Goal: Task Accomplishment & Management: Manage account settings

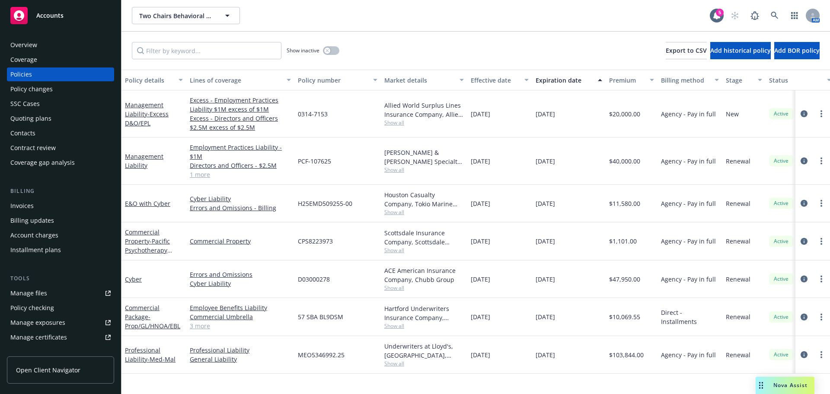
click at [53, 335] on div "Manage certificates" at bounding box center [38, 337] width 57 height 14
click at [60, 45] on div "Overview" at bounding box center [60, 45] width 100 height 14
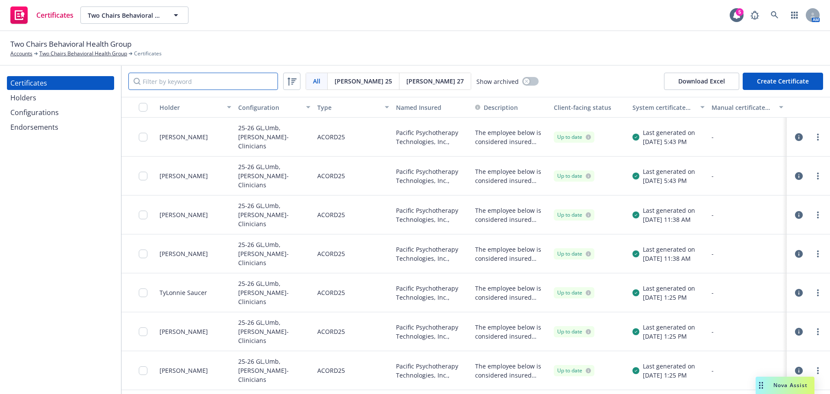
click at [205, 84] on input "Filter by keyword" at bounding box center [203, 81] width 150 height 17
paste input "Jackie Bustamante"
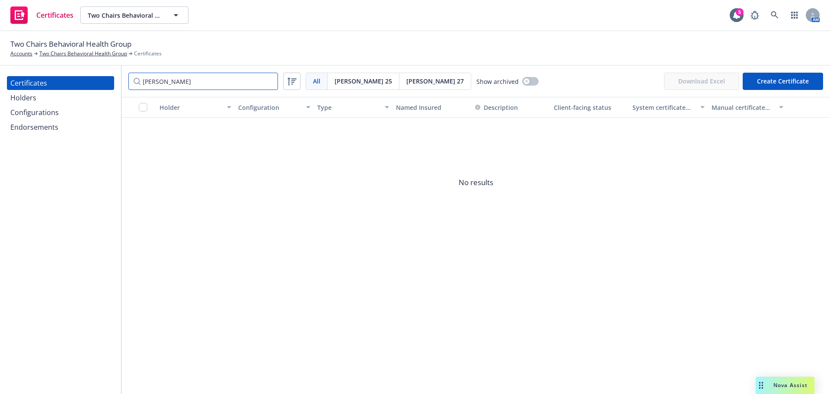
type input "Jackie Bustamante"
click at [49, 101] on div "Holders" at bounding box center [60, 98] width 100 height 14
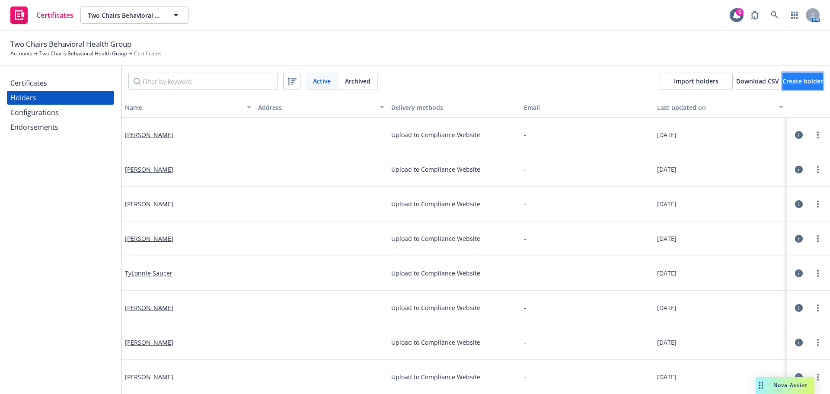
click at [782, 75] on button "Create holder" at bounding box center [802, 81] width 41 height 17
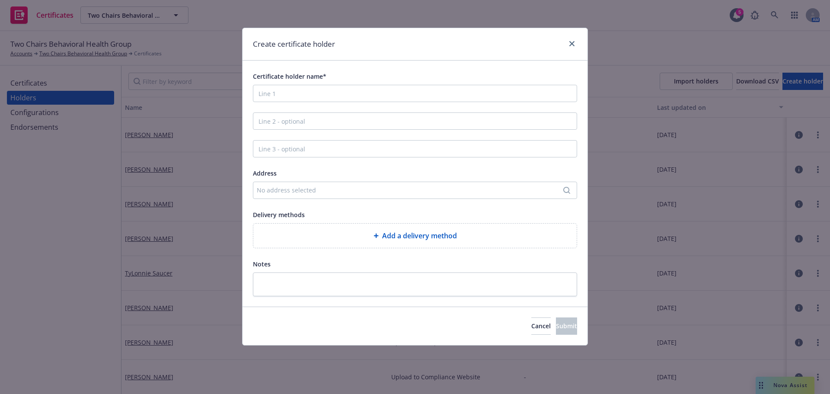
drag, startPoint x: 338, startPoint y: 103, endPoint x: 330, endPoint y: 89, distance: 15.5
click at [337, 102] on div "Certificate holder name* Address No address selected Delivery methods Add a del…" at bounding box center [415, 183] width 324 height 225
click at [329, 89] on input "Certificate holder name*" at bounding box center [415, 93] width 324 height 17
paste input "Jackie Bustamante"
type input "Jackie Bustamante"
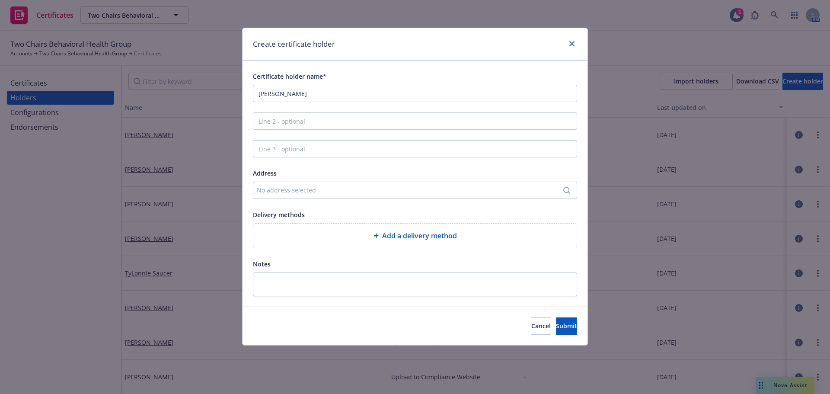
click at [408, 230] on div "Add a delivery method" at bounding box center [414, 235] width 323 height 24
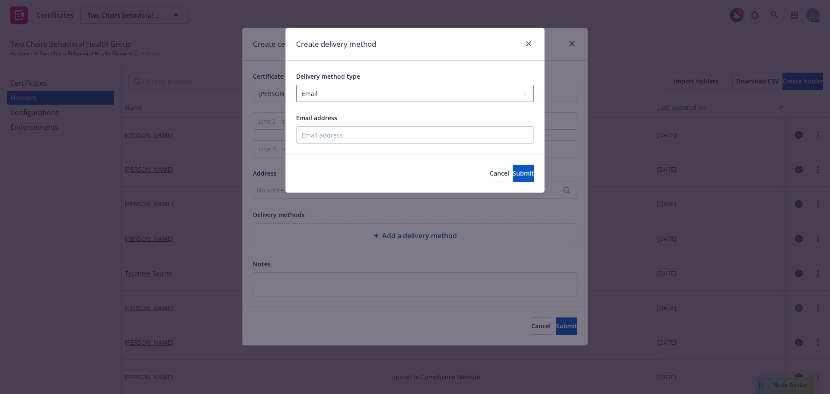
click at [390, 86] on select "Select delivery method type Email Mail Fax Upload to Compliance Website" at bounding box center [415, 93] width 238 height 17
select select "UPLOAD_TO_COMPLIANCE_WEBSITE"
click at [296, 85] on select "Select delivery method type Email Mail Fax Upload to Compliance Website" at bounding box center [415, 93] width 238 height 17
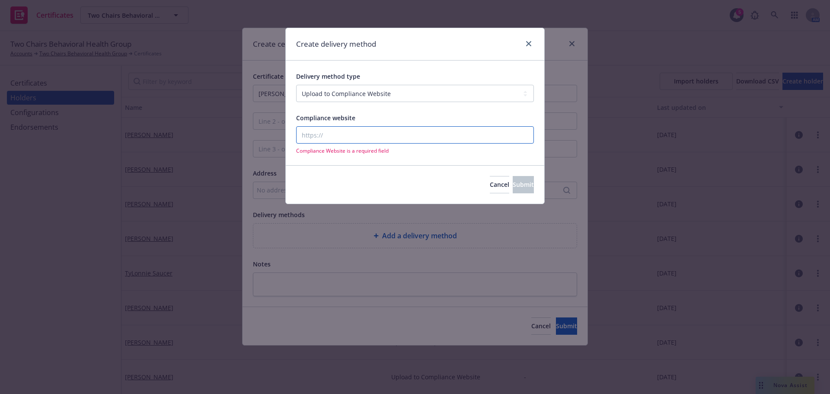
click at [370, 140] on input "Compliance website" at bounding box center [415, 134] width 238 height 17
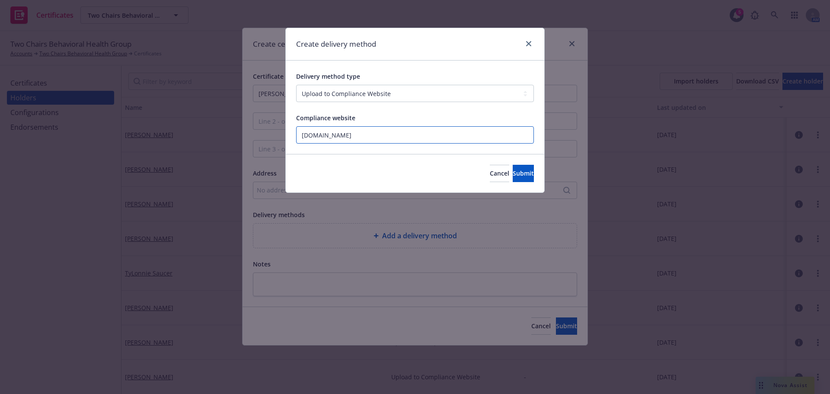
type input "www.newfront.com"
click button "Submit" at bounding box center [523, 173] width 21 height 17
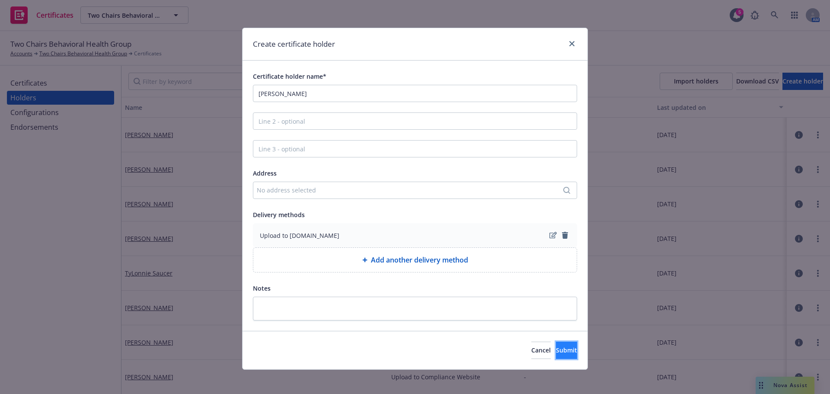
click at [558, 346] on span "Submit" at bounding box center [566, 350] width 21 height 8
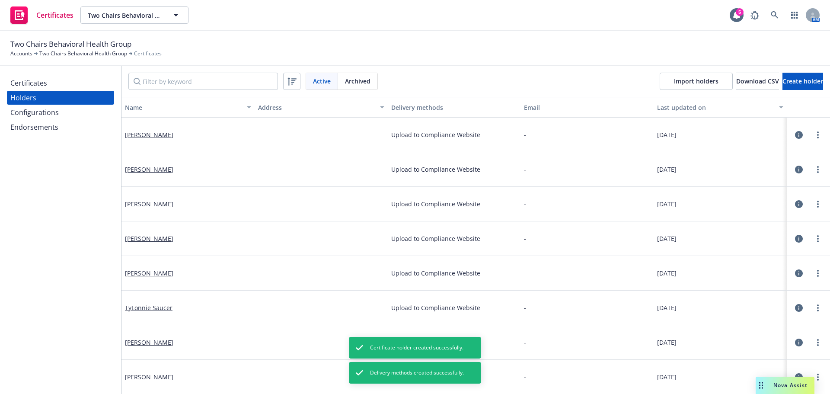
click at [220, 70] on div "Active Archived Import holders Download CSV Create holder" at bounding box center [475, 81] width 708 height 31
click at [220, 80] on input "Filter by keyword" at bounding box center [203, 81] width 150 height 17
paste input "Corrina Cardoza"
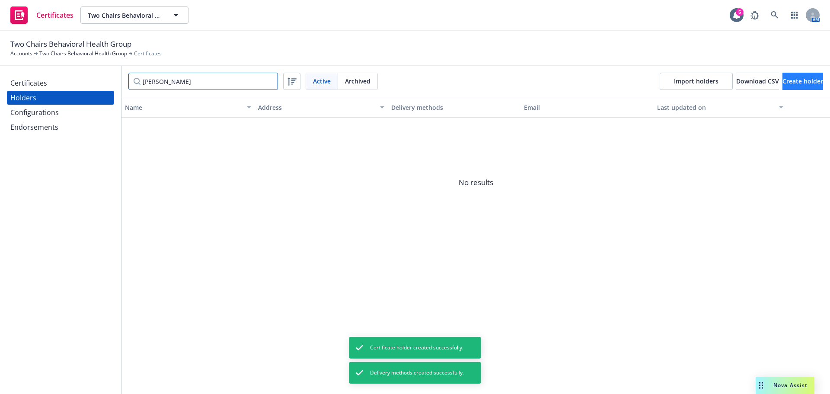
type input "Corrina Cardoza"
click at [782, 82] on button "Create holder" at bounding box center [802, 81] width 41 height 17
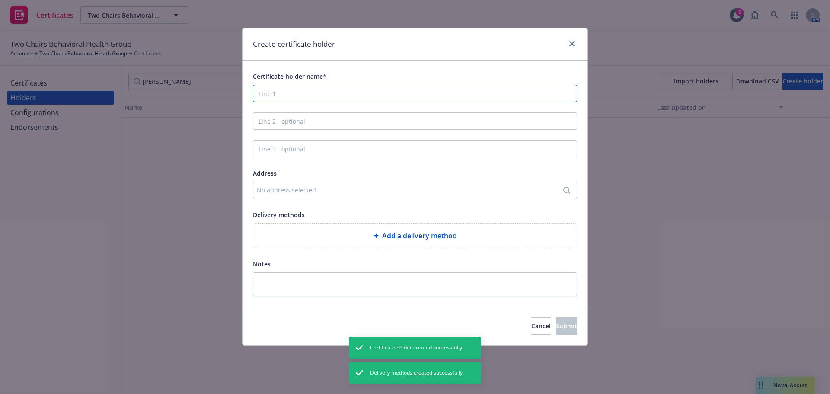
click at [320, 98] on input "Certificate holder name*" at bounding box center [415, 93] width 324 height 17
paste input "Corrina Cardoza"
type input "Corrina Cardoza"
click at [371, 236] on div "Add a delivery method" at bounding box center [414, 235] width 309 height 10
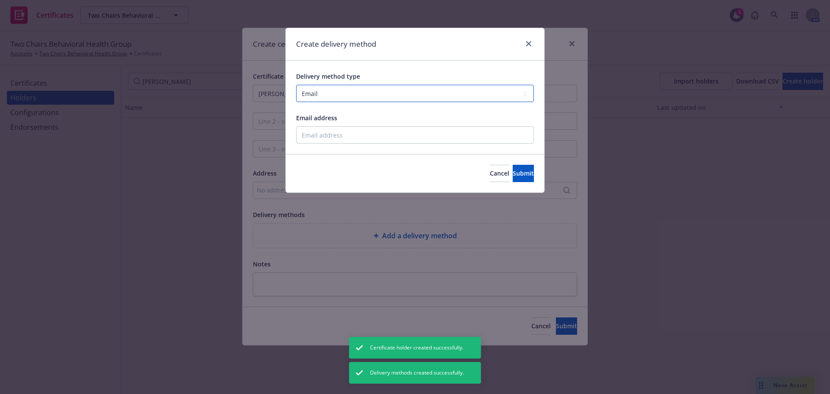
click at [310, 93] on select "Select delivery method type Email Mail Fax Upload to Compliance Website" at bounding box center [415, 93] width 238 height 17
select select "UPLOAD_TO_COMPLIANCE_WEBSITE"
click at [296, 85] on select "Select delivery method type Email Mail Fax Upload to Compliance Website" at bounding box center [415, 93] width 238 height 17
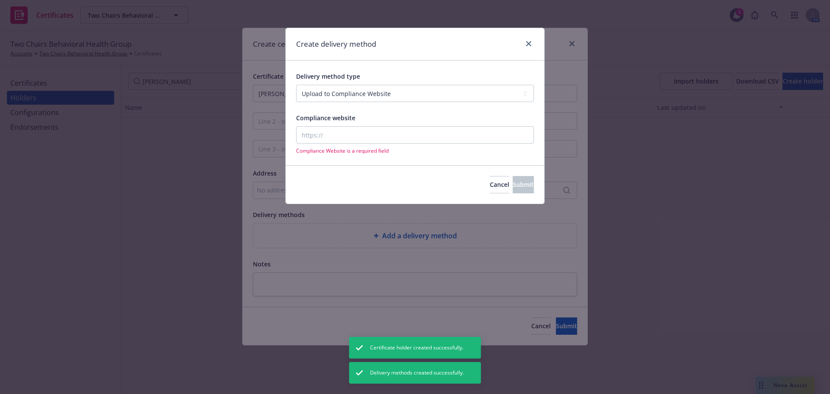
click at [320, 147] on div "Compliance Website is a required field" at bounding box center [415, 140] width 238 height 28
click at [319, 134] on input "Compliance website" at bounding box center [415, 134] width 238 height 17
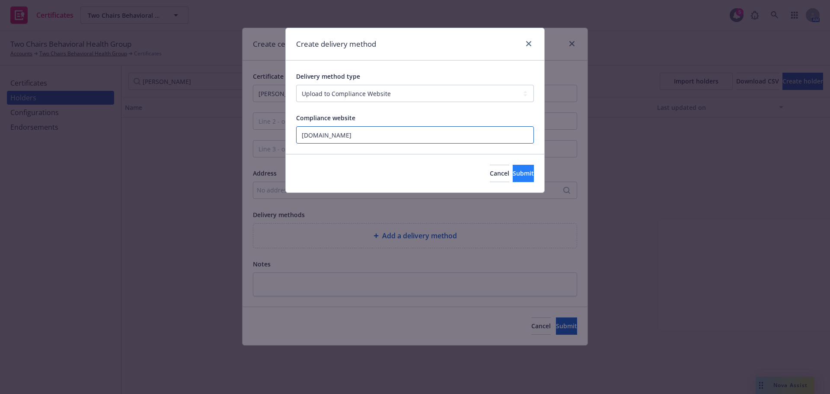
type input "www.newfront.com"
click at [513, 173] on button "Submit" at bounding box center [523, 173] width 21 height 17
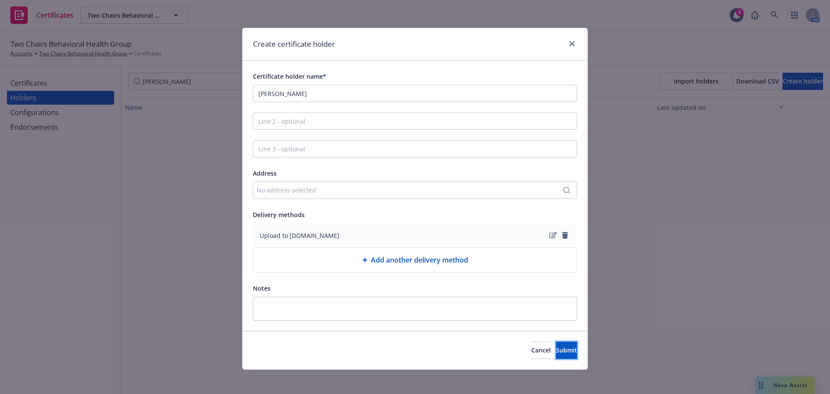
drag, startPoint x: 549, startPoint y: 352, endPoint x: 430, endPoint y: 168, distance: 219.4
click at [556, 352] on span "Submit" at bounding box center [566, 350] width 21 height 8
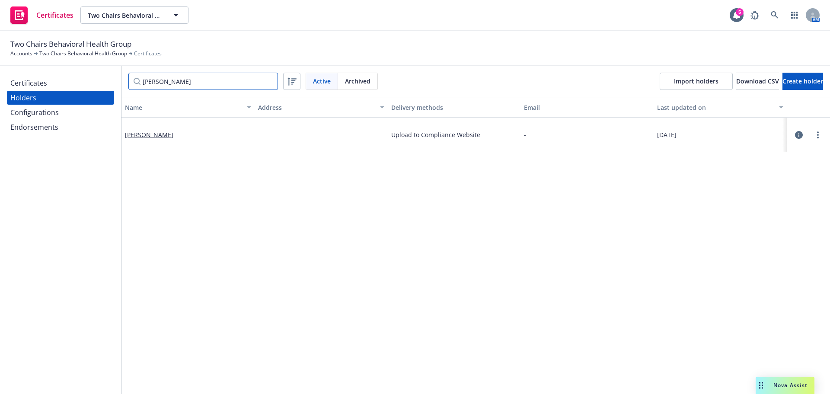
click at [212, 80] on input "Corrina Cardoza" at bounding box center [203, 81] width 150 height 17
paste input "Anna Porcall"
type input "Anna Porcalla"
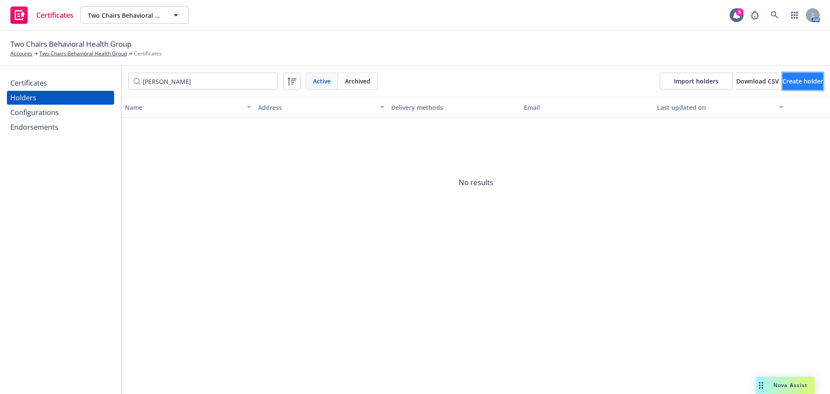
click at [782, 75] on button "Create holder" at bounding box center [802, 81] width 41 height 17
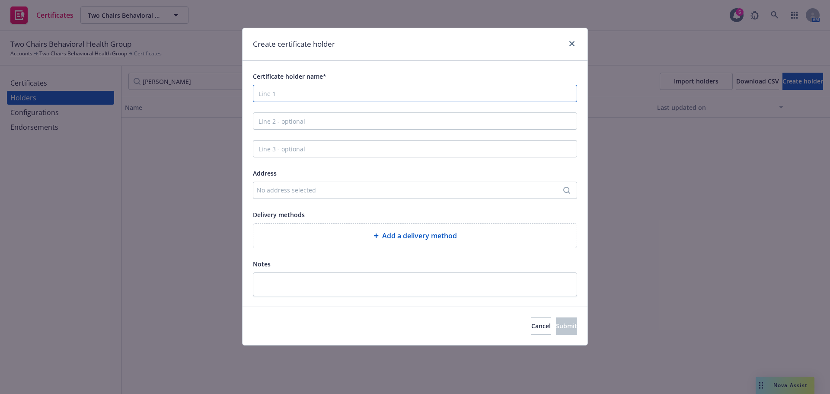
click at [376, 95] on input "Certificate holder name*" at bounding box center [415, 93] width 324 height 17
paste input "Anna Porcalla"
type input "Anna Porcalla"
click at [413, 235] on span "Add a delivery method" at bounding box center [419, 235] width 75 height 10
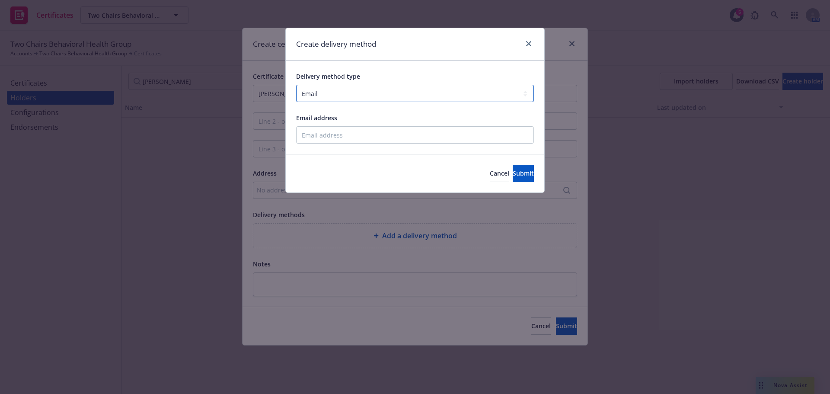
drag, startPoint x: 350, startPoint y: 92, endPoint x: 349, endPoint y: 101, distance: 9.5
click at [350, 92] on select "Select delivery method type Email Mail Fax Upload to Compliance Website" at bounding box center [415, 93] width 238 height 17
select select "UPLOAD_TO_COMPLIANCE_WEBSITE"
click at [296, 85] on select "Select delivery method type Email Mail Fax Upload to Compliance Website" at bounding box center [415, 93] width 238 height 17
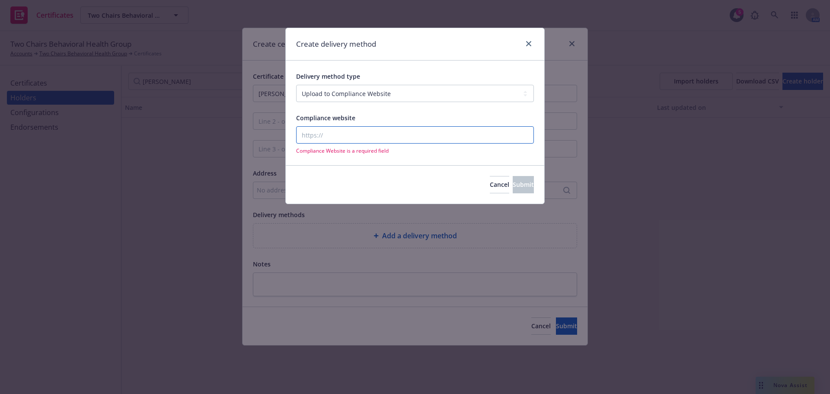
click at [343, 138] on input "Compliance website" at bounding box center [415, 134] width 238 height 17
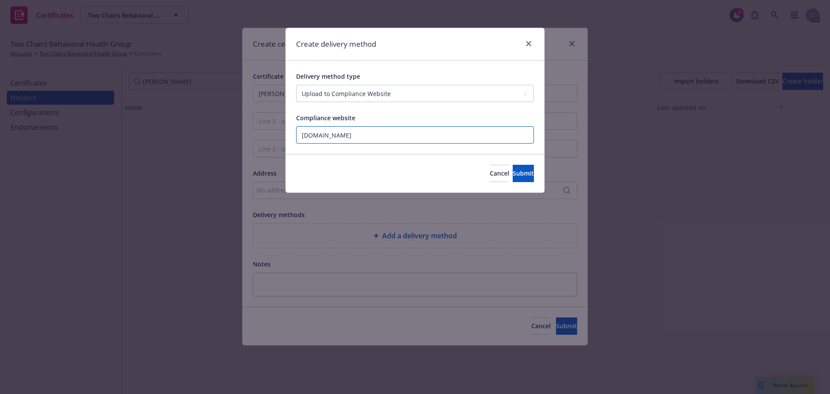
type input "www.newfront.com"
click at [502, 160] on div "Cancel Submit" at bounding box center [415, 173] width 258 height 38
click at [513, 168] on button "Submit" at bounding box center [523, 173] width 21 height 17
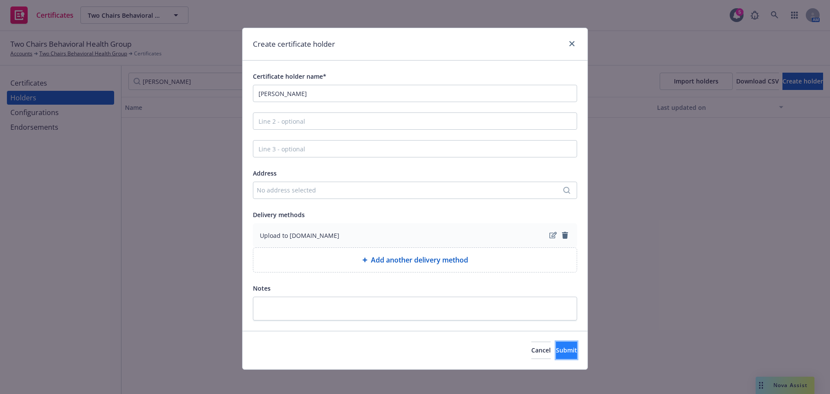
click at [556, 359] on button "Submit" at bounding box center [566, 349] width 21 height 17
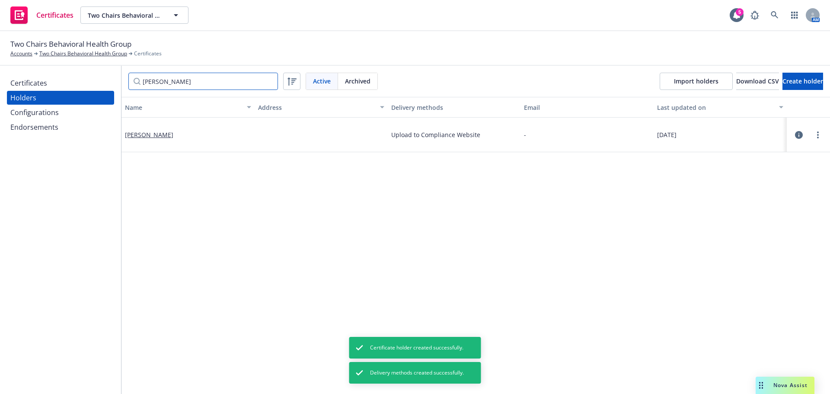
click at [191, 89] on input "Anna Porcalla" at bounding box center [203, 81] width 150 height 17
click at [190, 88] on input "Anna Porcalla" at bounding box center [203, 81] width 150 height 17
paste input "Deborah Tome"
type input "Deborah Tome"
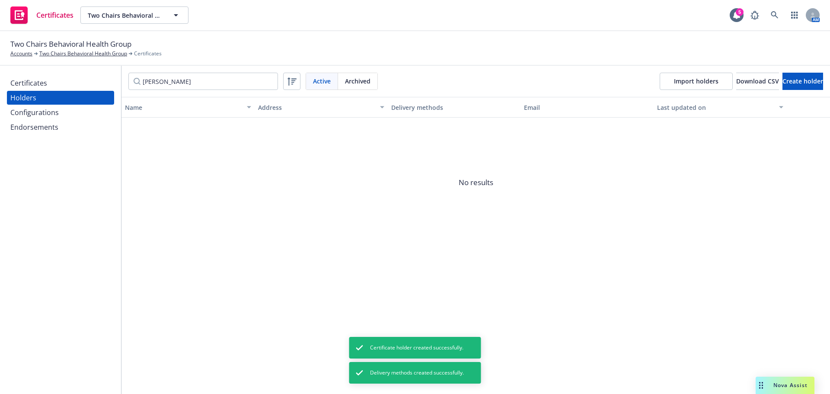
click at [766, 71] on div "Deborah Tome Active Archived Import holders Download CSV Create holder" at bounding box center [475, 81] width 708 height 31
click at [782, 77] on span "Create holder" at bounding box center [802, 81] width 41 height 8
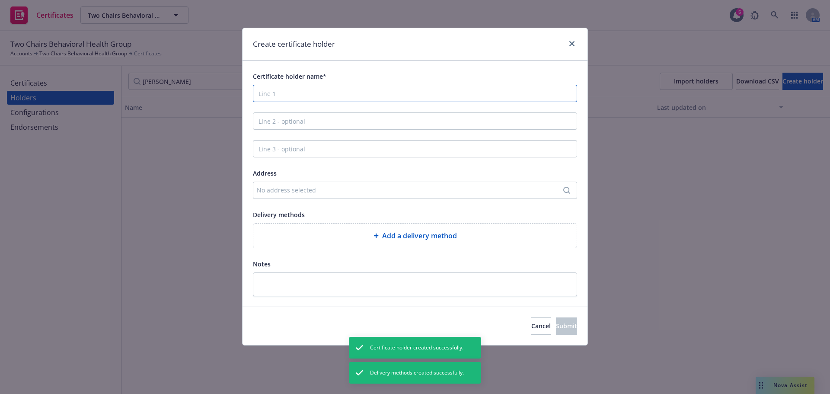
click at [354, 93] on input "Certificate holder name*" at bounding box center [415, 93] width 324 height 17
paste input "Deborah Tome"
type input "Deborah Tome"
click at [370, 224] on div "Add a delivery method" at bounding box center [414, 235] width 323 height 24
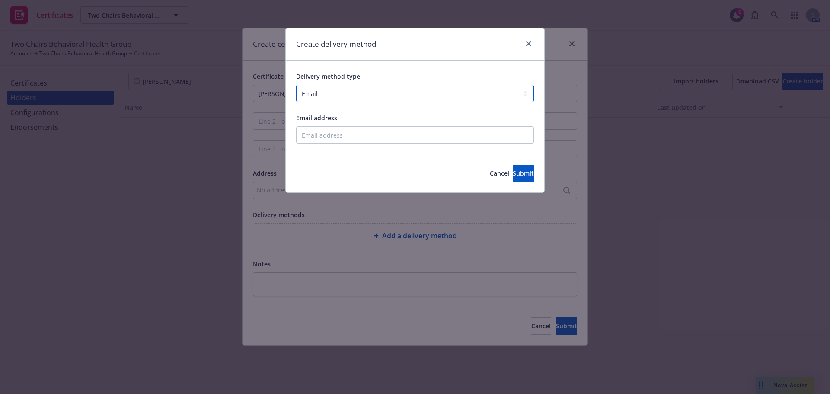
click at [356, 96] on select "Select delivery method type Email Mail Fax Upload to Compliance Website" at bounding box center [415, 93] width 238 height 17
select select "UPLOAD_TO_COMPLIANCE_WEBSITE"
click at [296, 85] on select "Select delivery method type Email Mail Fax Upload to Compliance Website" at bounding box center [415, 93] width 238 height 17
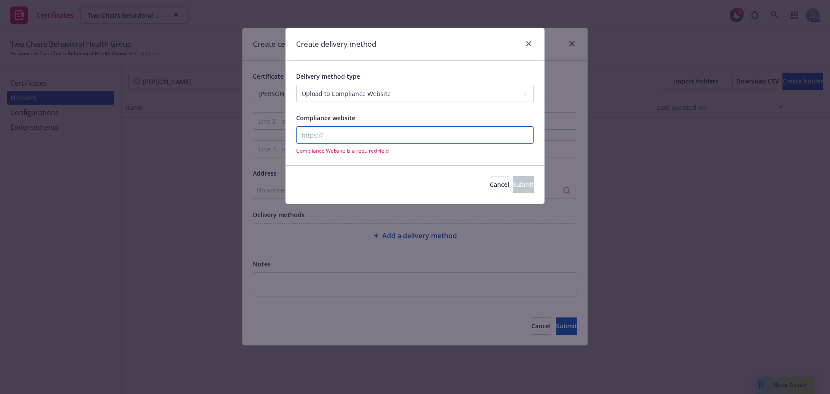
click at [354, 138] on input "Compliance website" at bounding box center [415, 134] width 238 height 17
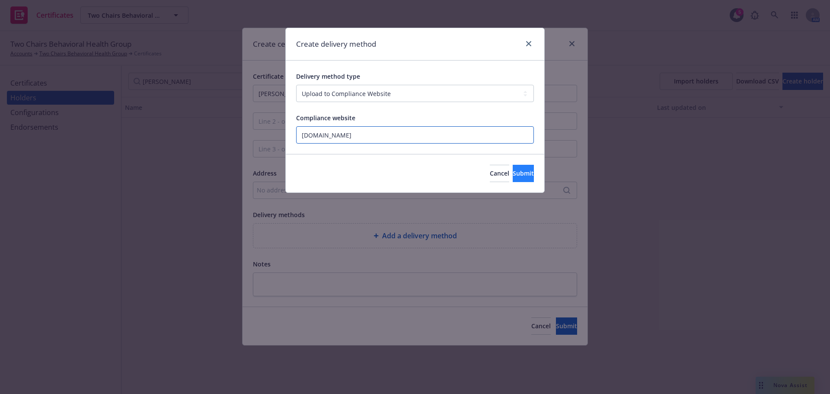
type input "www.newfront.com"
click at [520, 178] on button "Submit" at bounding box center [523, 173] width 21 height 17
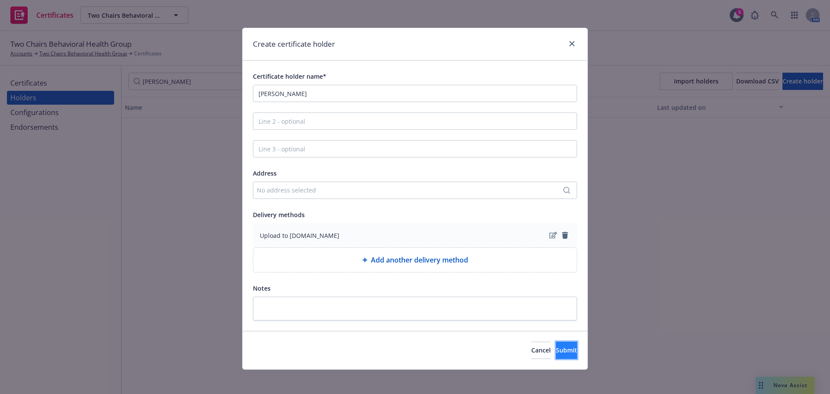
click at [556, 345] on button "Submit" at bounding box center [566, 349] width 21 height 17
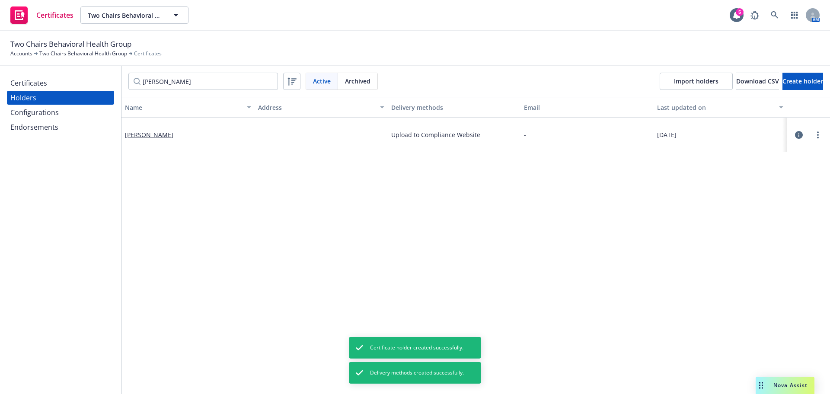
click at [60, 83] on div "Certificates" at bounding box center [60, 83] width 100 height 14
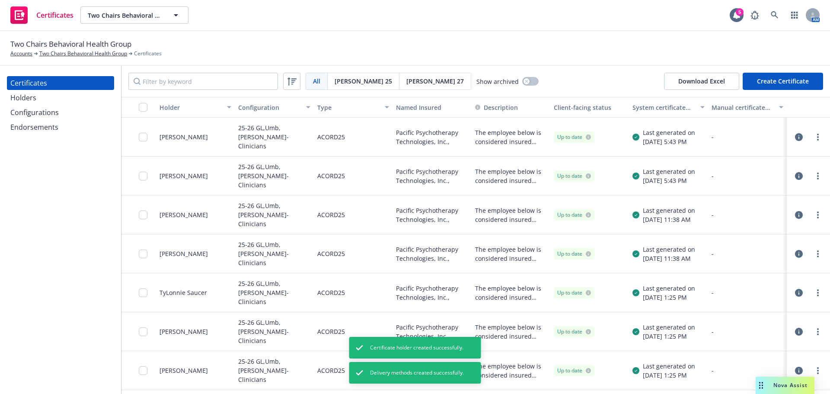
click at [769, 70] on div "All All Acord 25 Acord 27 Show archived Download Excel Create Certificate" at bounding box center [475, 81] width 708 height 31
click at [770, 77] on button "Create Certificate" at bounding box center [783, 81] width 80 height 17
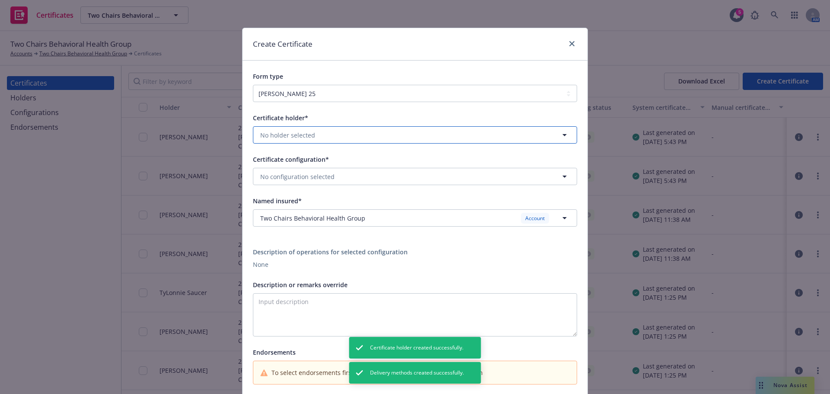
click at [350, 137] on button "No holder selected" at bounding box center [415, 134] width 324 height 17
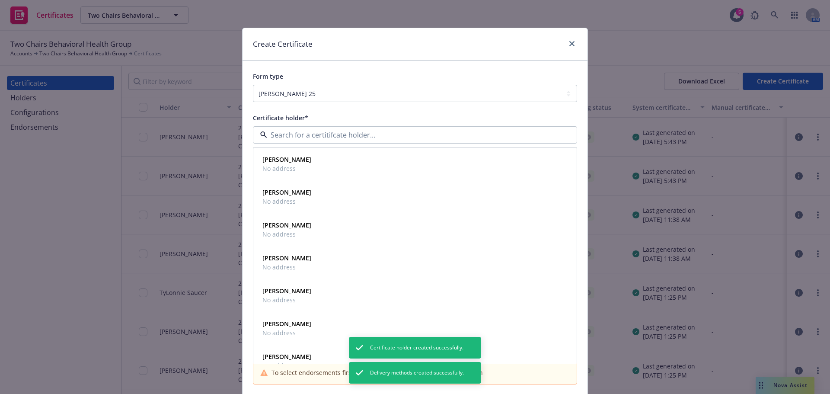
paste input "Deborah Tome"
type input "Deborah Tome"
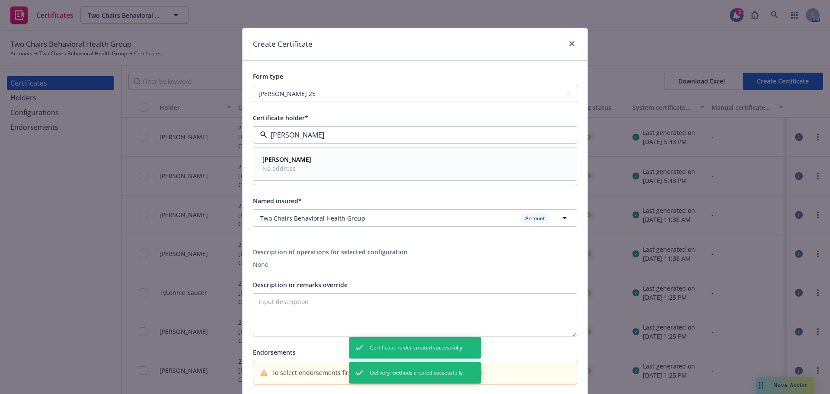
click at [319, 161] on div "Deborah Tome No address" at bounding box center [415, 164] width 312 height 22
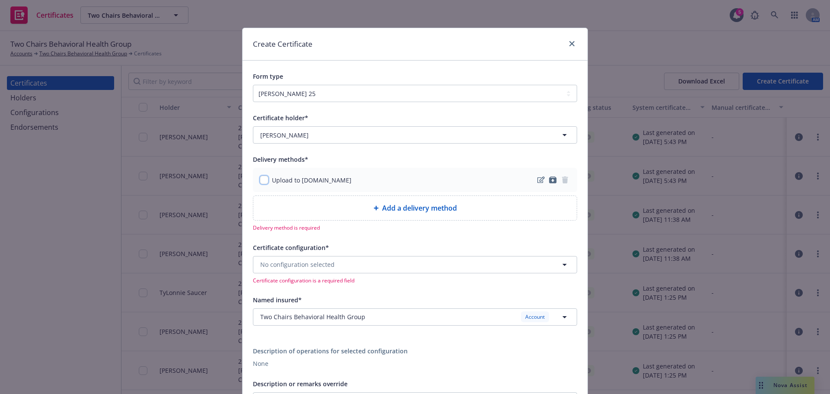
click at [260, 179] on input "checkbox" at bounding box center [264, 179] width 9 height 9
checkbox input "true"
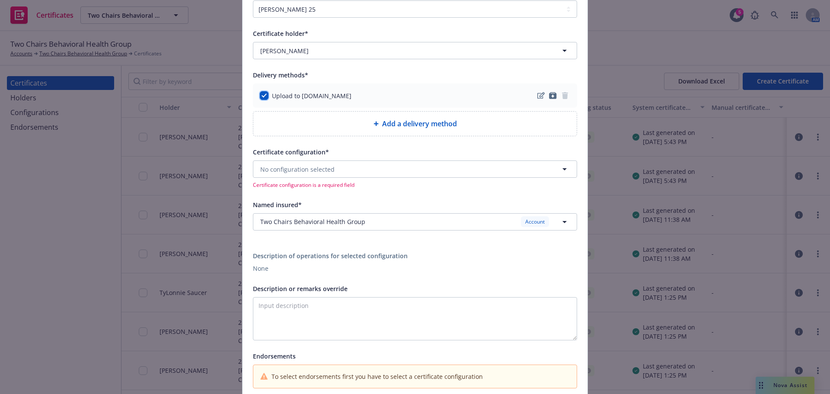
scroll to position [86, 0]
click at [323, 168] on span "No configuration selected" at bounding box center [297, 167] width 74 height 9
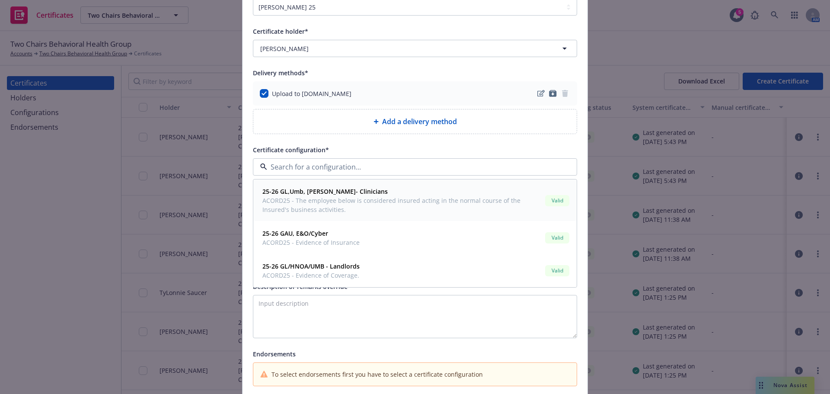
click at [345, 204] on span "ACORD25 - The employee below is considered insured acting in the normal course …" at bounding box center [401, 205] width 279 height 18
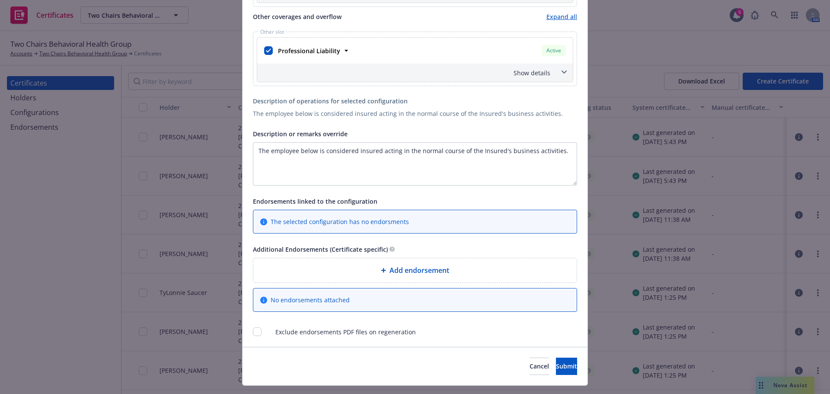
scroll to position [456, 0]
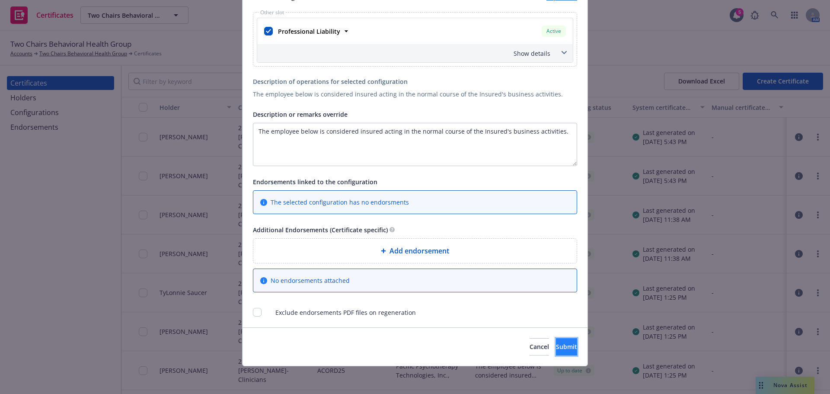
click at [556, 345] on span "Submit" at bounding box center [566, 346] width 21 height 8
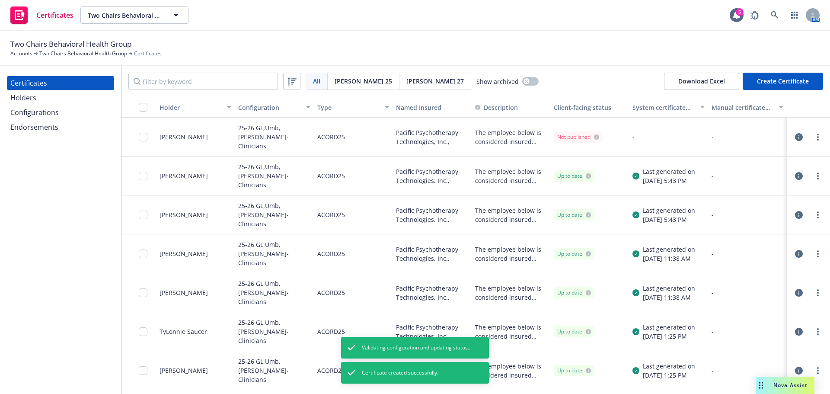
click at [780, 78] on button "Create Certificate" at bounding box center [783, 81] width 80 height 17
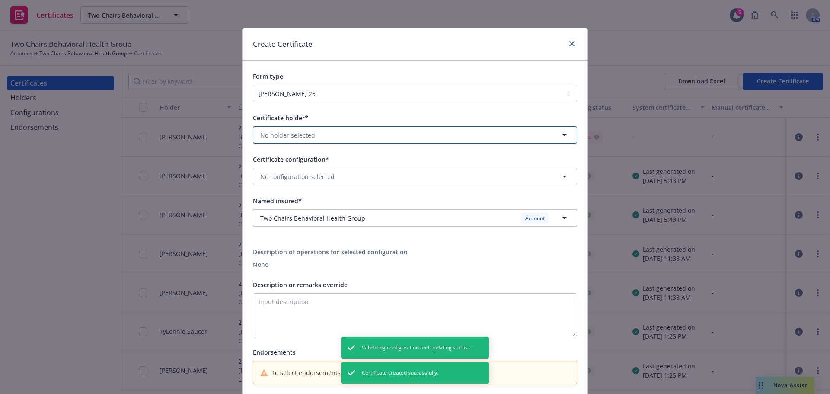
click at [321, 132] on button "No holder selected" at bounding box center [415, 134] width 324 height 17
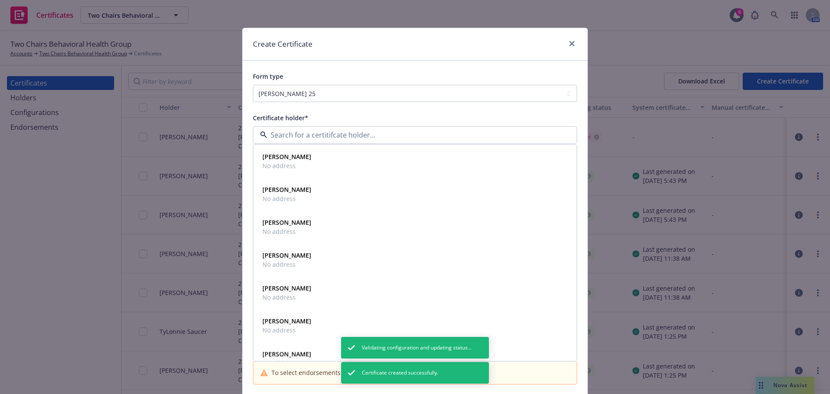
paste input "Porcalla"
type input "Porcalla"
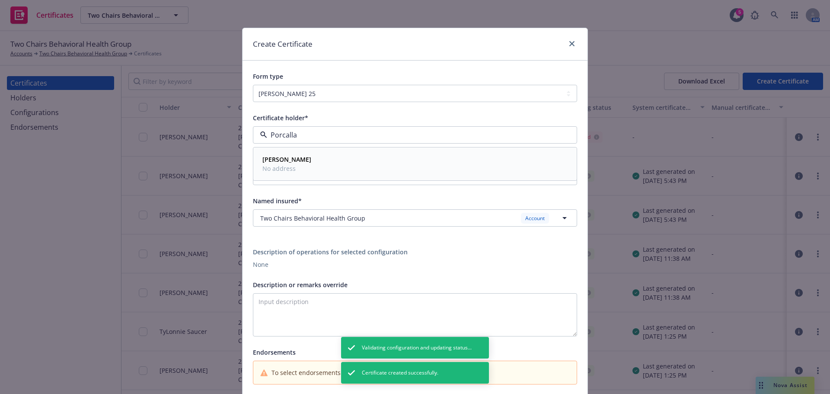
click at [313, 164] on div "Anna Porcalla No address" at bounding box center [415, 164] width 312 height 22
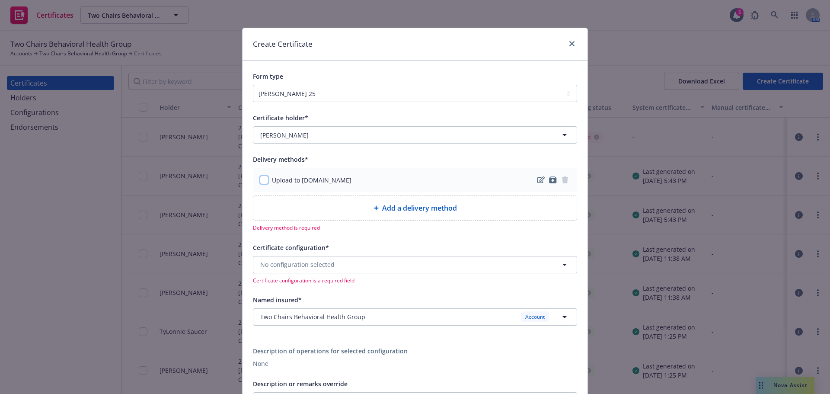
click at [262, 181] on input "checkbox" at bounding box center [264, 179] width 9 height 9
checkbox input "true"
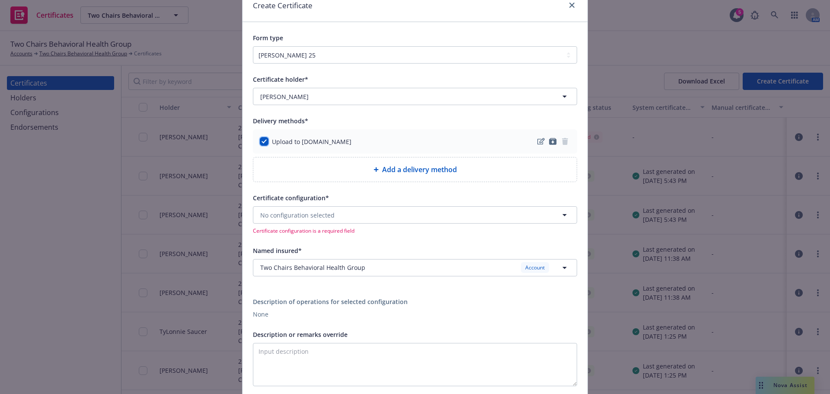
scroll to position [86, 0]
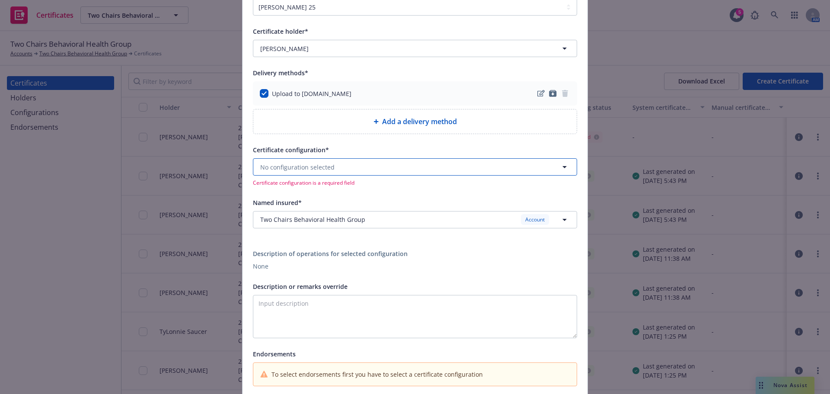
click at [281, 171] on span "No configuration selected" at bounding box center [297, 167] width 74 height 9
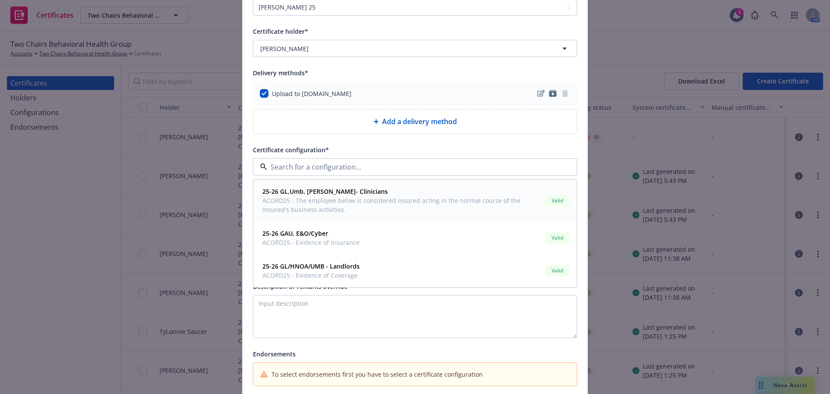
click at [303, 189] on strong "25-26 GL,Umb, Prof Liab- Clinicians" at bounding box center [324, 191] width 125 height 8
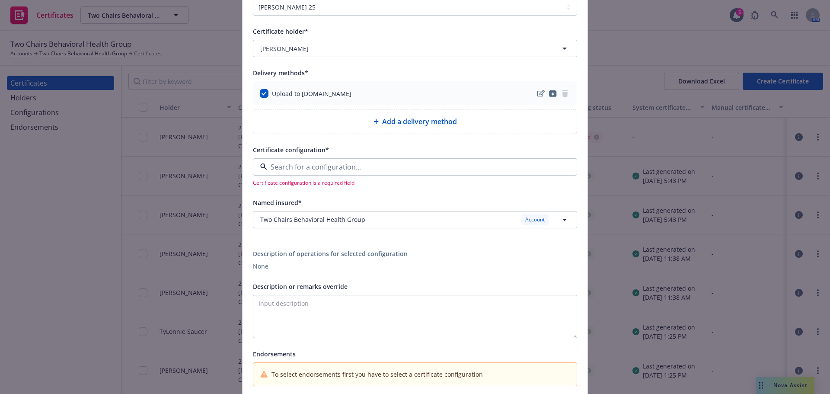
type textarea "The employee below is considered insured acting in the normal course of the Ins…"
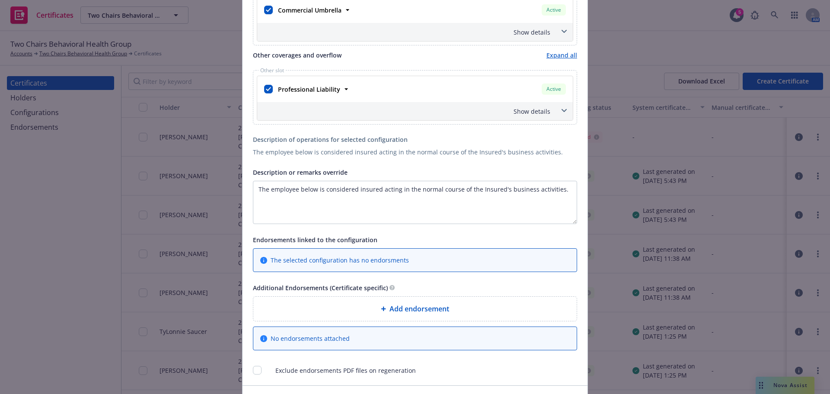
scroll to position [456, 0]
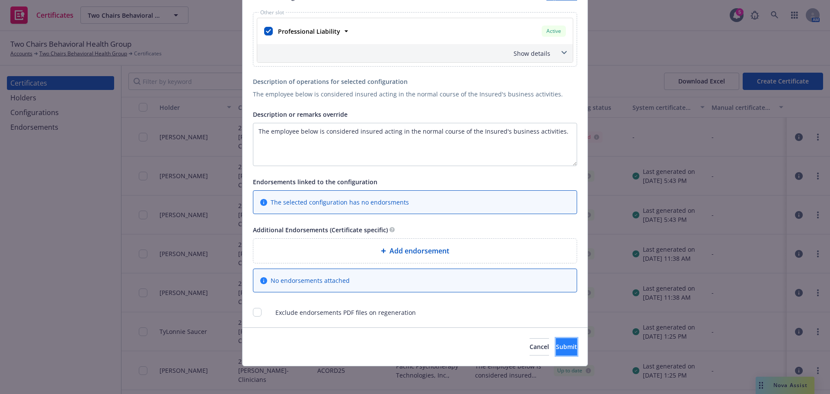
click at [556, 339] on button "Submit" at bounding box center [566, 346] width 21 height 17
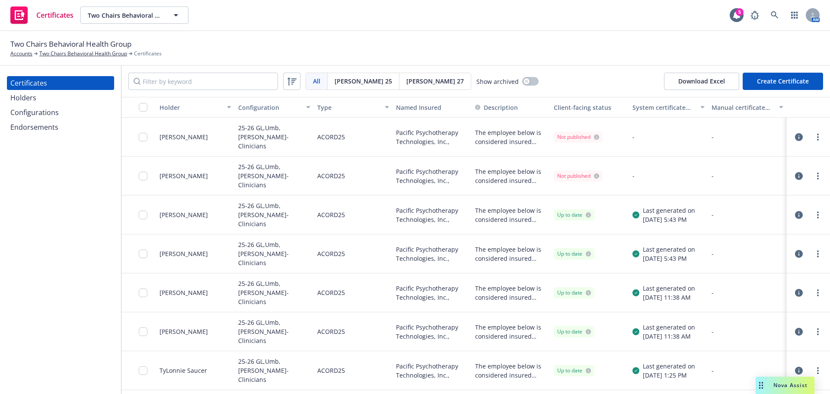
click at [763, 83] on button "Create Certificate" at bounding box center [783, 81] width 80 height 17
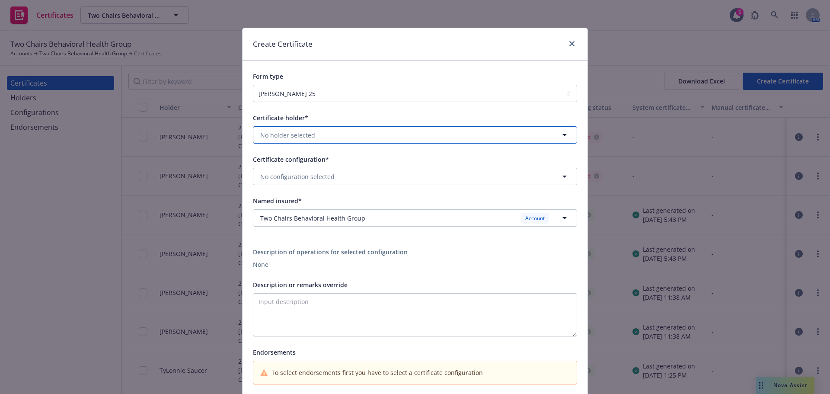
click at [384, 136] on button "No holder selected" at bounding box center [415, 134] width 324 height 17
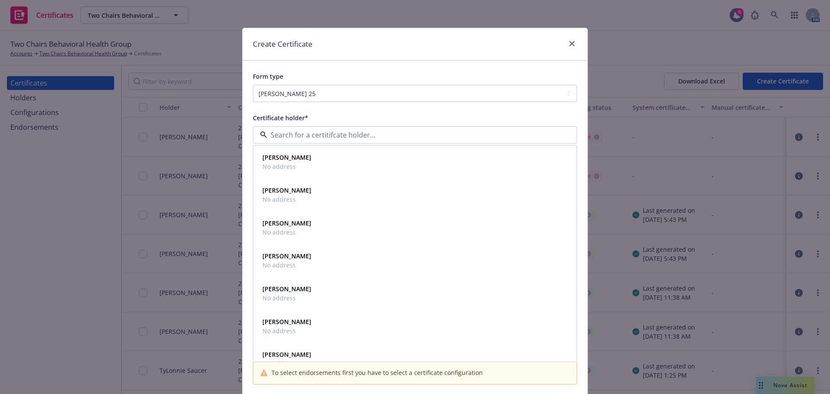
paste input "Cardoza"
type input "Cardoza"
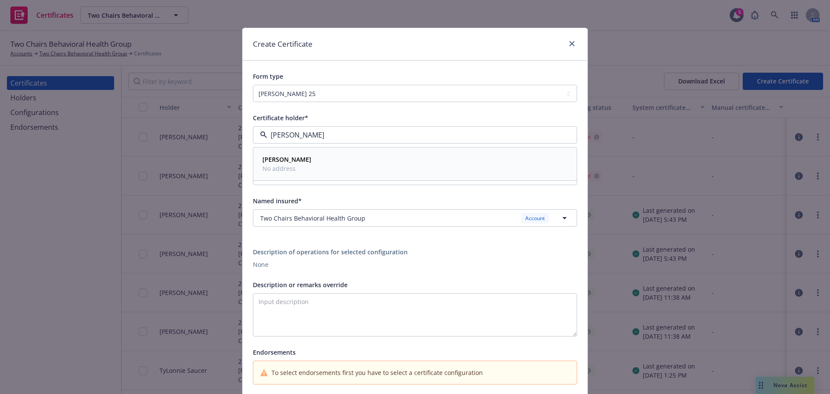
click at [365, 167] on div "Corrina Cardoza No address" at bounding box center [415, 164] width 312 height 22
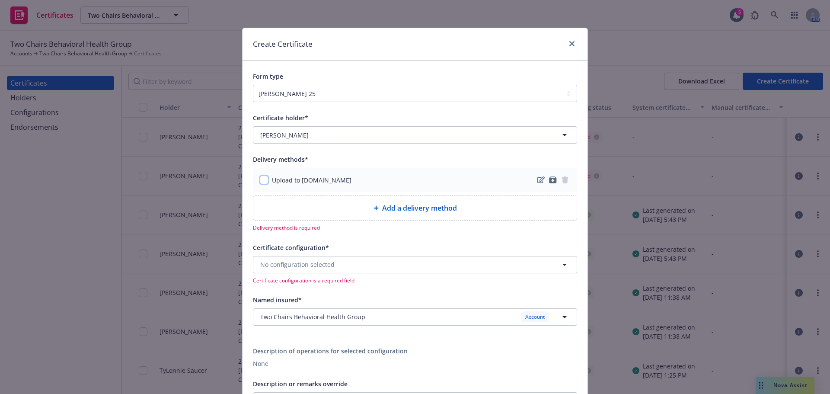
click at [260, 182] on input "checkbox" at bounding box center [264, 179] width 9 height 9
checkbox input "true"
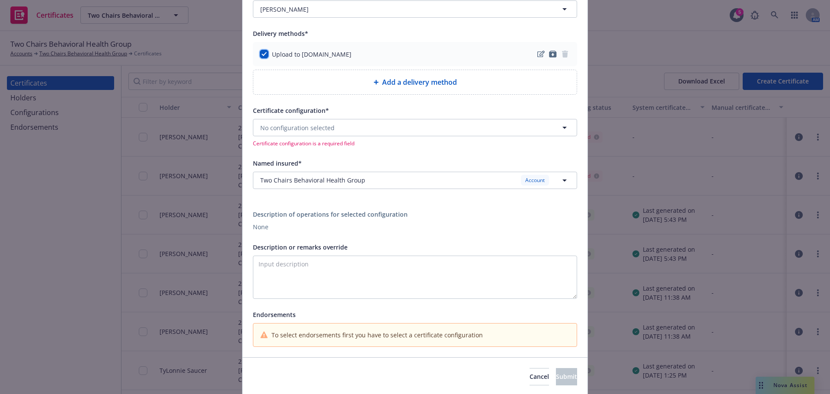
scroll to position [130, 0]
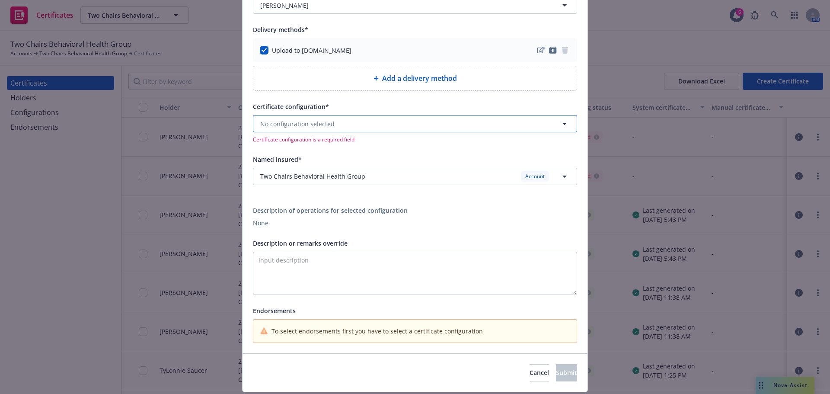
click at [315, 119] on span "No configuration selected" at bounding box center [297, 123] width 74 height 9
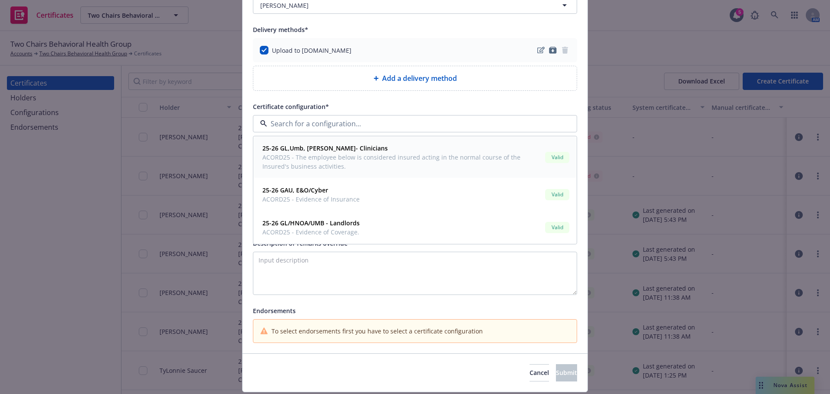
click at [351, 155] on span "ACORD25 - The employee below is considered insured acting in the normal course …" at bounding box center [401, 162] width 279 height 18
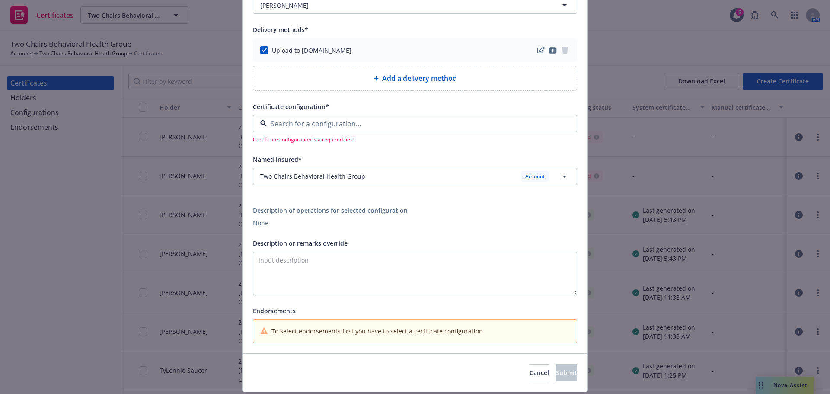
type textarea "The employee below is considered insured acting in the normal course of the Ins…"
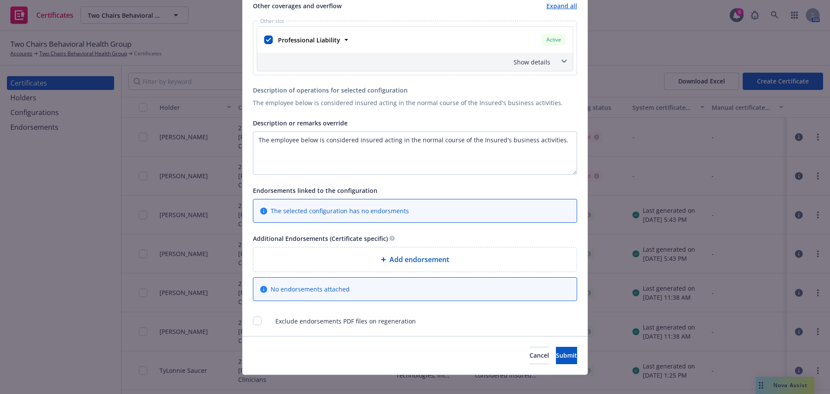
scroll to position [456, 0]
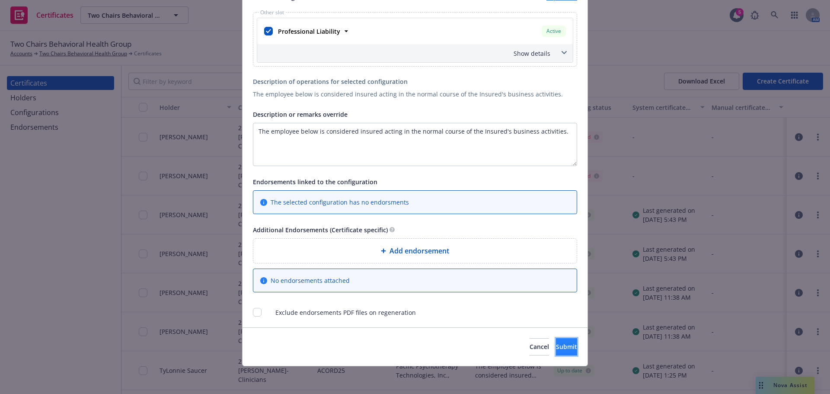
click at [556, 349] on span "Submit" at bounding box center [566, 346] width 21 height 8
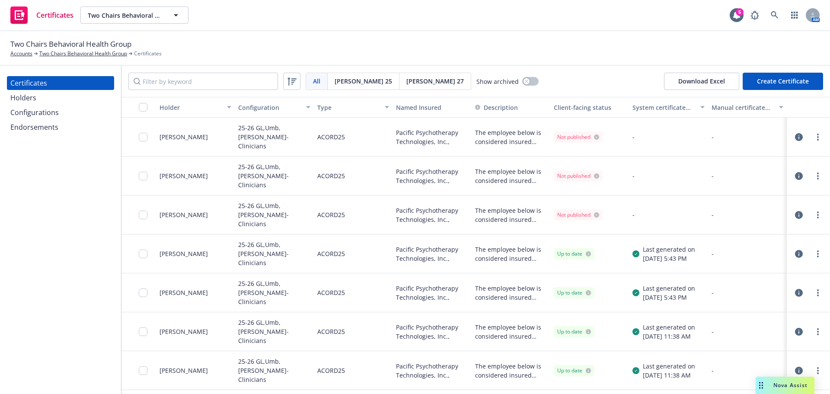
click at [779, 85] on button "Create Certificate" at bounding box center [783, 81] width 80 height 17
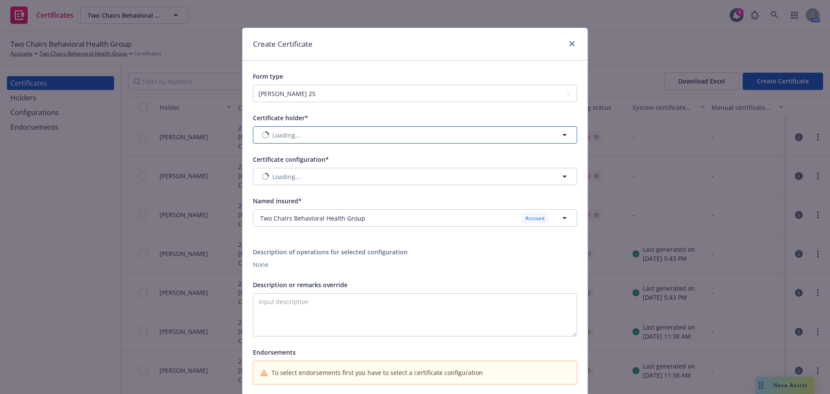
click at [339, 130] on button "Loading..." at bounding box center [415, 134] width 324 height 17
paste input "Bustamante"
type input "Bustamante"
click at [340, 159] on div "Jackie Bustamante No address" at bounding box center [415, 164] width 312 height 22
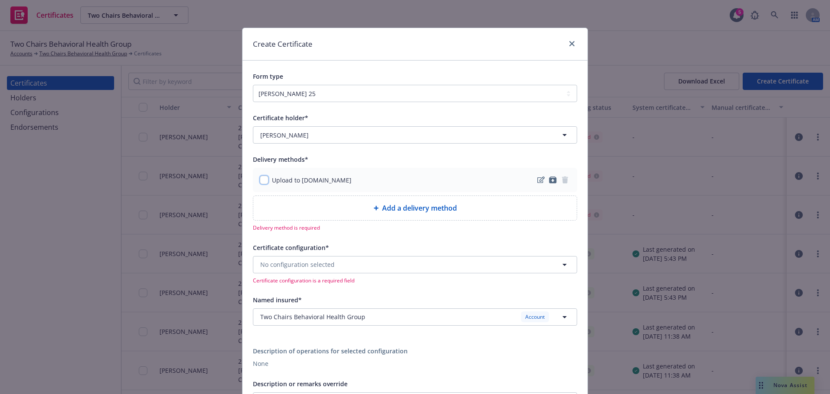
click at [263, 178] on input "checkbox" at bounding box center [264, 179] width 9 height 9
checkbox input "true"
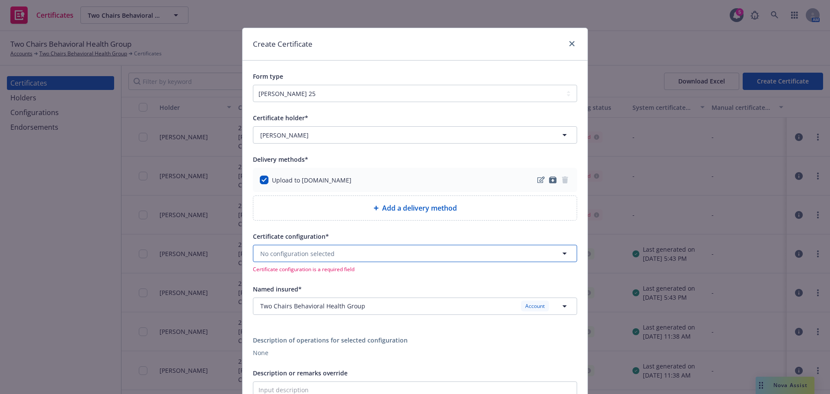
click at [315, 249] on span "No configuration selected" at bounding box center [297, 253] width 74 height 9
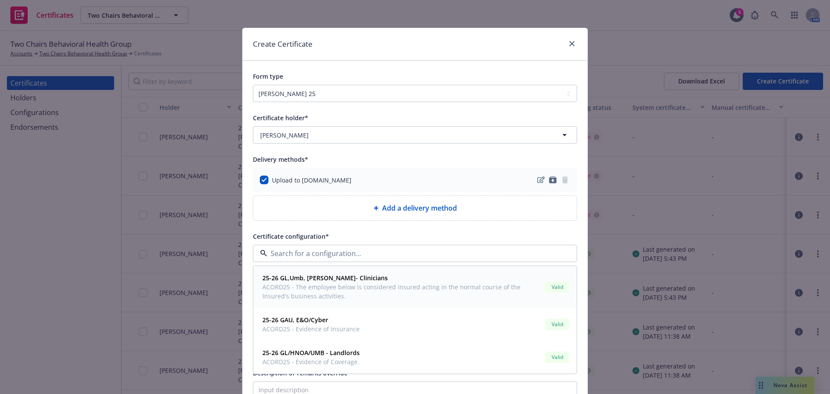
click at [326, 279] on strong "25-26 GL,Umb, Prof Liab- Clinicians" at bounding box center [324, 278] width 125 height 8
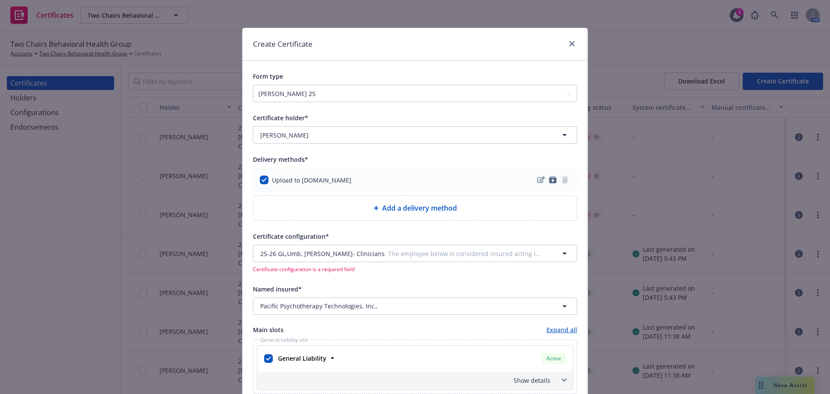
type textarea "The employee below is considered insured acting in the normal course of the Ins…"
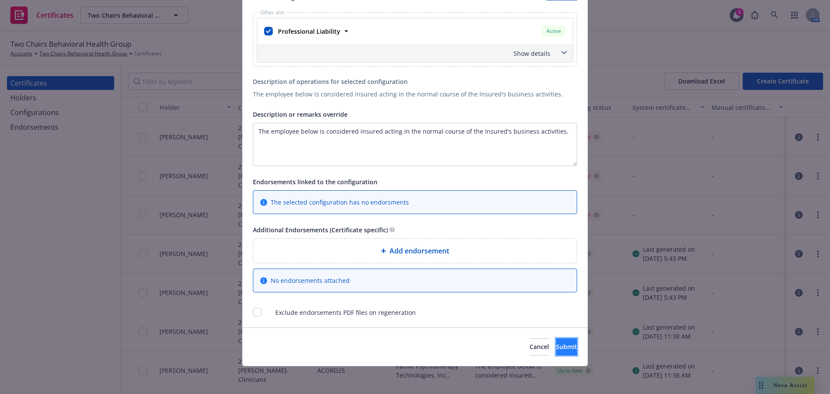
click at [556, 342] on button "Submit" at bounding box center [566, 346] width 21 height 17
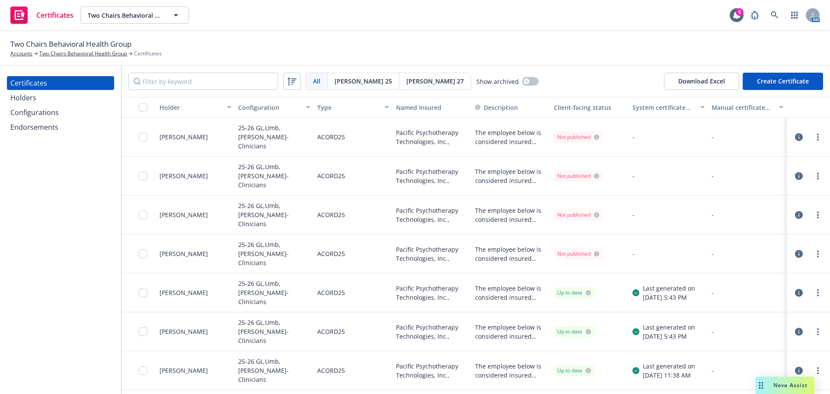
click at [819, 137] on div at bounding box center [808, 136] width 36 height 17
click at [813, 137] on link "more" at bounding box center [818, 137] width 10 height 10
drag, startPoint x: 776, startPoint y: 189, endPoint x: 785, endPoint y: 186, distance: 8.8
click at [776, 189] on link "Regenerate" at bounding box center [747, 189] width 138 height 17
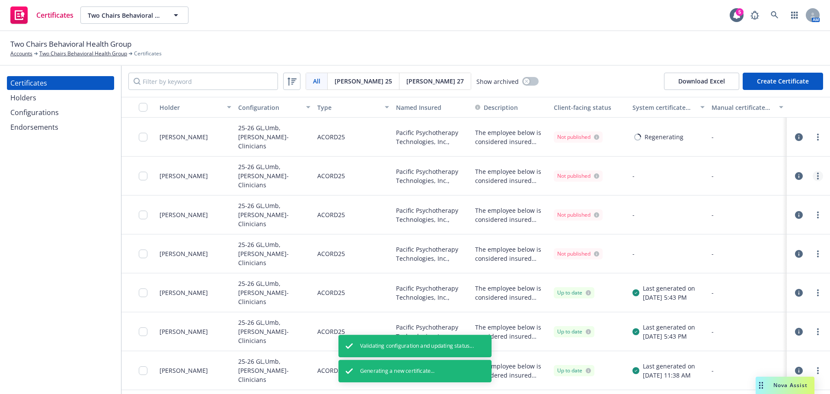
click at [813, 175] on link "more" at bounding box center [818, 176] width 10 height 10
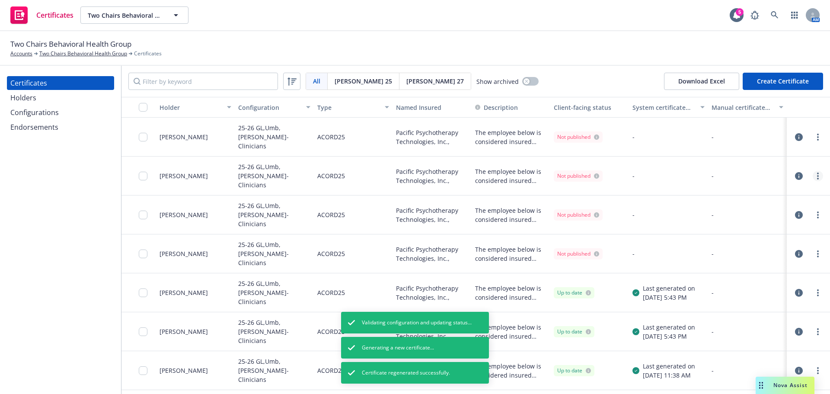
click at [813, 179] on link "more" at bounding box center [818, 176] width 10 height 10
click at [771, 228] on link "Regenerate" at bounding box center [747, 228] width 138 height 17
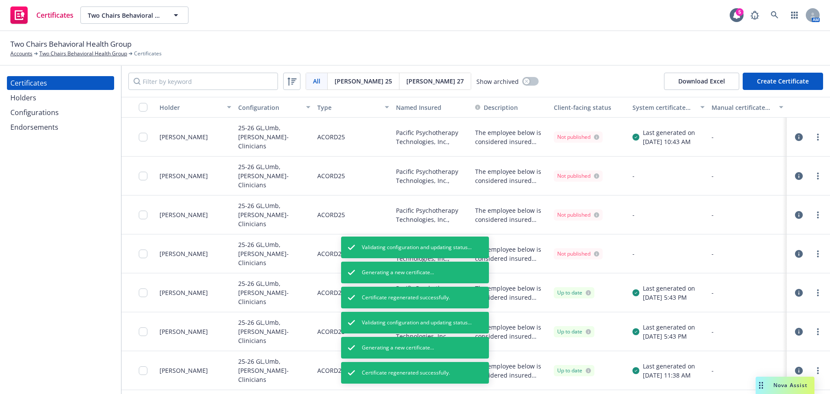
click at [813, 214] on link "more" at bounding box center [818, 215] width 10 height 10
click at [817, 256] on icon "more" at bounding box center [818, 253] width 2 height 7
click at [724, 140] on link "Regenerate" at bounding box center [753, 138] width 138 height 17
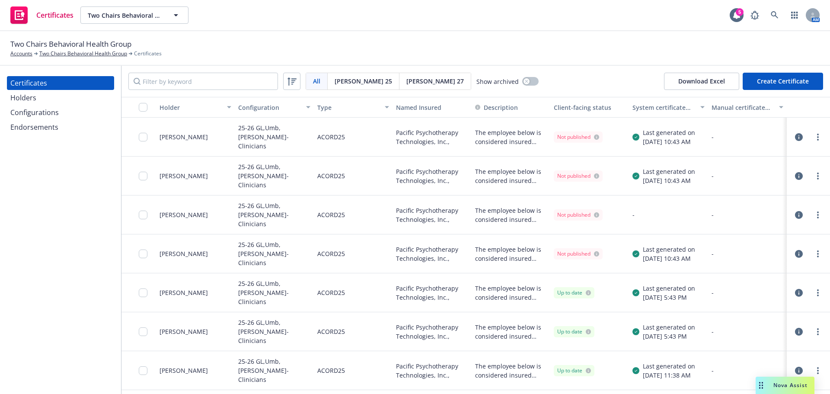
click at [585, 57] on div "Two Chairs Behavioral Health Group Accounts Two Chairs Behavioral Health Group …" at bounding box center [414, 47] width 809 height 19
click at [814, 210] on div at bounding box center [818, 215] width 10 height 10
click at [813, 211] on link "more" at bounding box center [818, 215] width 10 height 10
click at [731, 264] on link "Regenerate" at bounding box center [747, 266] width 138 height 17
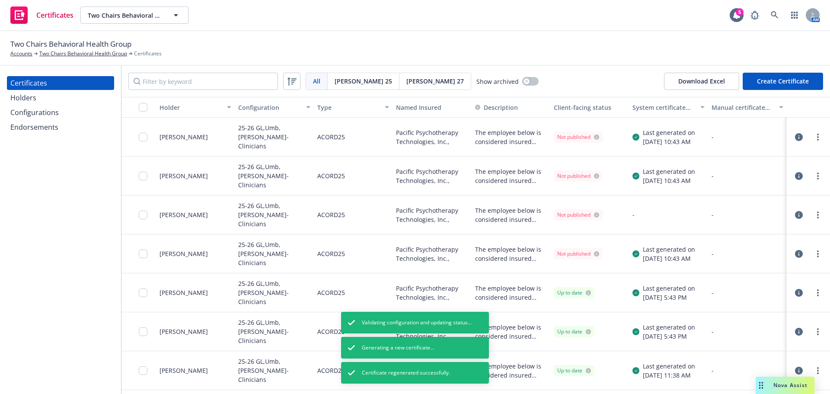
click at [577, 64] on div "Two Chairs Behavioral Health Group Accounts Two Chairs Behavioral Health Group …" at bounding box center [415, 48] width 830 height 35
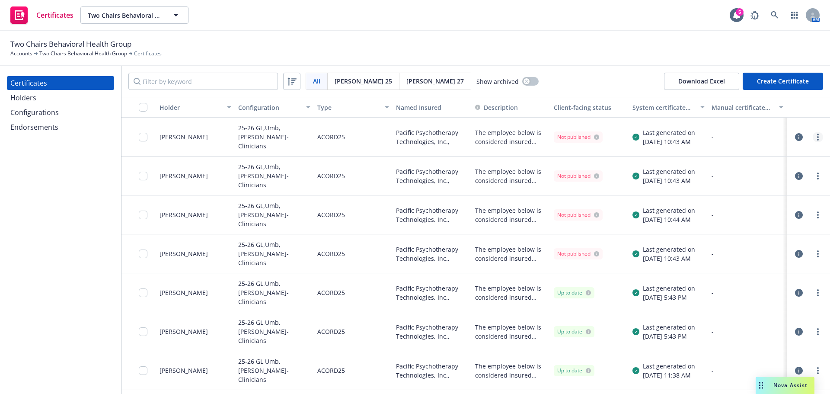
click at [814, 137] on link "more" at bounding box center [818, 137] width 10 height 10
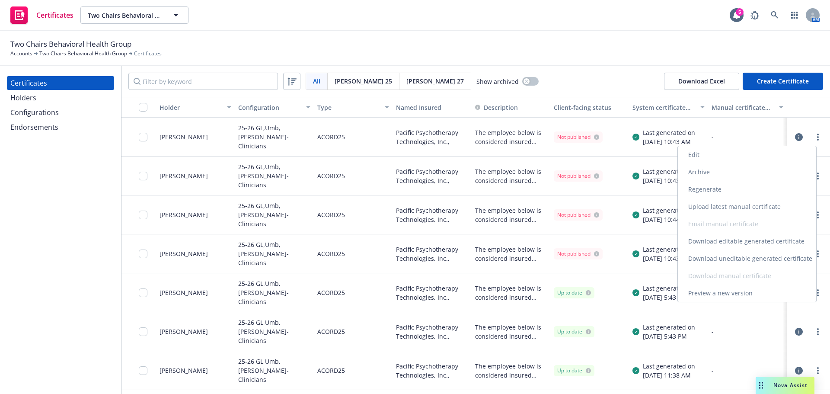
click at [787, 254] on link "Download uneditable generated certificate" at bounding box center [747, 258] width 138 height 17
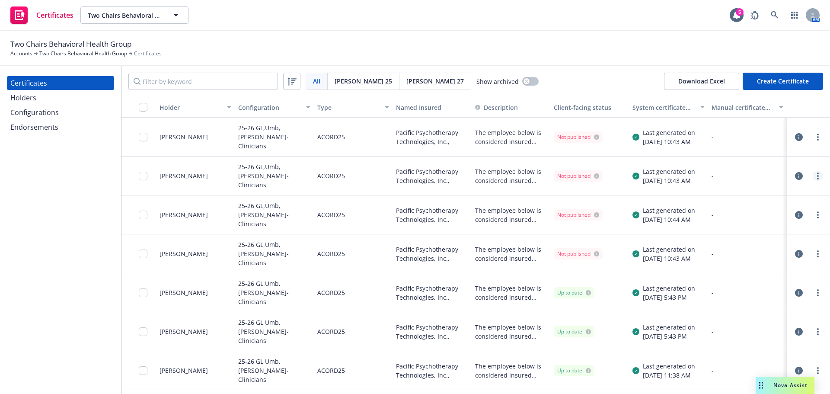
click at [817, 175] on circle "more" at bounding box center [818, 176] width 2 height 2
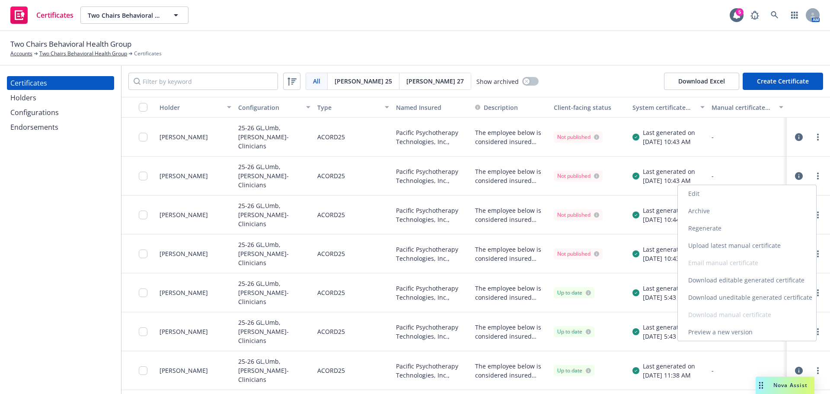
click at [782, 296] on link "Download uneditable generated certificate" at bounding box center [747, 297] width 138 height 17
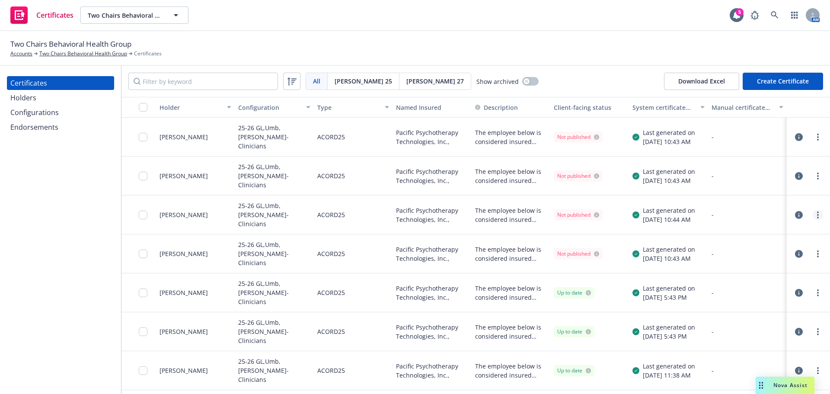
click at [813, 212] on link "more" at bounding box center [818, 215] width 10 height 10
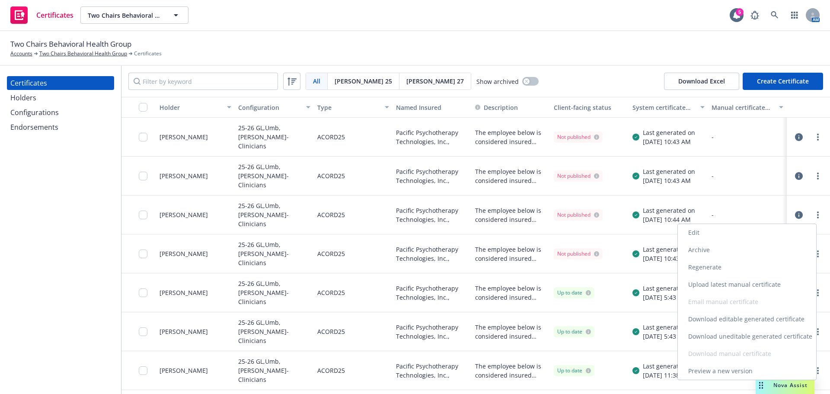
click at [791, 338] on link "Download uneditable generated certificate" at bounding box center [747, 336] width 138 height 17
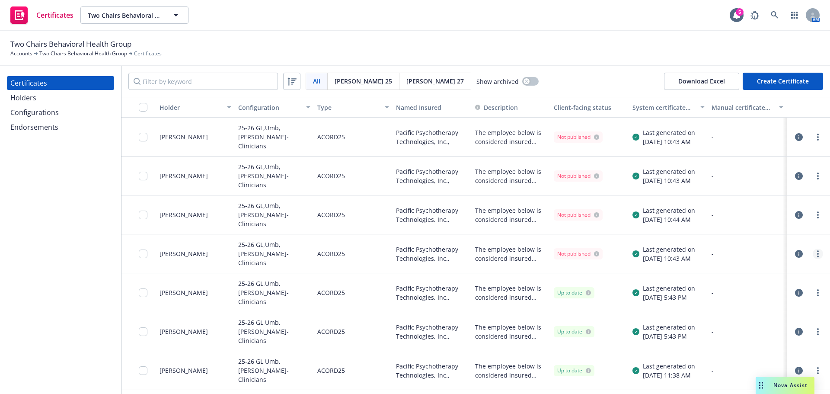
click at [817, 255] on circle "more" at bounding box center [818, 256] width 2 height 2
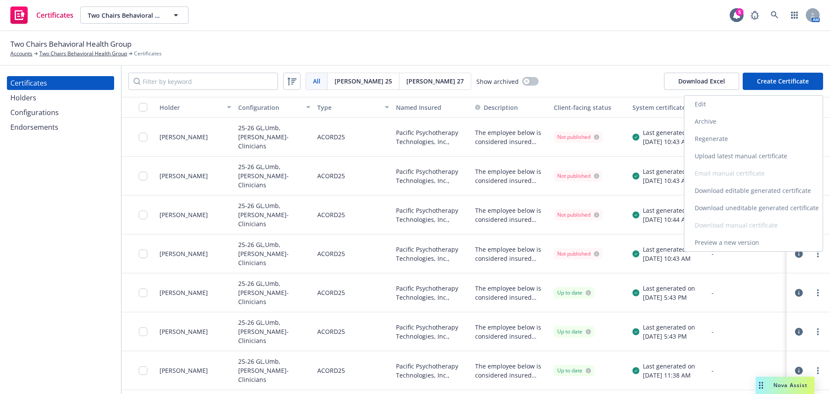
click at [756, 205] on link "Download uneditable generated certificate" at bounding box center [753, 207] width 138 height 17
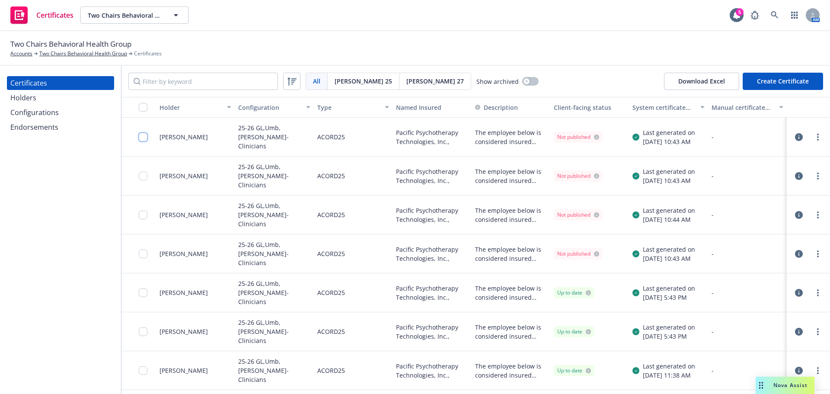
drag, startPoint x: 141, startPoint y: 134, endPoint x: 145, endPoint y: 161, distance: 27.5
click at [141, 134] on input "checkbox" at bounding box center [143, 137] width 9 height 9
click at [142, 182] on div at bounding box center [146, 176] width 14 height 28
click at [142, 179] on input "checkbox" at bounding box center [143, 176] width 9 height 9
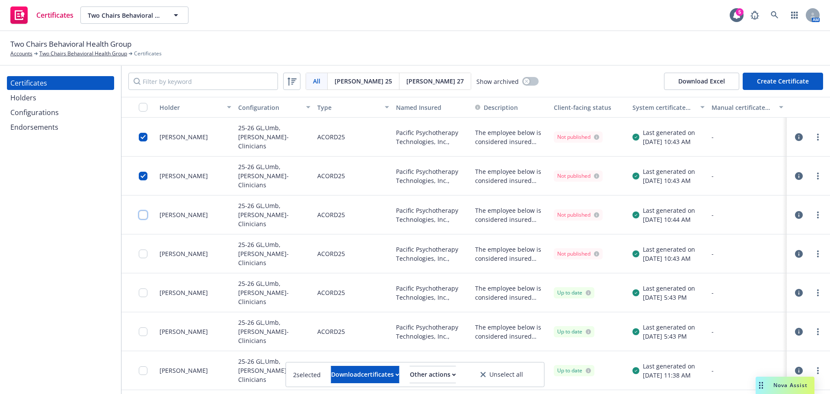
click at [141, 213] on input "checkbox" at bounding box center [143, 215] width 9 height 9
click at [144, 255] on input "checkbox" at bounding box center [143, 253] width 9 height 9
click at [433, 374] on div "Other actions" at bounding box center [433, 374] width 46 height 16
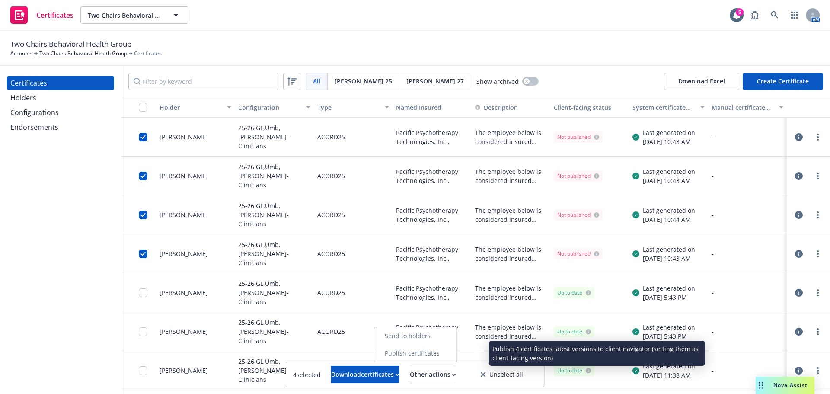
click at [434, 350] on link "Publish certificates" at bounding box center [415, 353] width 83 height 17
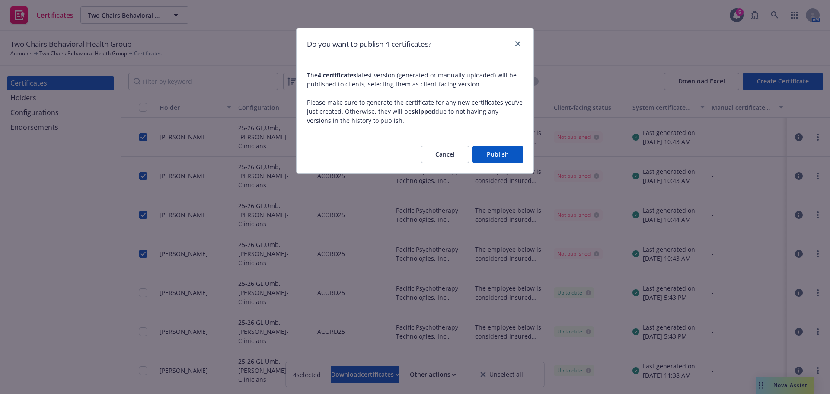
click at [499, 153] on button "Publish" at bounding box center [497, 154] width 51 height 17
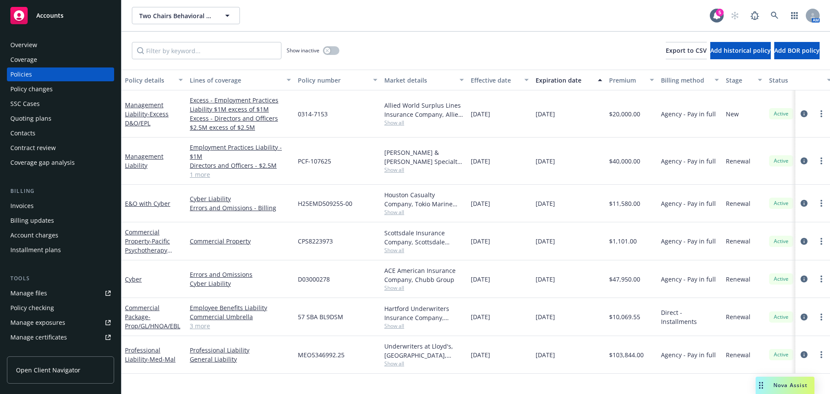
click at [35, 40] on div "Overview" at bounding box center [23, 45] width 27 height 14
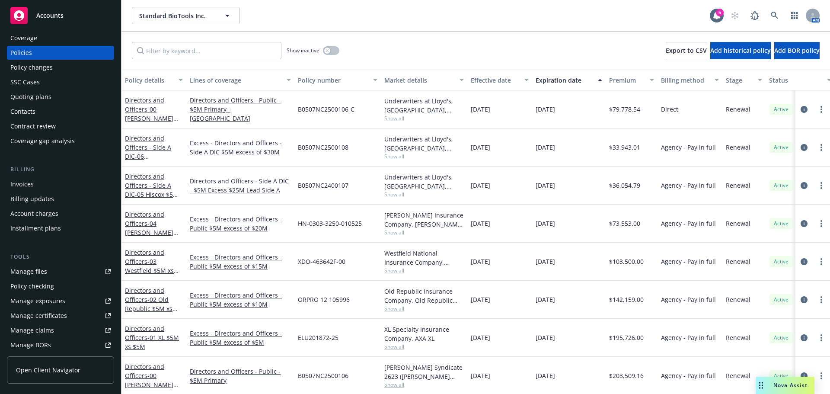
scroll to position [43, 0]
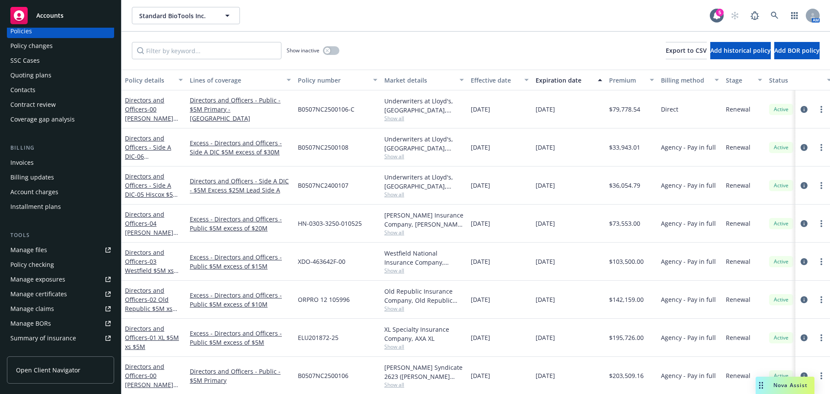
click at [57, 298] on div "Manage certificates" at bounding box center [38, 294] width 57 height 14
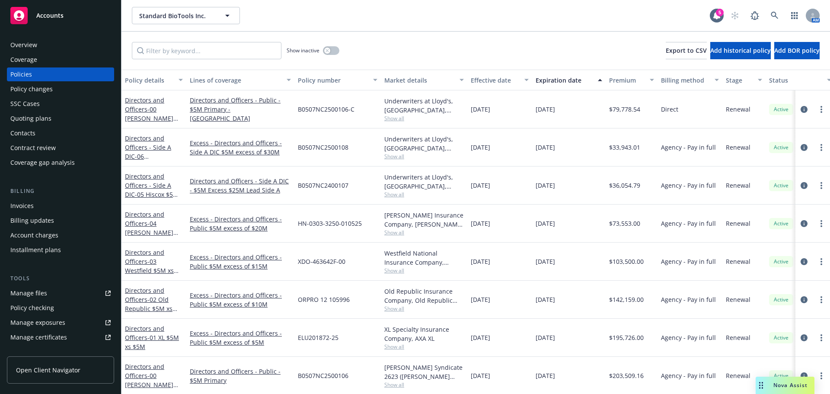
click at [60, 44] on div "Overview" at bounding box center [60, 45] width 100 height 14
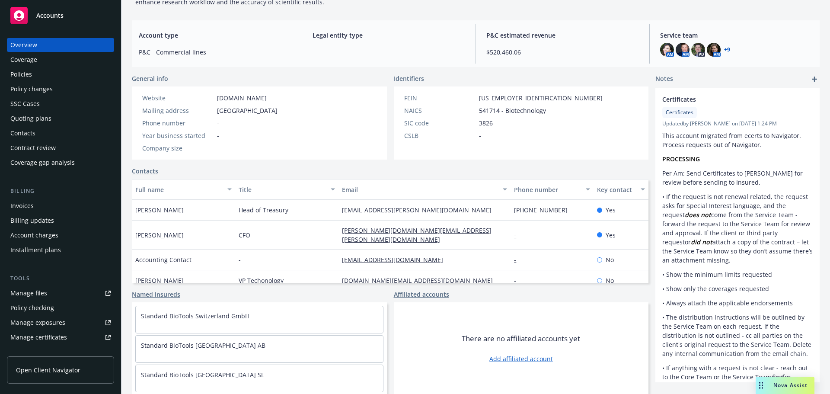
click at [33, 64] on div "Coverage" at bounding box center [23, 60] width 27 height 14
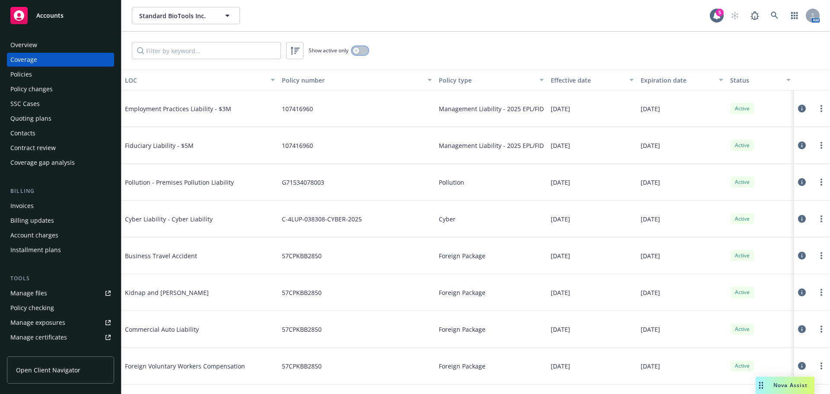
click at [358, 51] on div "button" at bounding box center [356, 51] width 6 height 6
click at [201, 52] on input "Filter by keyword..." at bounding box center [206, 50] width 149 height 17
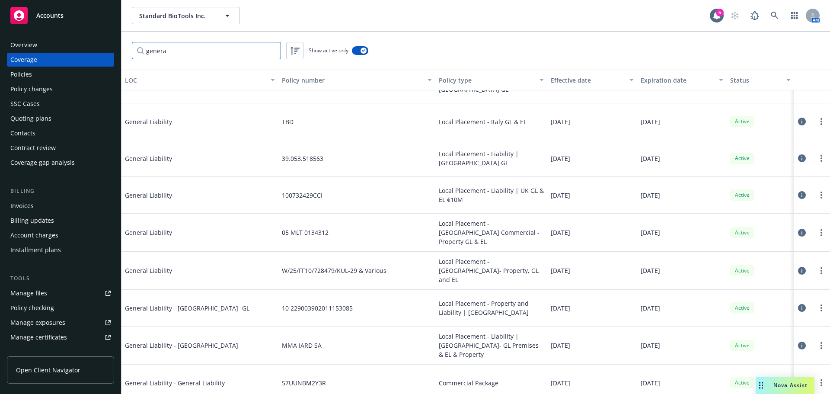
scroll to position [168, 0]
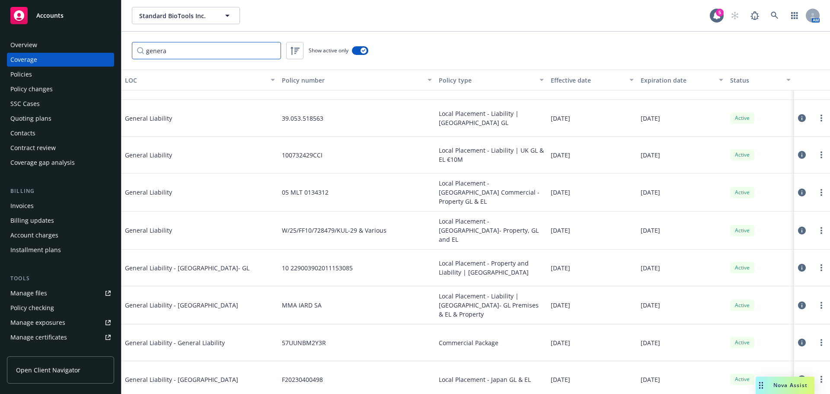
type input "genera"
click at [798, 338] on icon at bounding box center [802, 342] width 8 height 8
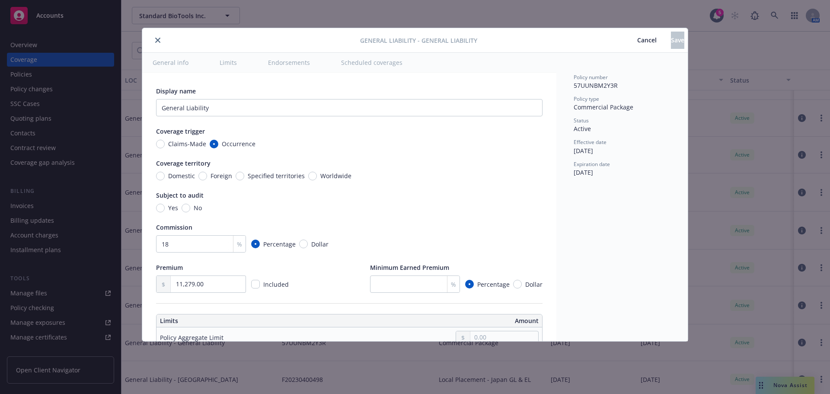
type textarea "x"
click at [623, 45] on button "Cancel" at bounding box center [647, 40] width 48 height 17
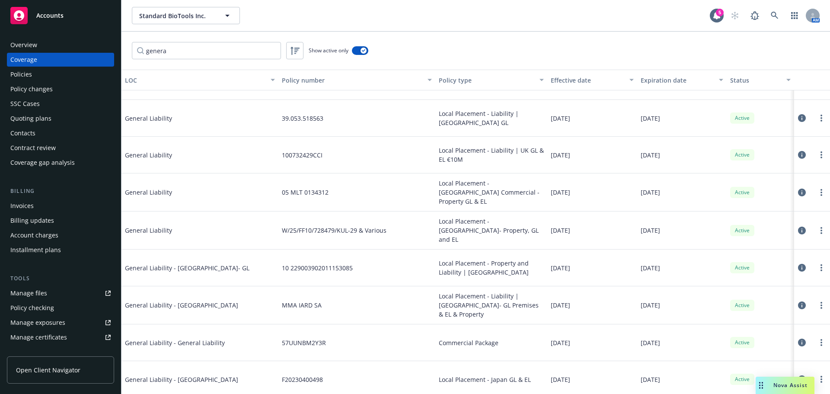
drag, startPoint x: 328, startPoint y: 341, endPoint x: 322, endPoint y: 341, distance: 5.6
click at [327, 341] on div "57UUNBM2Y3R" at bounding box center [356, 342] width 157 height 37
click at [310, 341] on span "57UUNBM2Y3R" at bounding box center [304, 342] width 44 height 9
copy span "57UUNBM2Y3R"
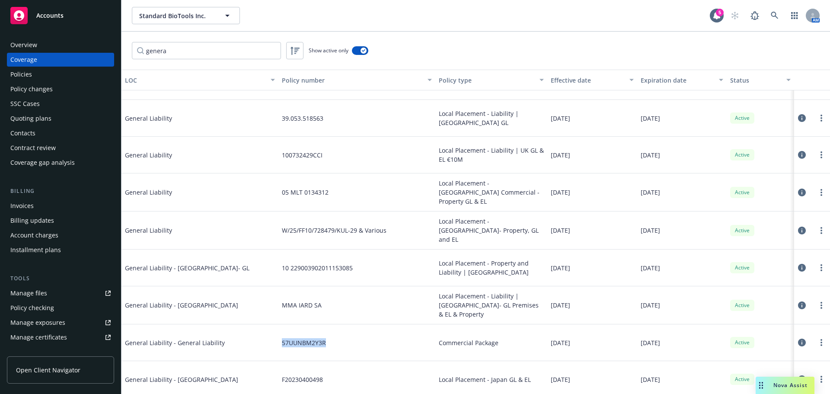
click at [54, 73] on div "Policies" at bounding box center [60, 74] width 100 height 14
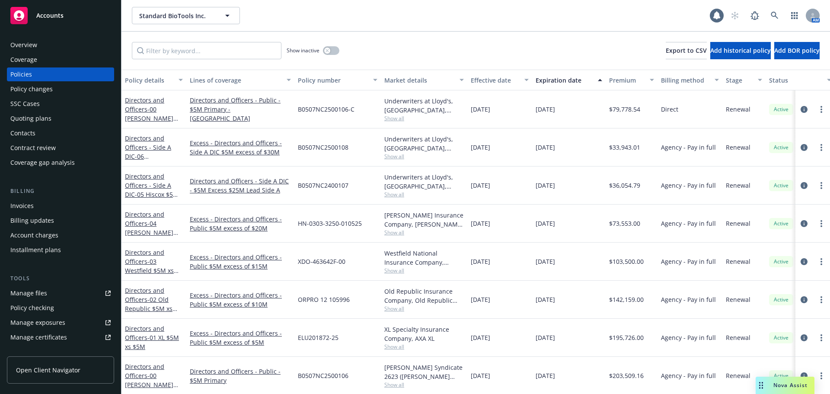
click at [207, 51] on input "Filter by keyword..." at bounding box center [207, 50] width 150 height 17
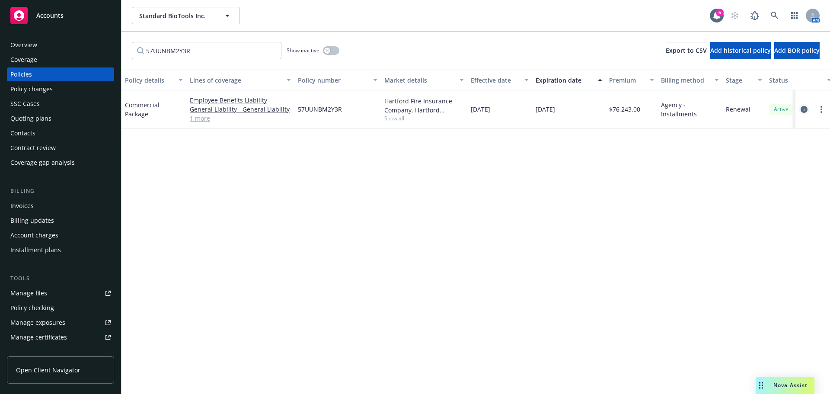
type input "57UUNBM2Y3R"
click at [805, 110] on icon "circleInformation" at bounding box center [804, 109] width 7 height 7
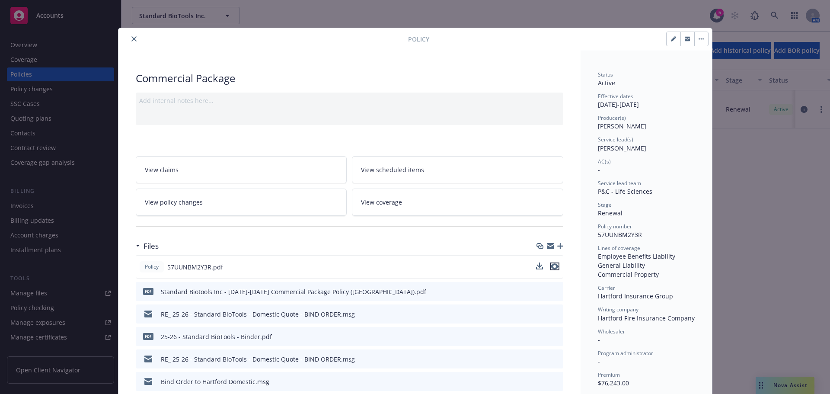
click at [551, 268] on icon "preview file" at bounding box center [555, 266] width 8 height 6
click at [551, 266] on icon "preview file" at bounding box center [555, 266] width 8 height 6
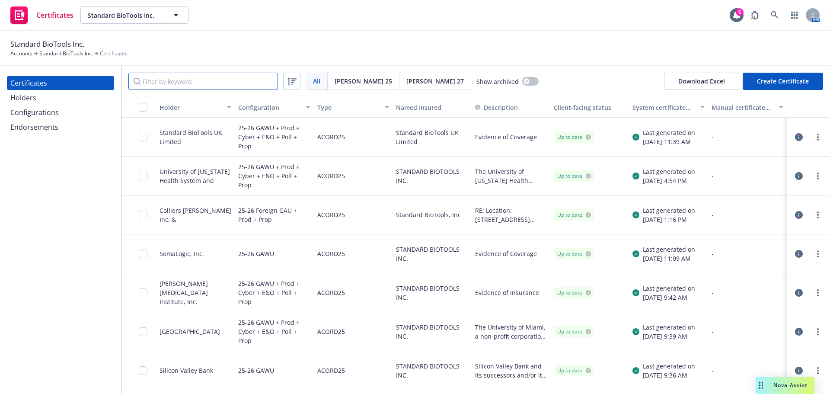
click at [196, 82] on input "Filter by keyword" at bounding box center [203, 81] width 150 height 17
paste input "International"
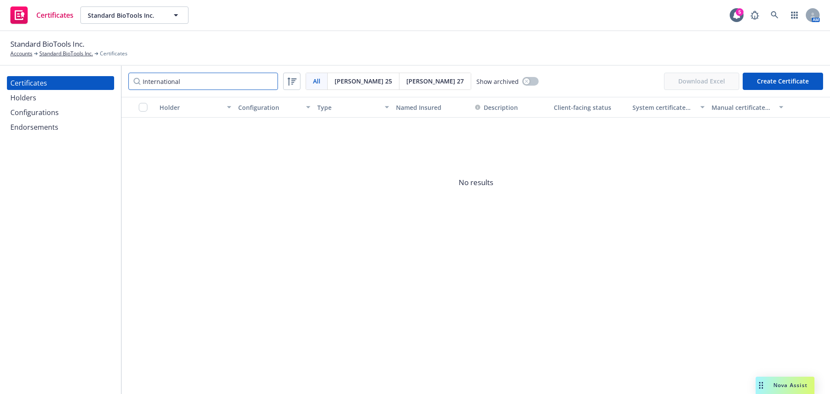
click at [233, 85] on input "International" at bounding box center [203, 81] width 150 height 17
paste input "Westin"
click at [201, 83] on input "Westin" at bounding box center [203, 81] width 150 height 17
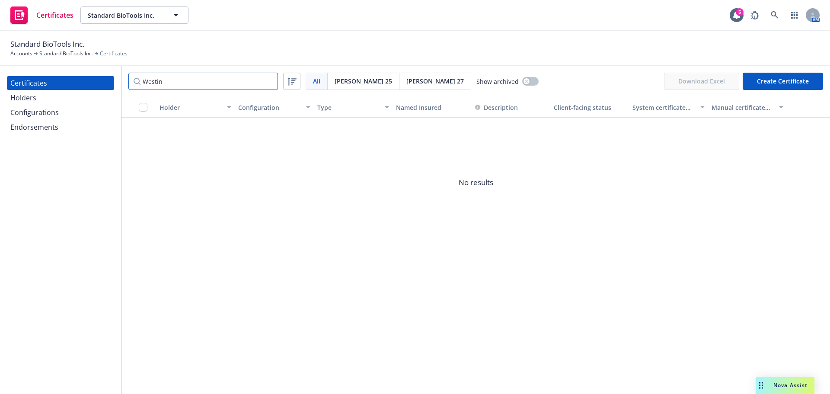
click at [201, 83] on input "Westin" at bounding box center [203, 81] width 150 height 17
paste input "Proteome"
type input "Proteome"
click at [47, 116] on div "Configurations" at bounding box center [34, 112] width 48 height 14
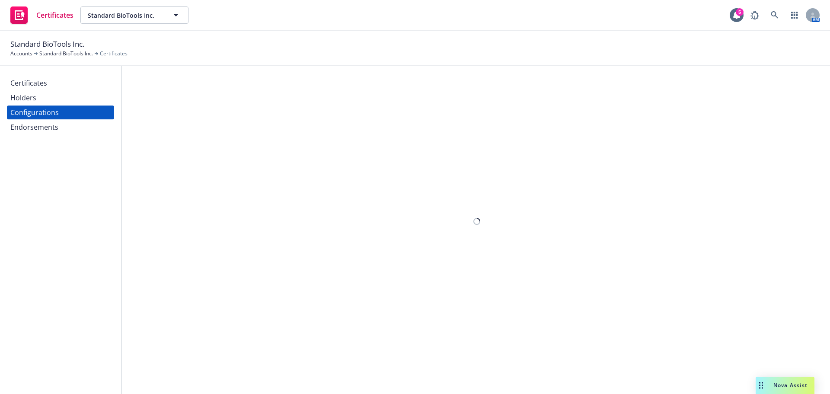
click at [45, 99] on div "Holders" at bounding box center [60, 98] width 100 height 14
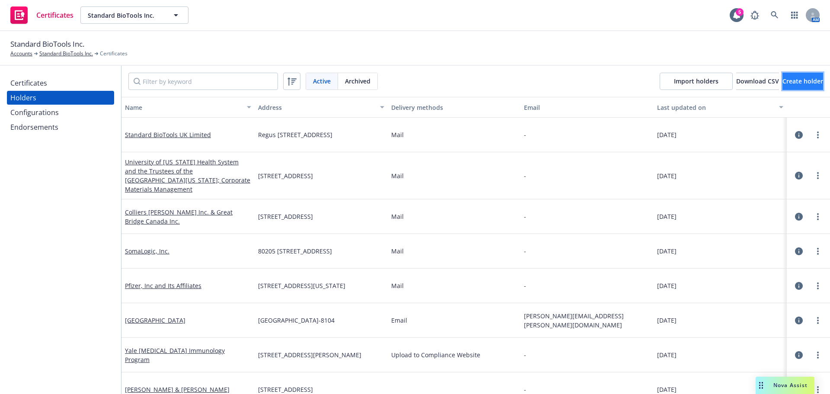
click at [782, 83] on span "Create holder" at bounding box center [802, 81] width 41 height 8
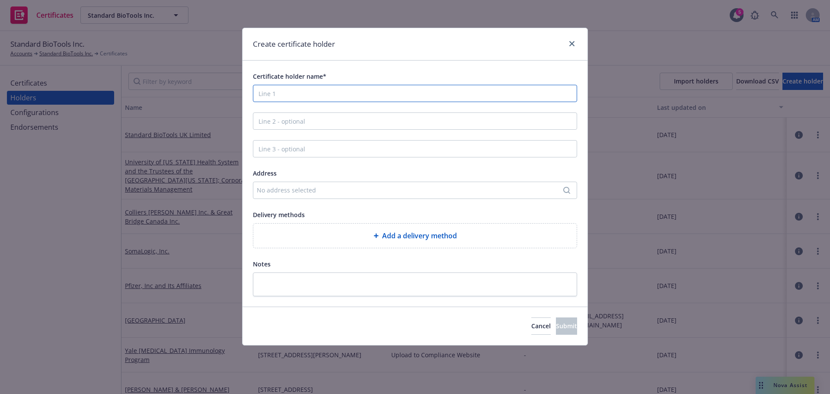
click at [348, 98] on input "Certificate holder name*" at bounding box center [415, 93] width 324 height 17
paste input "International Conference Services Ltd."
type input "International Conference Services Ltd."
click at [334, 224] on div "Add a delivery method" at bounding box center [414, 235] width 323 height 24
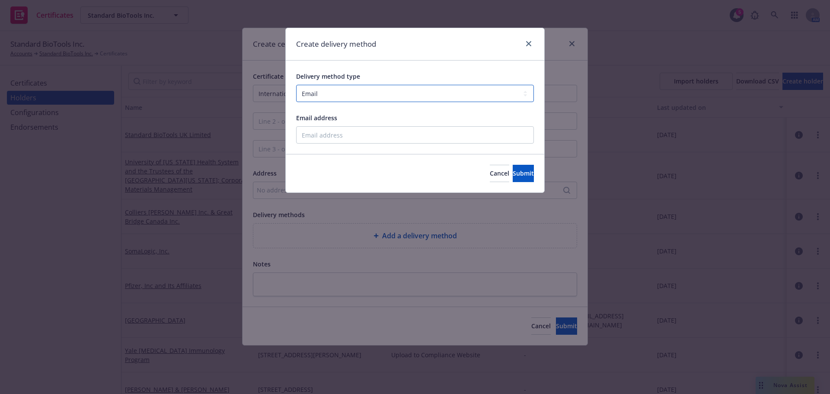
click at [380, 89] on select "Select delivery method type Email Mail Fax Upload to Compliance Website" at bounding box center [415, 93] width 238 height 17
click at [296, 85] on select "Select delivery method type Email Mail Fax Upload to Compliance Website" at bounding box center [415, 93] width 238 height 17
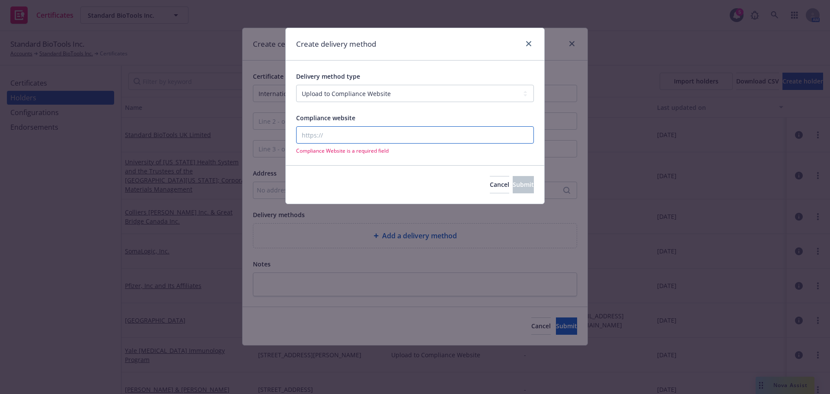
click at [354, 138] on input "Compliance website" at bounding box center [415, 134] width 238 height 17
drag, startPoint x: 329, startPoint y: 94, endPoint x: 328, endPoint y: 99, distance: 5.3
click at [329, 94] on select "Select delivery method type Email Mail Fax Upload to Compliance Website" at bounding box center [415, 93] width 238 height 17
select select "EMAIL"
click at [296, 85] on select "Select delivery method type Email Mail Fax Upload to Compliance Website" at bounding box center [415, 93] width 238 height 17
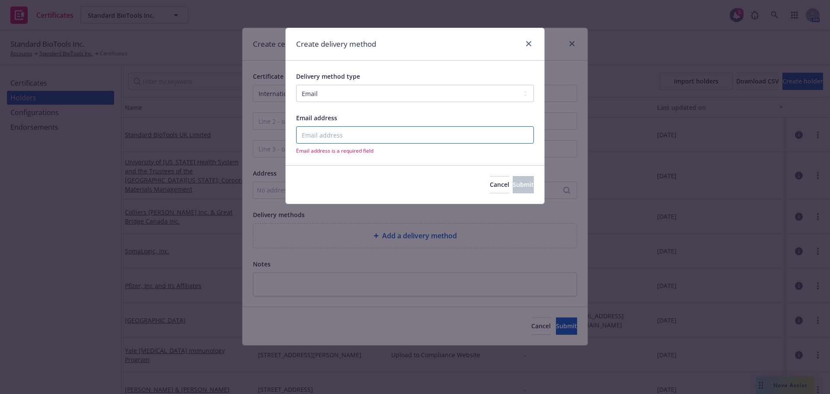
click at [325, 132] on input "Email address" at bounding box center [415, 134] width 238 height 17
paste input "channing.meekins@standardbio.com"
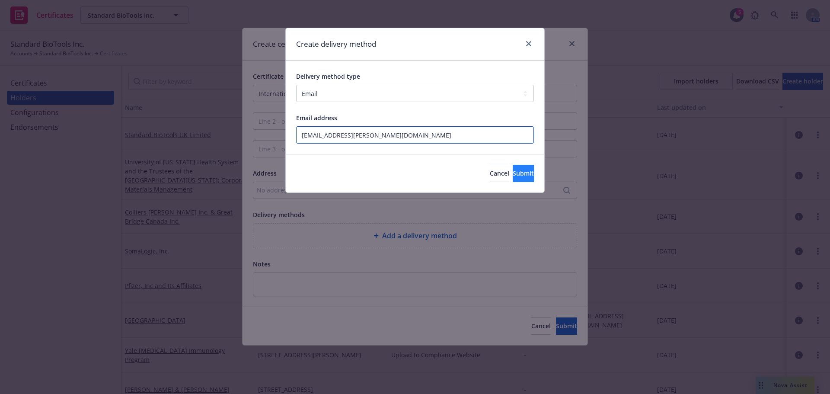
type input "channing.meekins@standardbio.com"
click at [525, 171] on button "Submit" at bounding box center [523, 173] width 21 height 17
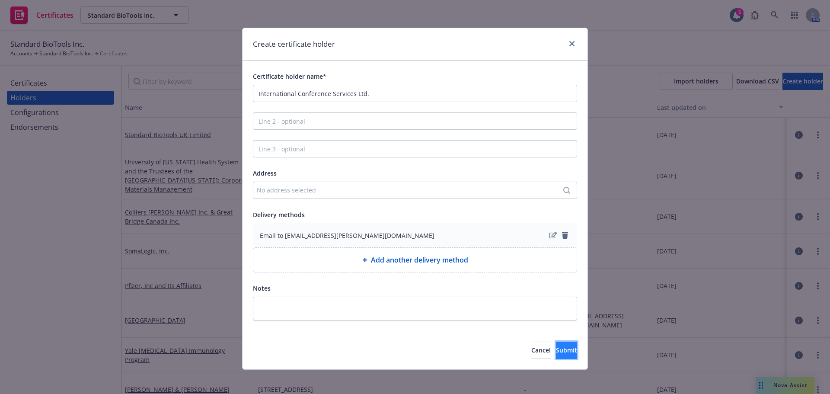
click at [558, 348] on span "Submit" at bounding box center [566, 350] width 21 height 8
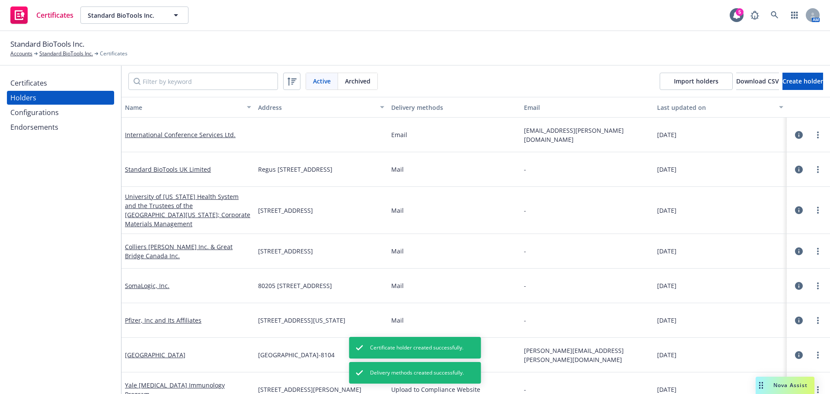
click at [41, 85] on div "Certificates" at bounding box center [28, 83] width 37 height 14
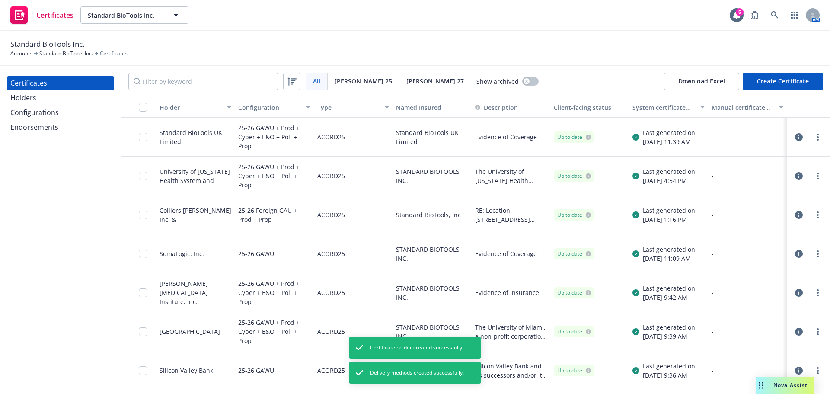
click at [766, 80] on button "Create Certificate" at bounding box center [783, 81] width 80 height 17
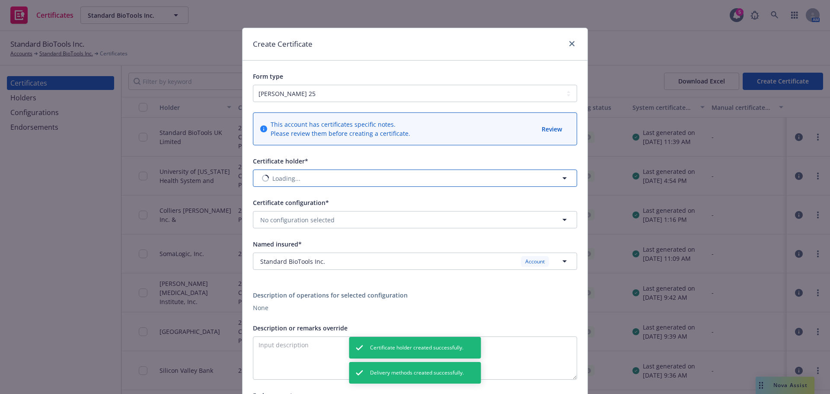
click at [333, 175] on button "Loading..." at bounding box center [415, 177] width 324 height 17
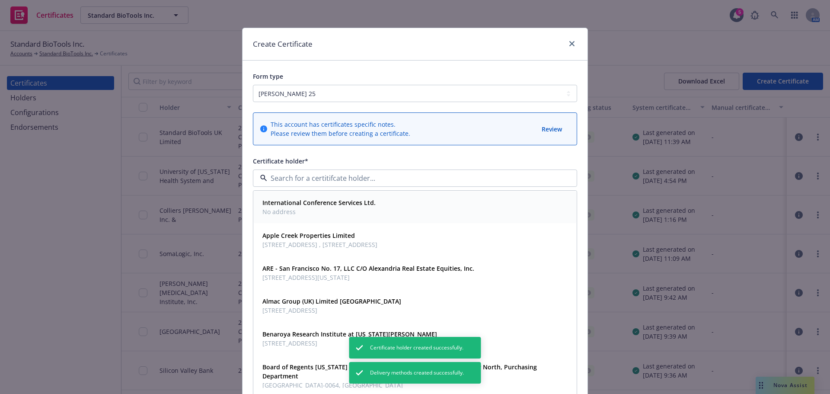
click at [339, 212] on span "No address" at bounding box center [318, 211] width 113 height 9
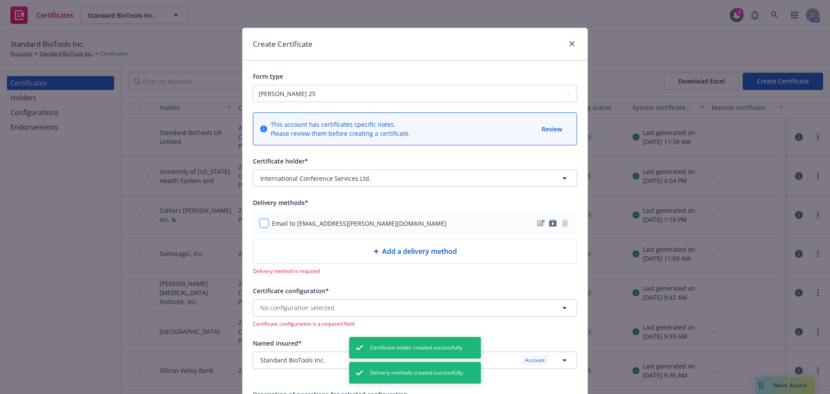
click at [262, 223] on input "checkbox" at bounding box center [264, 223] width 9 height 9
checkbox input "true"
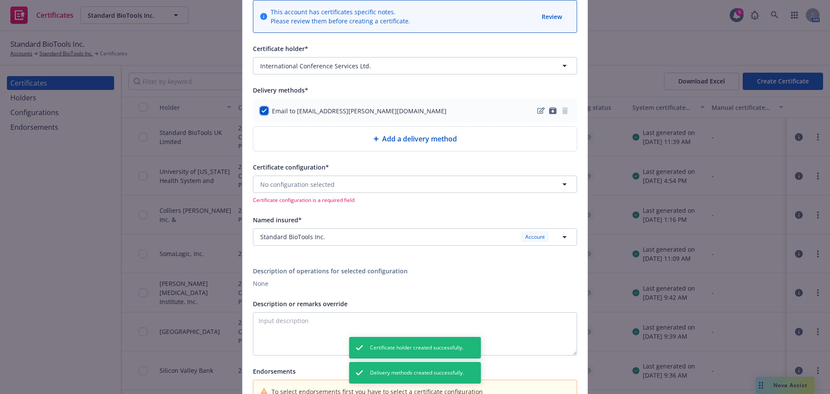
scroll to position [130, 0]
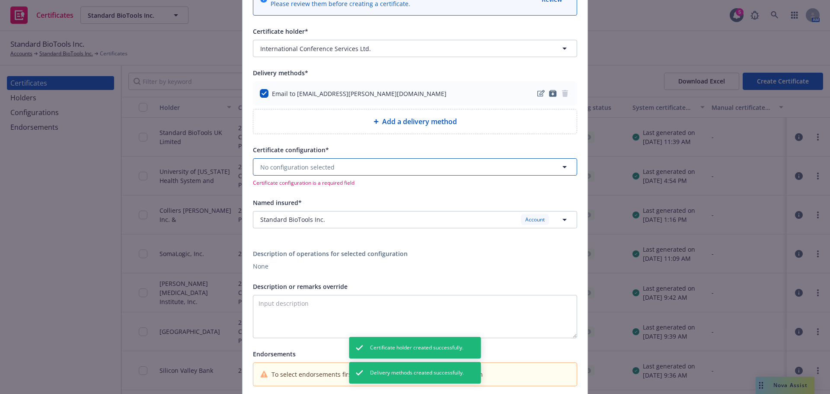
click at [341, 159] on button "No configuration selected" at bounding box center [415, 166] width 324 height 17
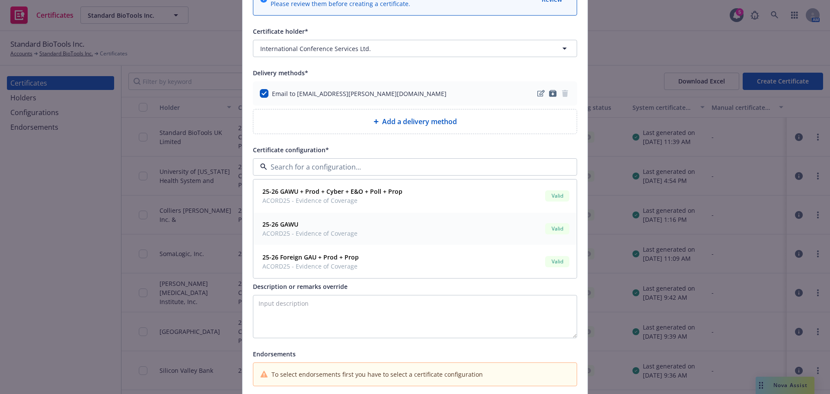
click at [325, 220] on span "25-26 GAWU" at bounding box center [309, 224] width 95 height 9
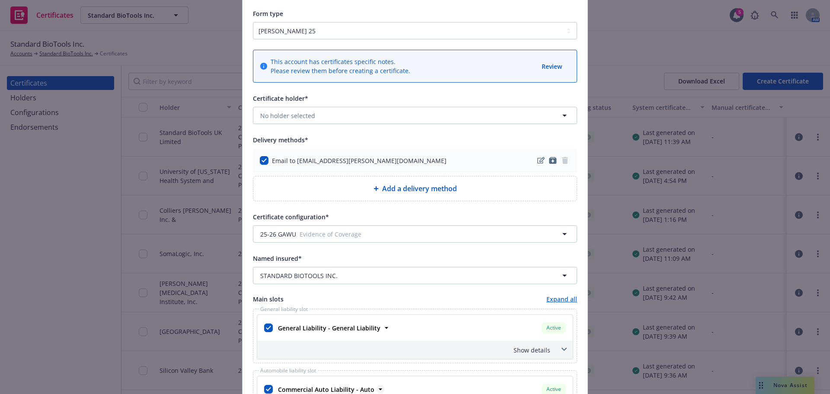
scroll to position [216, 0]
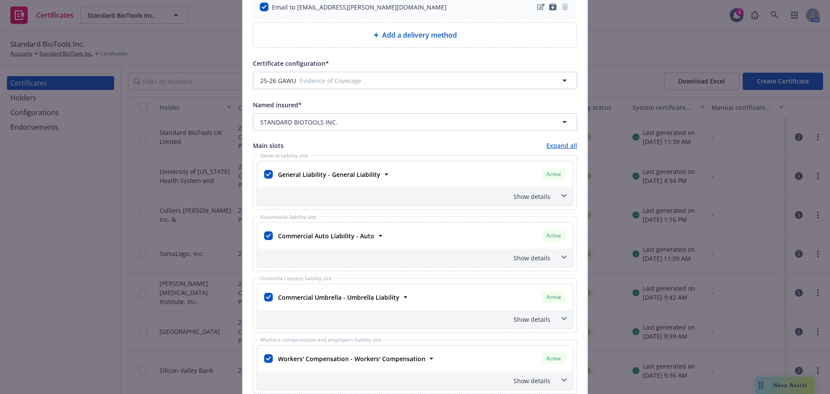
click at [270, 236] on div at bounding box center [268, 236] width 12 height 16
click at [268, 236] on input "checkbox" at bounding box center [268, 235] width 9 height 9
checkbox input "false"
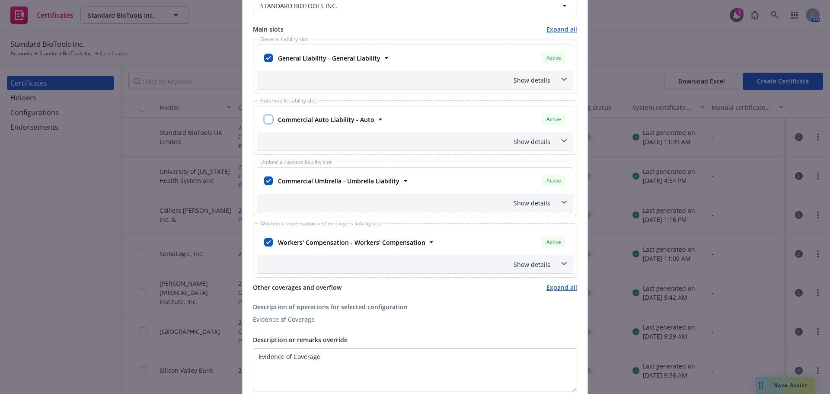
scroll to position [346, 0]
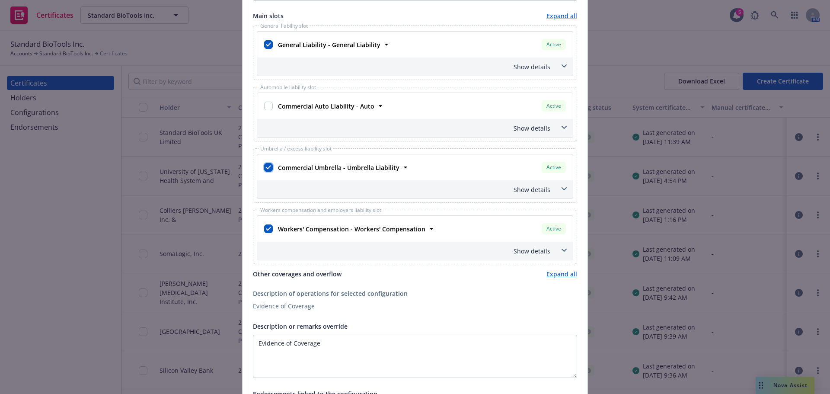
click at [264, 170] on input "checkbox" at bounding box center [268, 167] width 9 height 9
checkbox input "false"
click at [264, 228] on input "checkbox" at bounding box center [268, 228] width 9 height 9
checkbox input "false"
click at [519, 67] on div "Show details" at bounding box center [404, 66] width 291 height 9
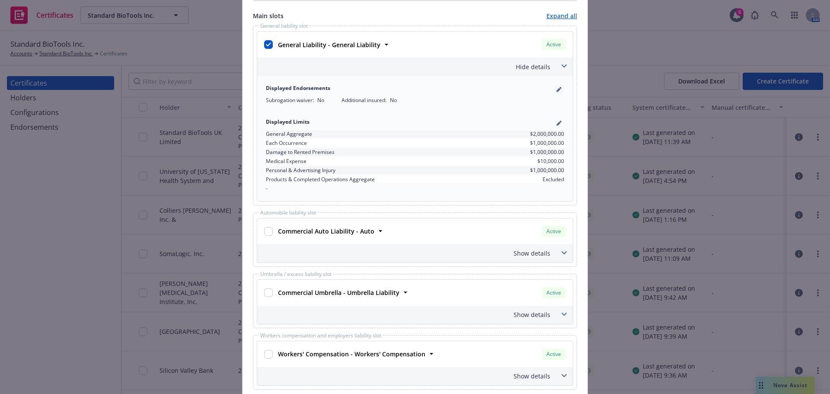
click at [559, 88] on icon "pencil" at bounding box center [560, 88] width 2 height 2
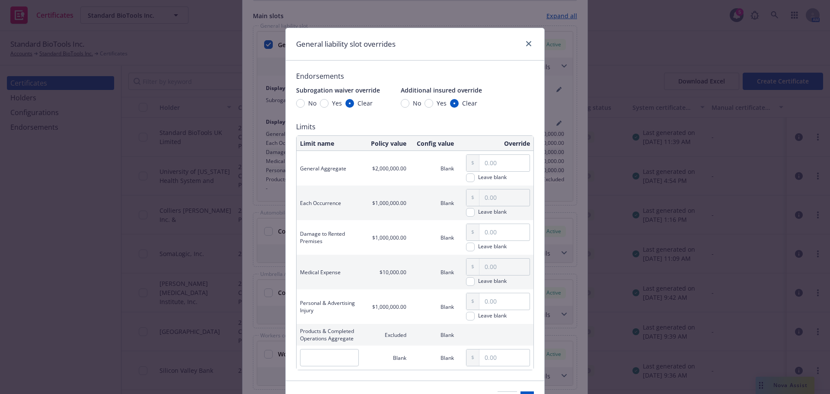
click at [433, 105] on span "Yes" at bounding box center [439, 103] width 13 height 9
click at [431, 105] on input "Yes" at bounding box center [428, 103] width 9 height 9
radio input "true"
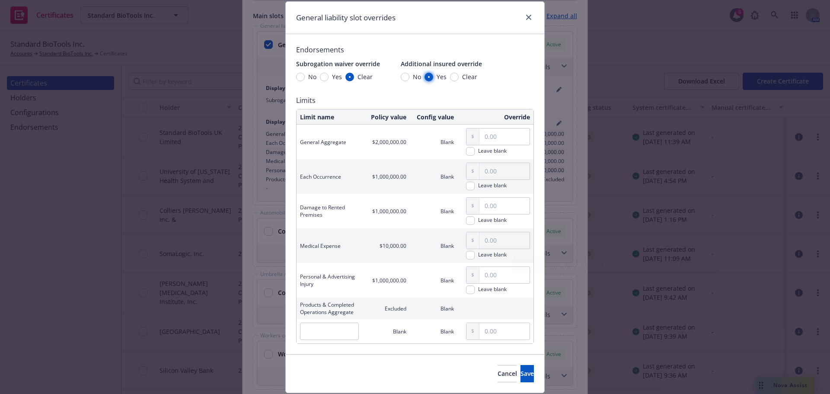
scroll to position [53, 0]
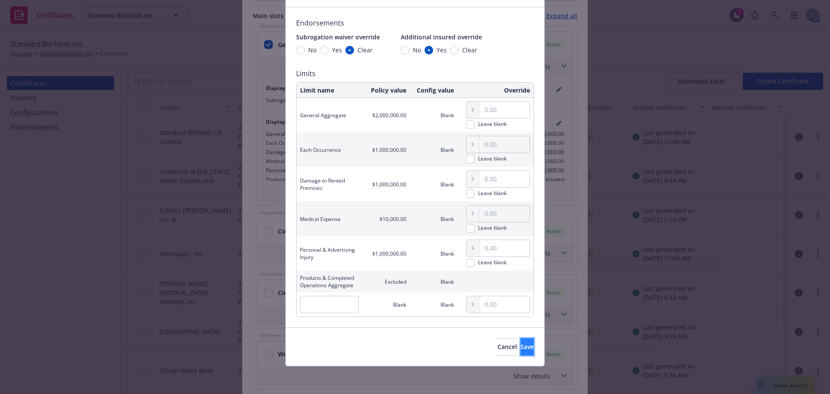
click at [520, 345] on span "Save" at bounding box center [526, 346] width 13 height 8
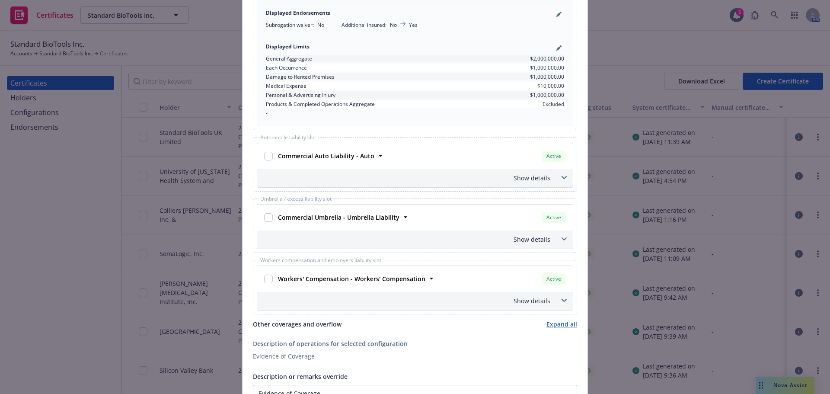
scroll to position [648, 0]
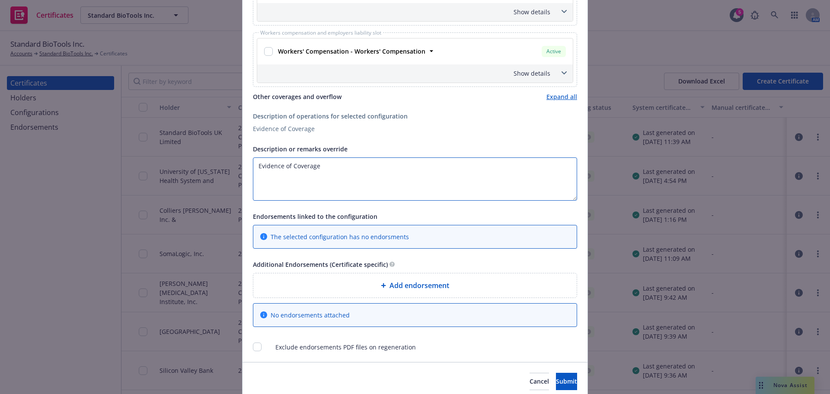
click at [316, 188] on textarea "Evidence of Coverage" at bounding box center [415, 178] width 324 height 43
click at [316, 187] on textarea "Evidence of Coverage" at bounding box center [415, 178] width 324 height 43
paste textarea "International Conference Services Ltd. Westin Harbour Castle Human Proteome Org…"
click at [253, 174] on textarea "International Conference Services Ltd. Westin Harbour Castle Human Proteome Org…" at bounding box center [415, 178] width 324 height 43
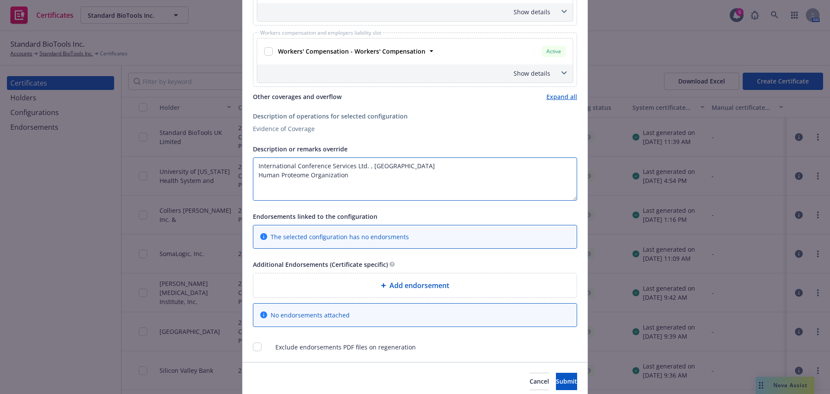
click at [441, 171] on textarea "International Conference Services Ltd. , Westin Harbour Castle Human Proteome O…" at bounding box center [415, 178] width 324 height 43
click at [364, 167] on textarea "International Conference Services Ltd. , Westin Harbour Castle Human Proteome O…" at bounding box center [415, 178] width 324 height 43
click at [441, 169] on textarea "International Conference Services Ltd., Westin Harbour Castle Human Proteome Or…" at bounding box center [415, 178] width 324 height 43
click at [255, 164] on textarea "International Conference Services Ltd., Westin Harbour Castle, and Human Proteo…" at bounding box center [415, 178] width 324 height 43
paste textarea "HUPO 2025 Secretariat"
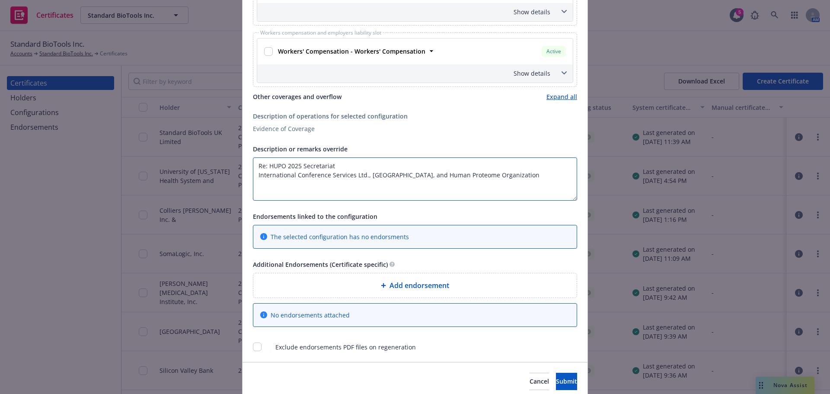
click at [547, 174] on textarea "Re: HUPO 2025 Secretariat International Conference Services Ltd., Westin Harbou…" at bounding box center [415, 178] width 324 height 43
paste textarea "The Certificate Holder is included as an additional insured as required by a wr…"
drag, startPoint x: 351, startPoint y: 193, endPoint x: 300, endPoint y: 195, distance: 51.0
click at [300, 195] on textarea "Re: HUPO 2025 Secretariat International Conference Services Ltd., Westin Harbou…" at bounding box center [415, 178] width 324 height 43
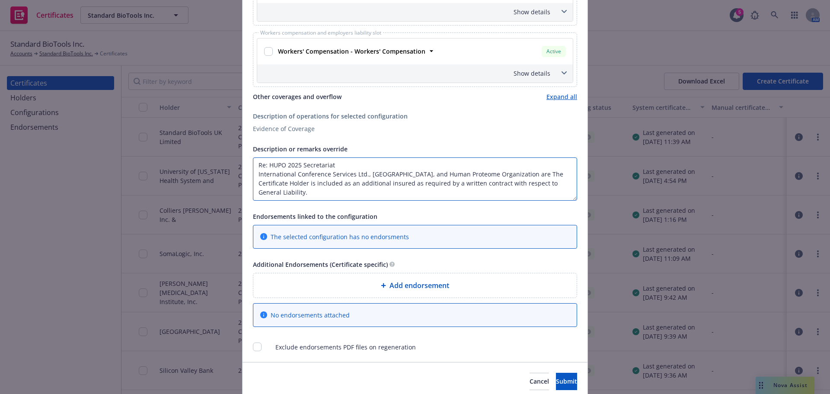
type textarea "Re: HUPO 2025 Secretariat International Conference Services Ltd., Westin Harbou…"
click at [367, 270] on div "Additional Endorsements (Certificate specific) Add endorsement No endorsements …" at bounding box center [415, 295] width 324 height 73
click at [367, 291] on div "Add endorsement" at bounding box center [414, 285] width 323 height 24
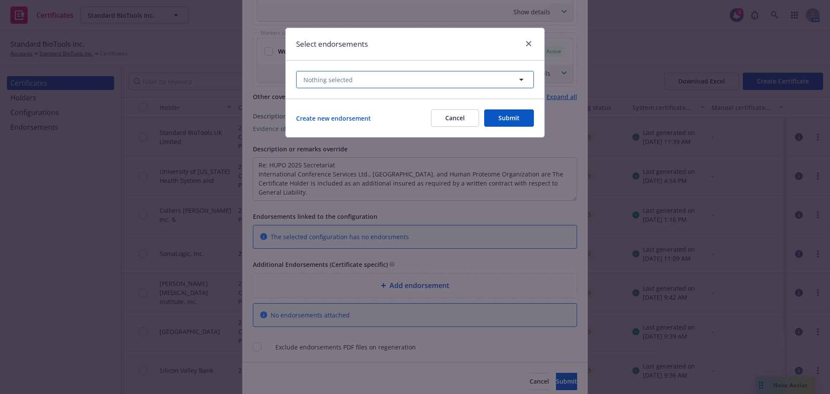
click at [325, 73] on button "Nothing selected" at bounding box center [415, 79] width 238 height 17
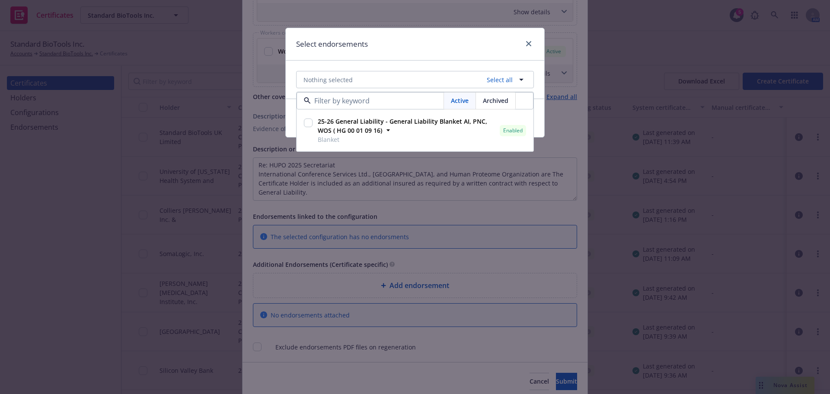
click at [305, 124] on input "checkbox" at bounding box center [308, 122] width 9 height 9
checkbox input "true"
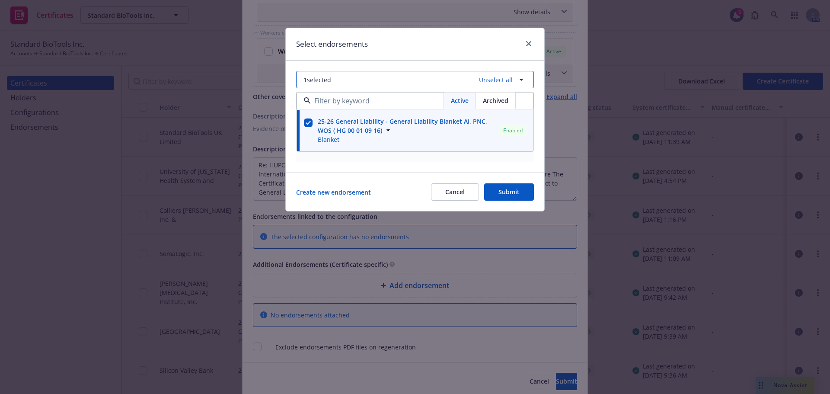
click at [364, 72] on button "1 selected Unselect all" at bounding box center [415, 79] width 238 height 17
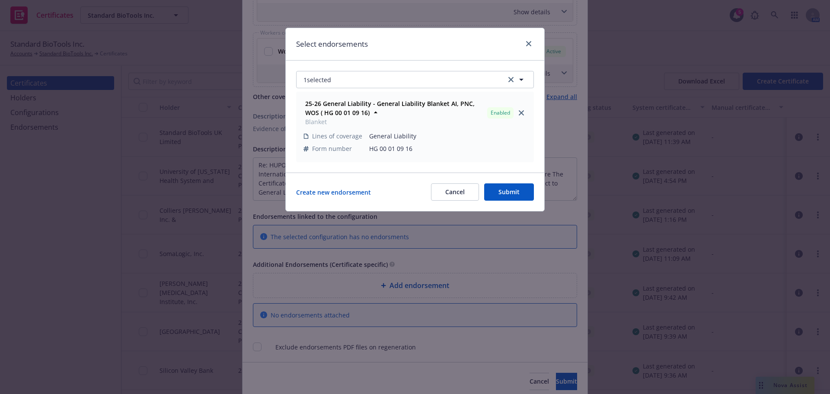
click at [501, 189] on button "Submit" at bounding box center [509, 191] width 50 height 17
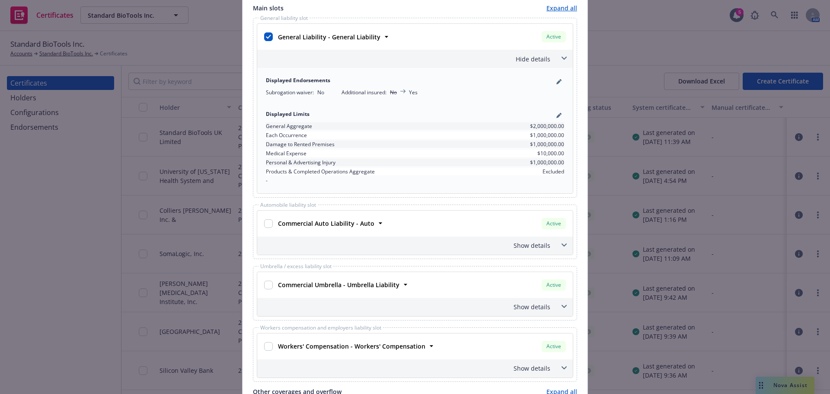
scroll to position [346, 0]
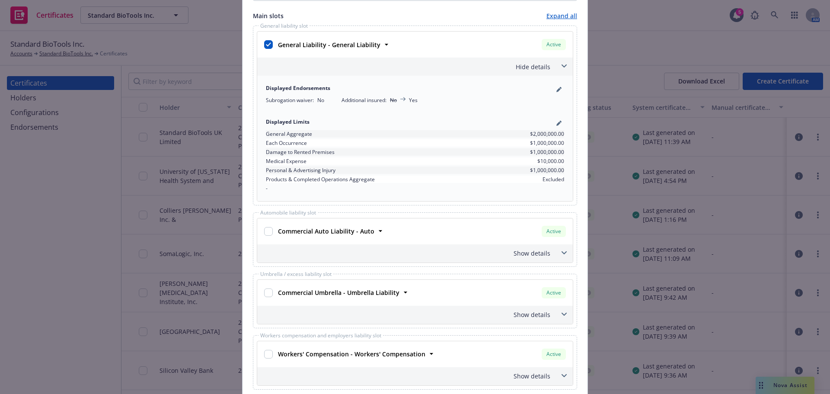
click at [551, 71] on div "Hide details" at bounding box center [415, 66] width 316 height 18
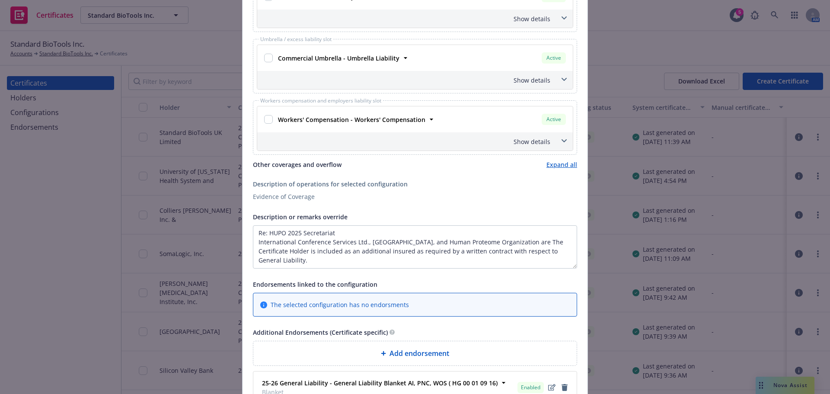
scroll to position [567, 0]
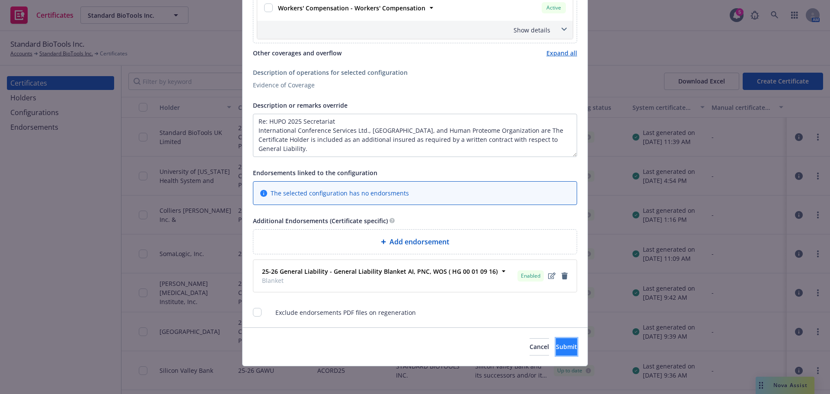
click at [556, 346] on span "Submit" at bounding box center [566, 346] width 21 height 8
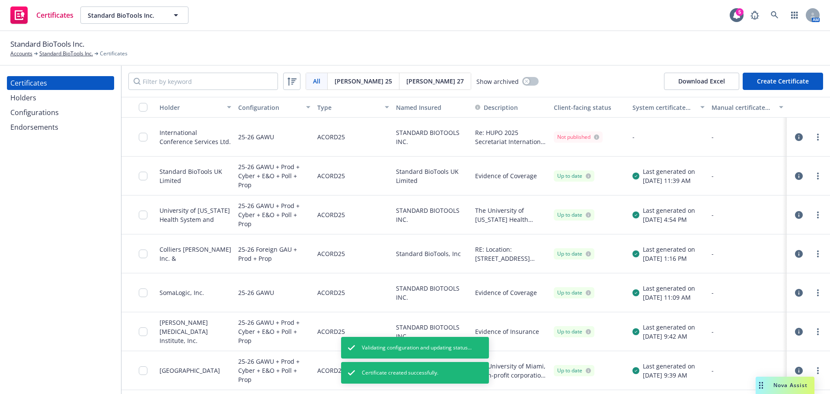
click at [813, 136] on link "more" at bounding box center [818, 137] width 10 height 10
click at [727, 192] on link "Regenerate" at bounding box center [747, 189] width 138 height 17
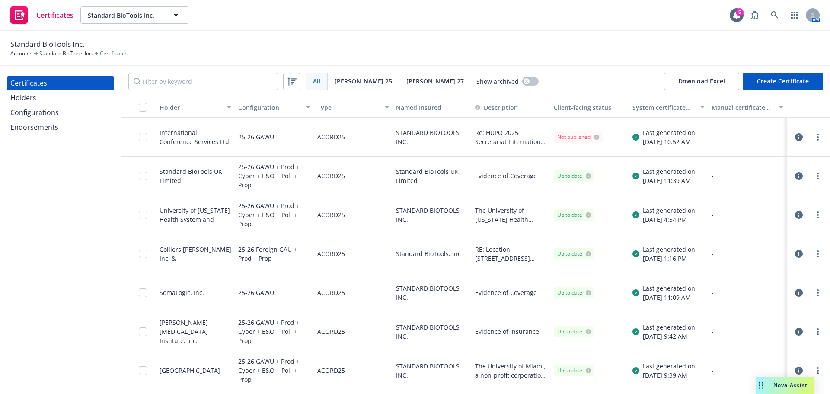
click at [817, 137] on circle "more" at bounding box center [818, 137] width 2 height 2
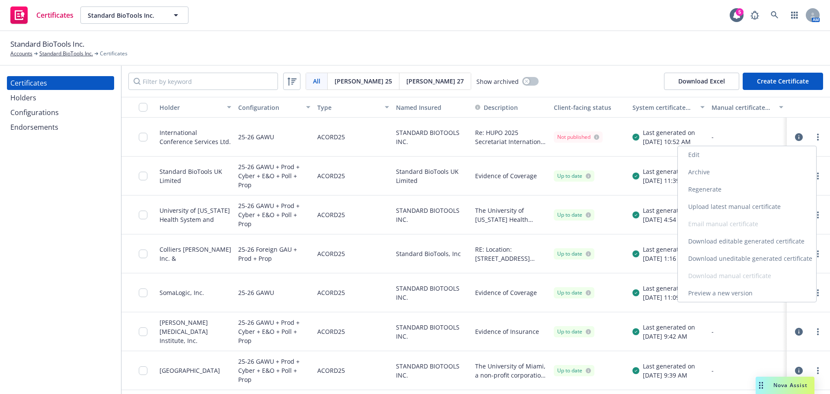
click at [763, 264] on link "Download uneditable generated certificate" at bounding box center [747, 258] width 138 height 17
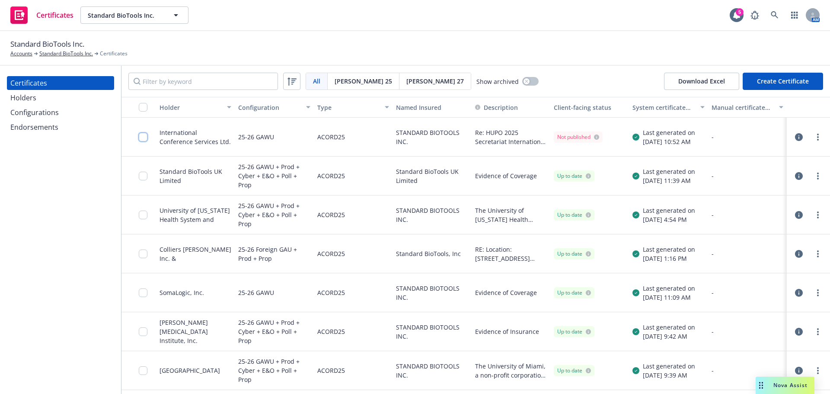
click at [143, 137] on input "checkbox" at bounding box center [143, 137] width 9 height 9
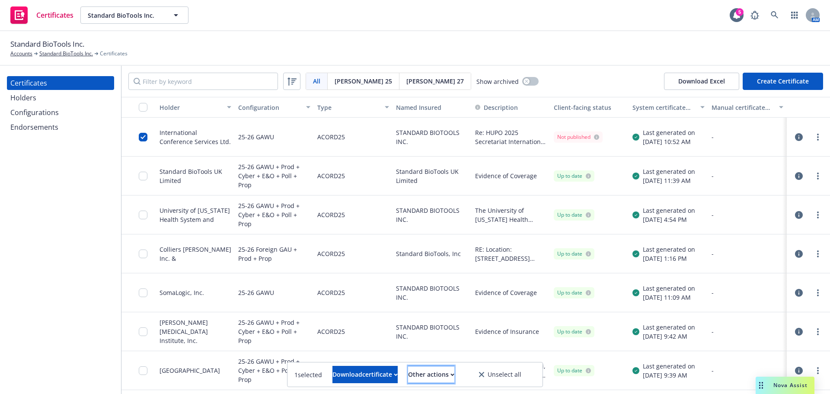
click at [441, 369] on div "Other actions" at bounding box center [431, 374] width 46 height 16
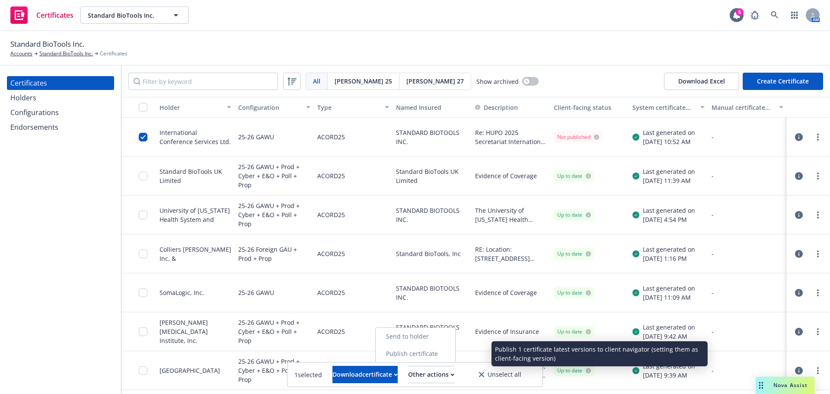
click at [440, 353] on link "Publish certificate" at bounding box center [416, 353] width 80 height 17
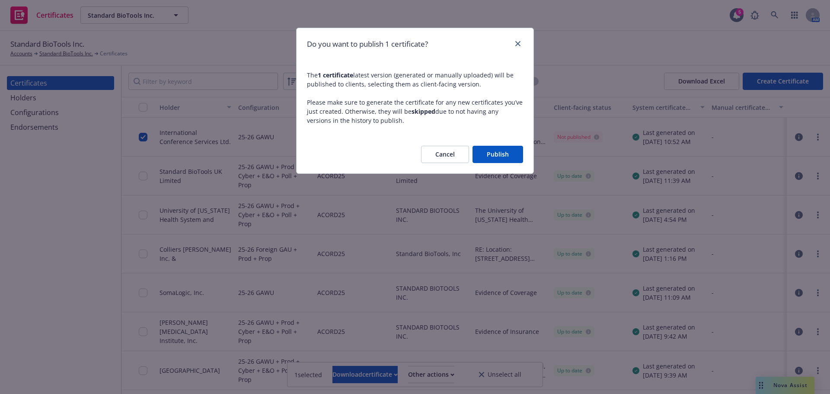
click at [497, 152] on button "Publish" at bounding box center [497, 154] width 51 height 17
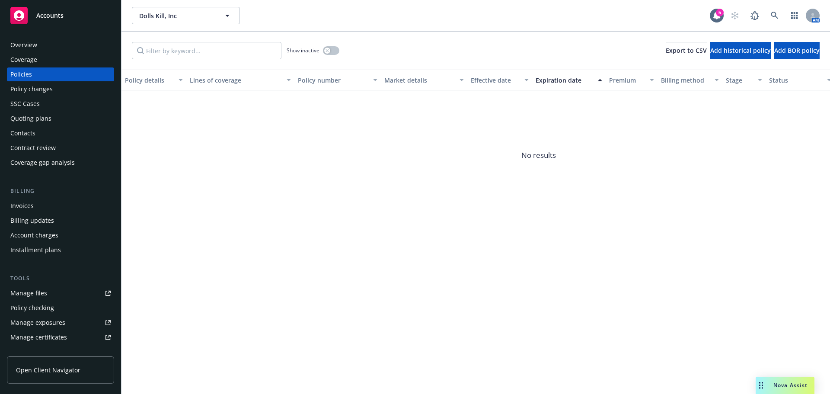
click at [39, 48] on div "Overview" at bounding box center [60, 45] width 100 height 14
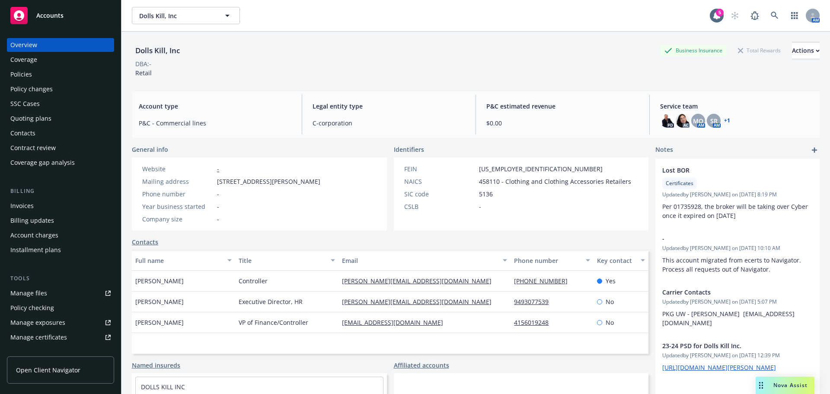
click at [29, 69] on div "Policies" at bounding box center [21, 74] width 22 height 14
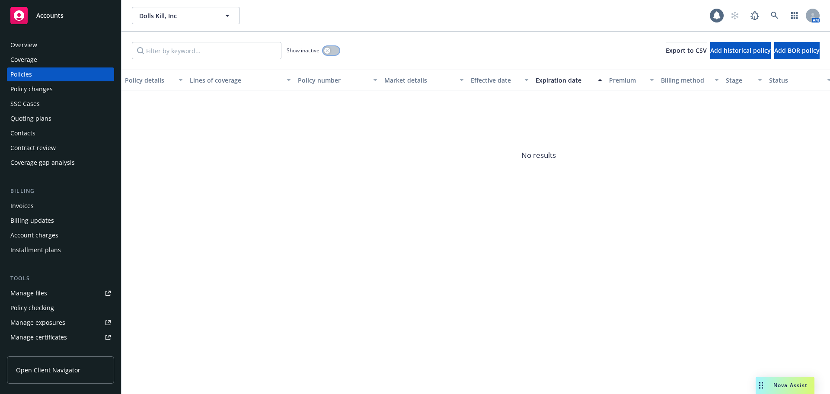
click at [326, 53] on div "button" at bounding box center [327, 51] width 6 height 6
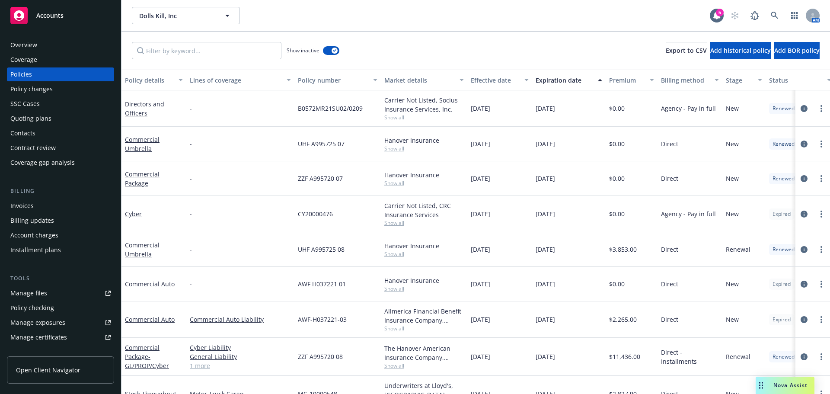
click at [571, 83] on div "Expiration date" at bounding box center [564, 80] width 57 height 9
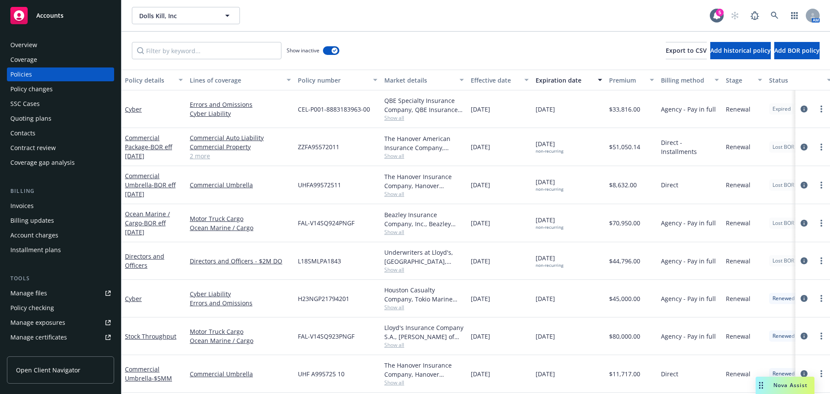
click at [50, 50] on div "Overview" at bounding box center [60, 45] width 100 height 14
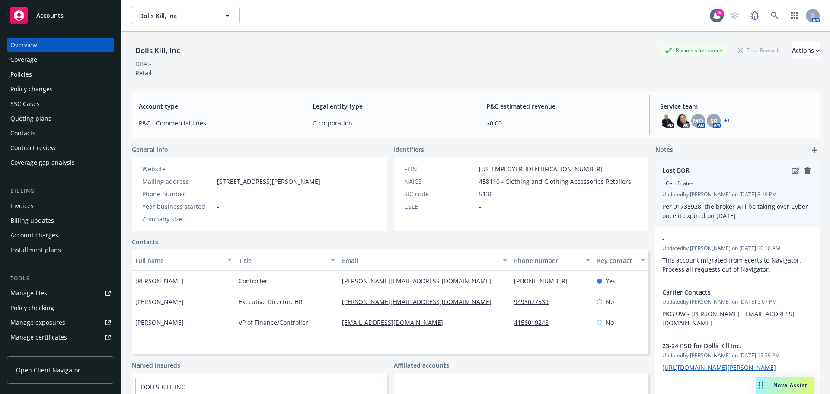
click at [792, 172] on icon "edit" at bounding box center [795, 170] width 7 height 6
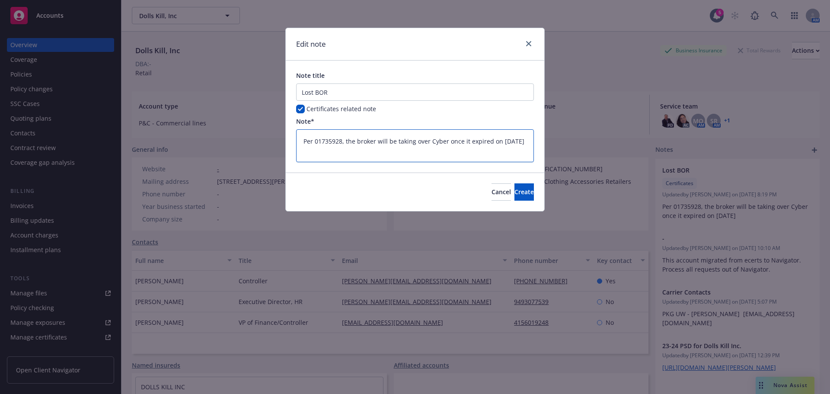
drag, startPoint x: 345, startPoint y: 153, endPoint x: 338, endPoint y: 150, distance: 7.7
click at [338, 150] on textarea "Per 01735928, the broker will be taking over Cyber once it expired on 9/23/2025" at bounding box center [415, 145] width 238 height 33
type textarea "x"
type textarea "Per 01735928, the broker will be taking over Cyber once it expired on 9/23/2025,"
type textarea "x"
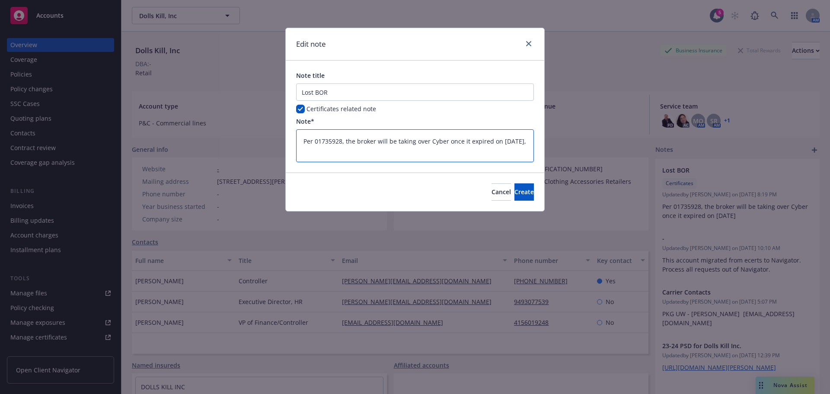
type textarea "Per 01735928, the broker will be taking over Cyber once it expired on 9/23/2025,"
type textarea "x"
type textarea "Per 01735928, the broker will be taking over Cyber once it expired on 9/23/2025…"
type textarea "x"
type textarea "Per 01735928, the broker will be taking over Cyber once it expired on 9/23/2025…"
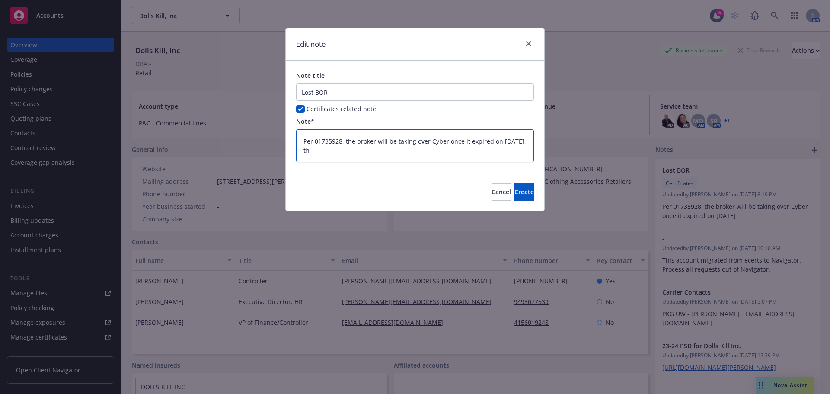
type textarea "x"
type textarea "Per 01735928, the broker will be taking over Cyber once it expired on 9/23/2025…"
type textarea "x"
type textarea "Per 01735928, the broker will be taking over Cyber once it expired on 9/23/2025…"
type textarea "x"
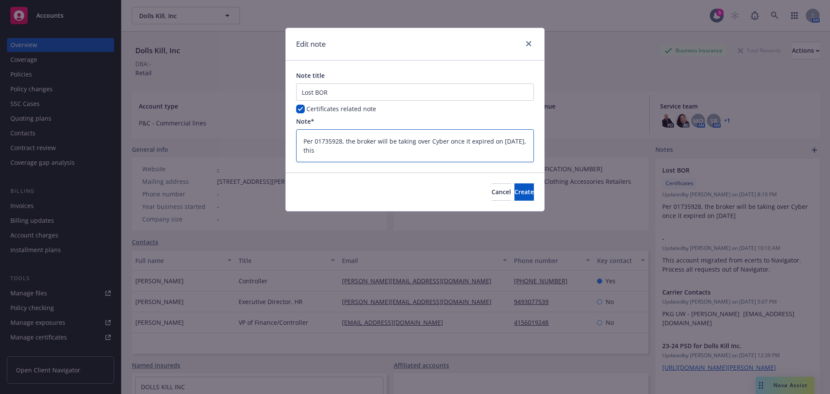
type textarea "Per 01735928, the broker will be taking over Cyber once it expired on 9/23/2025…"
type textarea "x"
type textarea "Per 01735928, the broker will be taking over Cyber once it expired on 9/23/2025…"
type textarea "x"
type textarea "Per 01735928, the broker will be taking over Cyber once it expired on 9/23/2025…"
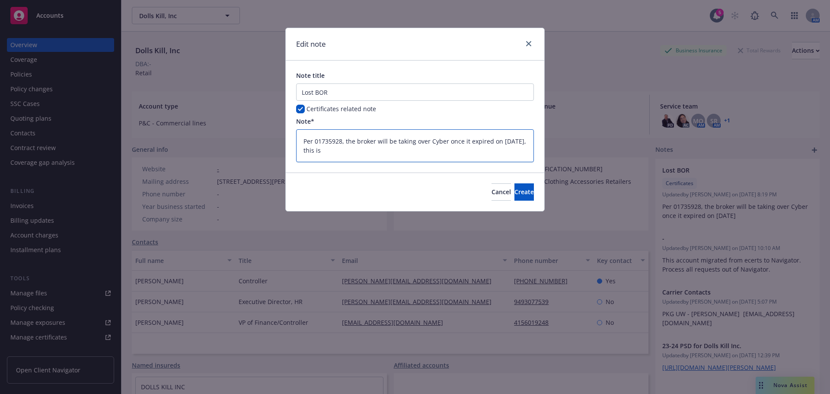
type textarea "x"
type textarea "Per 01735928, the broker will be taking over Cyber once it expired on 9/23/2025…"
type textarea "x"
type textarea "Per 01735928, the broker will be taking over Cyber once it expired on 9/23/2025…"
type textarea "x"
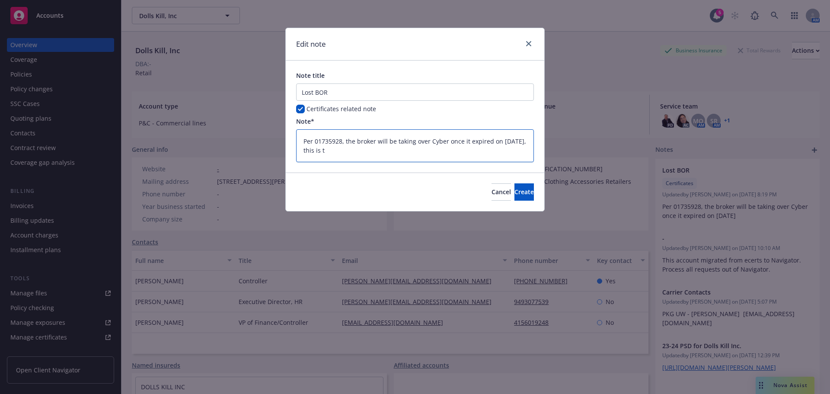
type textarea "Per 01735928, the broker will be taking over Cyber once it expired on 9/23/2025…"
type textarea "x"
type textarea "Per 01735928, the broker will be taking over Cyber once it expired on 9/23/2025…"
type textarea "x"
type textarea "Per 01735928, the broker will be taking over Cyber once it expired on 9/23/2025…"
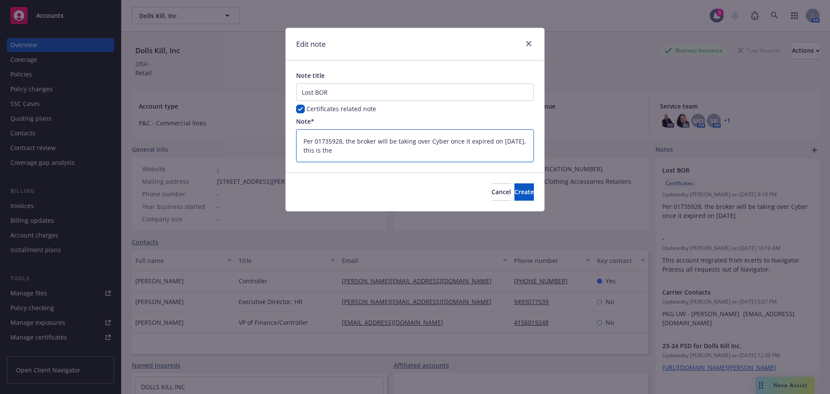
type textarea "x"
type textarea "Per 01735928, the broker will be taking over Cyber once it expired on 9/23/2025…"
type textarea "x"
type textarea "Per 01735928, the broker will be taking over Cyber once it expired on 9/23/2025…"
type textarea "x"
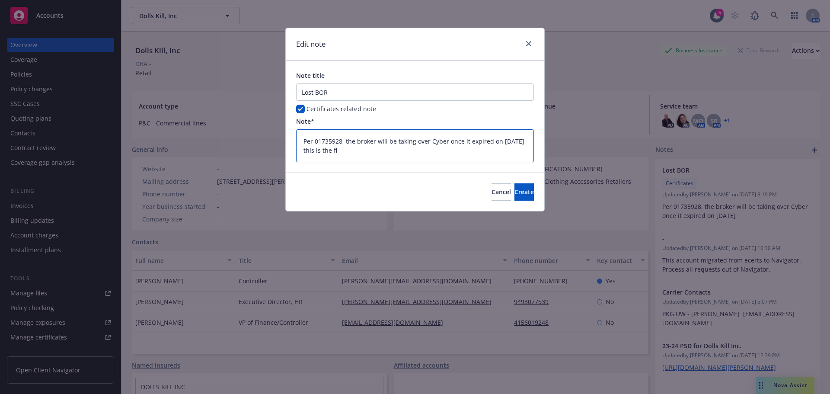
type textarea "Per 01735928, the broker will be taking over Cyber once it expired on 9/23/2025…"
type textarea "x"
type textarea "Per 01735928, the broker will be taking over Cyber once it expired on 9/23/2025…"
type textarea "x"
type textarea "Per 01735928, the broker will be taking over Cyber once it expired on 9/23/2025…"
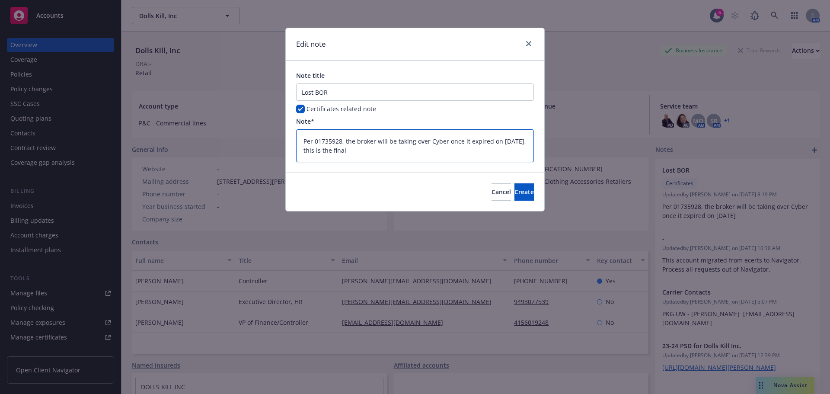
type textarea "x"
type textarea "Per 01735928, the broker will be taking over Cyber once it expired on 9/23/2025…"
type textarea "x"
type textarea "Per 01735928, the broker will be taking over Cyber once it expired on 9/23/2025…"
type textarea "x"
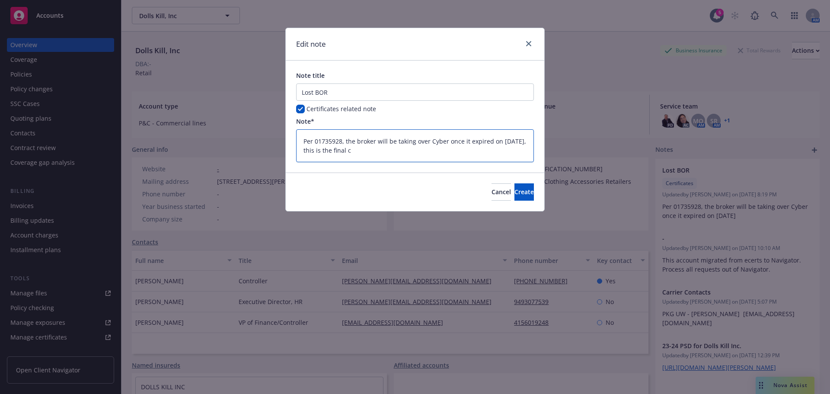
type textarea "Per 01735928, the broker will be taking over Cyber once it expired on 9/23/2025…"
type textarea "x"
type textarea "Per 01735928, the broker will be taking over Cyber once it expired on 9/23/2025…"
type textarea "x"
type textarea "Per 01735928, the broker will be taking over Cyber once it expired on 9/23/2025…"
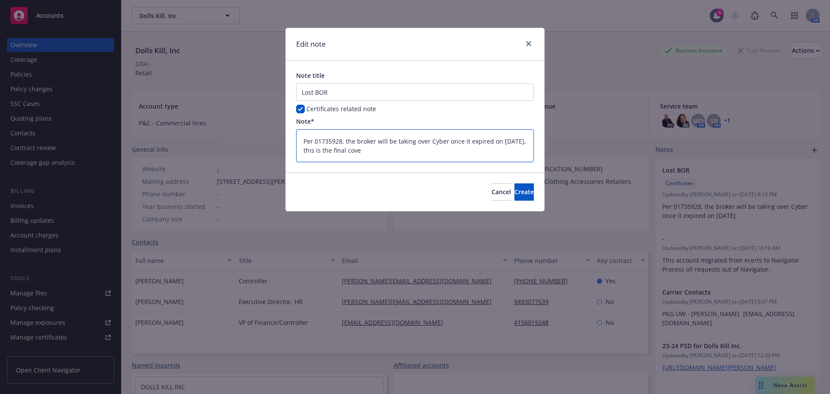
type textarea "x"
type textarea "Per 01735928, the broker will be taking over Cyber once it expired on 9/23/2025…"
type textarea "x"
type textarea "Per 01735928, the broker will be taking over Cyber once it expired on 9/23/2025…"
type textarea "x"
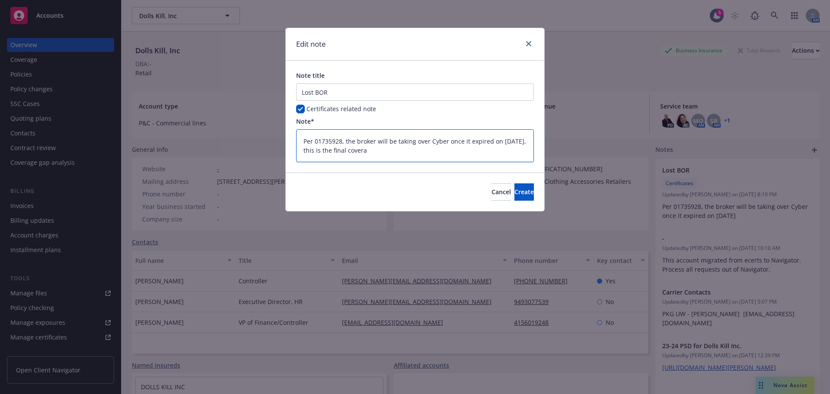
type textarea "Per 01735928, the broker will be taking over Cyber once it expired on 9/23/2025…"
type textarea "x"
type textarea "Per 01735928, the broker will be taking over Cyber once it expired on 9/23/2025…"
type textarea "x"
type textarea "Per 01735928, the broker will be taking over Cyber once it expired on 9/23/2025…"
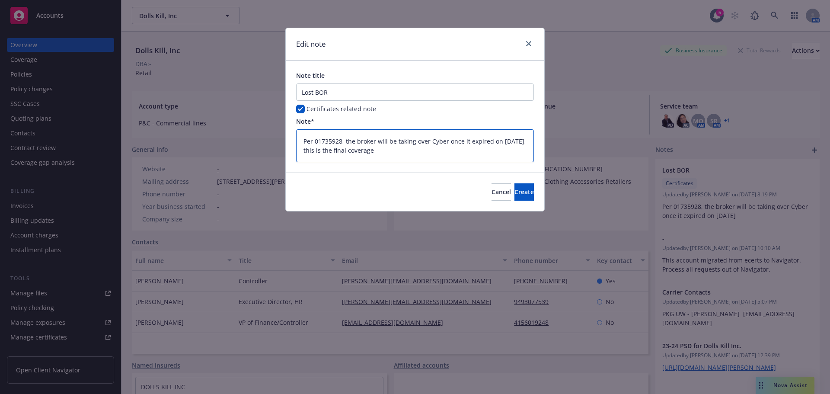
type textarea "x"
type textarea "Per 01735928, the broker will be taking over Cyber once it expired on 9/23/2025…"
type textarea "x"
type textarea "Per 01735928, the broker will be taking over Cyber once it expired on 9/23/2025…"
type textarea "x"
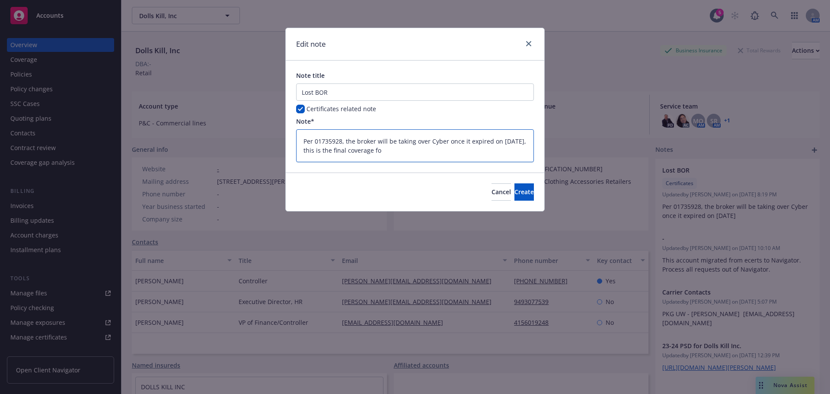
type textarea "Per 01735928, the broker will be taking over Cyber once it expired on 9/23/2025…"
type textarea "x"
type textarea "Per 01735928, the broker will be taking over Cyber once it expired on 9/23/2025…"
type textarea "x"
type textarea "Per 01735928, the broker will be taking over Cyber once it expired on 9/23/2025…"
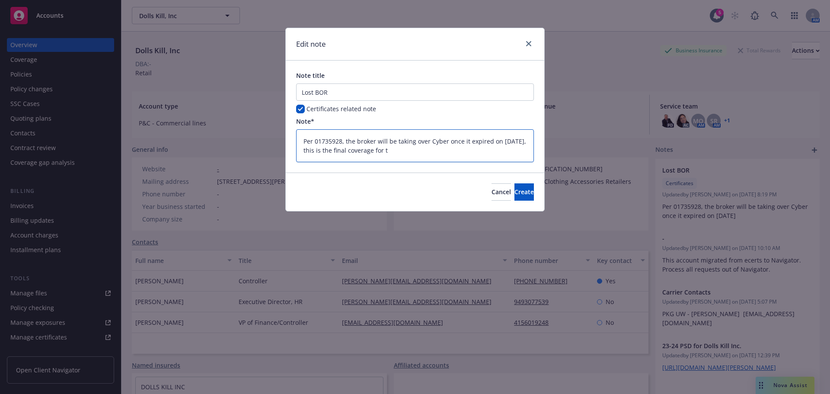
type textarea "x"
type textarea "Per 01735928, the broker will be taking over Cyber once it expired on 9/23/2025…"
type textarea "x"
type textarea "Per 01735928, the broker will be taking over Cyber once it expired on 9/23/2025…"
type textarea "x"
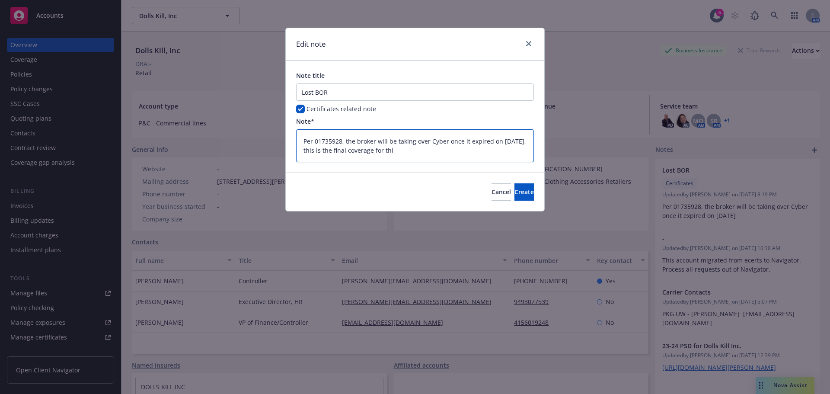
type textarea "Per 01735928, the broker will be taking over Cyber once it expired on 9/23/2025…"
type textarea "x"
type textarea "Per 01735928, the broker will be taking over Cyber once it expired on 9/23/2025…"
type textarea "x"
type textarea "Per 01735928, the broker will be taking over Cyber once it expired on 9/23/2025…"
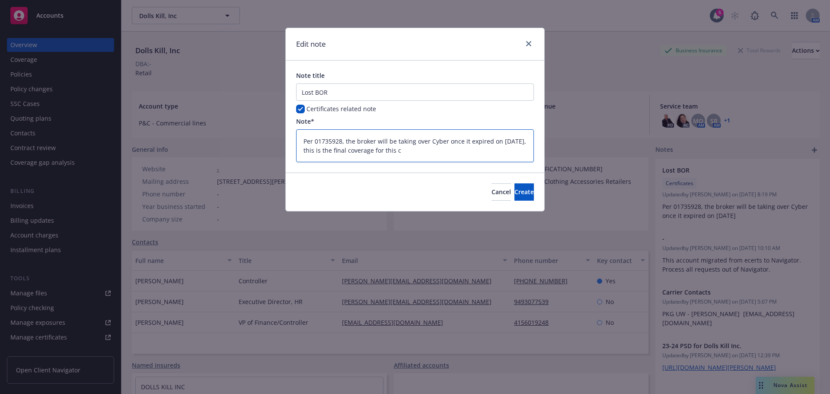
type textarea "x"
type textarea "Per 01735928, the broker will be taking over Cyber once it expired on 9/23/2025…"
type textarea "x"
type textarea "Per 01735928, the broker will be taking over Cyber once it expired on 9/23/2025…"
type textarea "x"
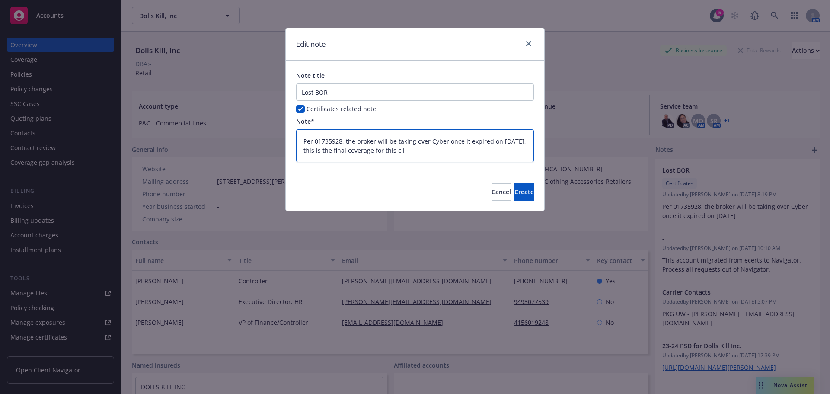
type textarea "Per 01735928, the broker will be taking over Cyber once it expired on 9/23/2025…"
type textarea "x"
type textarea "Per 01735928, the broker will be taking over Cyber once it expired on 9/23/2025…"
type textarea "x"
type textarea "Per 01735928, the broker will be taking over Cyber once it expired on 9/23/2025…"
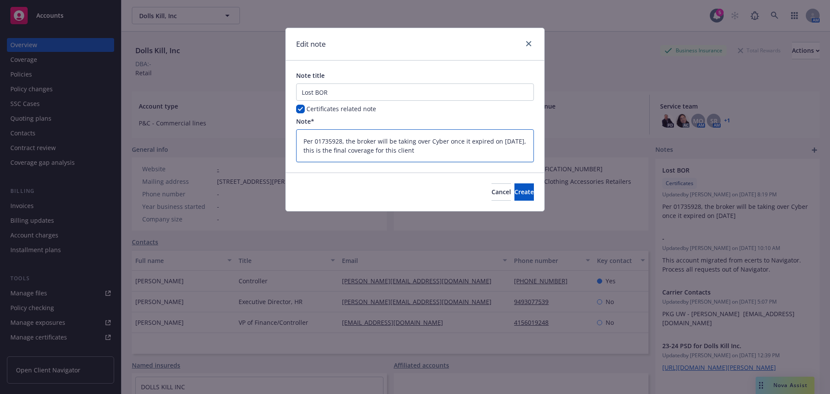
type textarea "x"
type textarea "Per 01735928, the broker will be taking over Cyber once it expired on 9/23/2025…"
type textarea "x"
type textarea "Per 01735928, the broker will be taking over Cyber once it expired on 9/23/2025…"
type textarea "x"
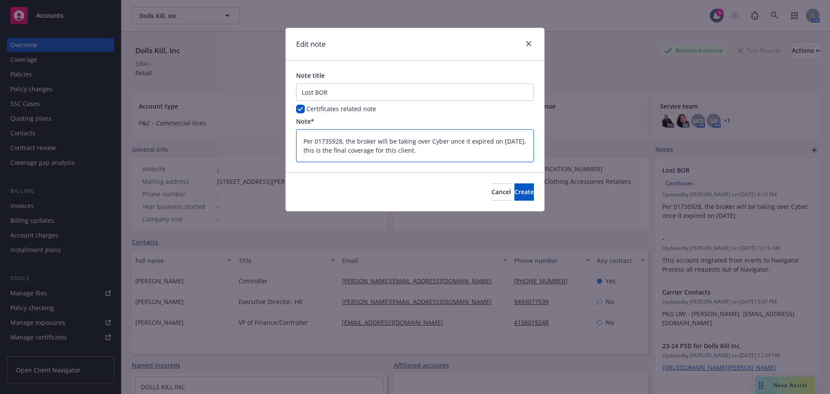
type textarea "Per 01735928, the broker will be taking over Cyber once it expired on 9/23/2025…"
type textarea "x"
type textarea "Per 01735928, the broker will be taking over Cyber once it expired on 9/23/2025…"
type textarea "x"
type textarea "Per 01735928, the broker will be taking over Cyber once it expired on 9/23/2025…"
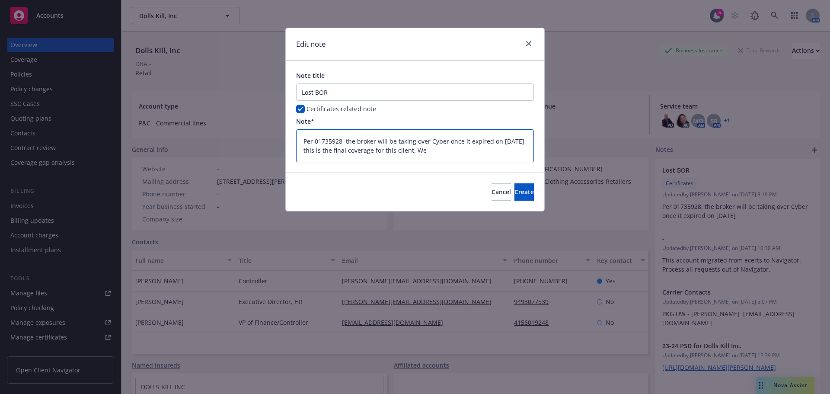
type textarea "x"
type textarea "Per 01735928, the broker will be taking over Cyber once it expired on 9/23/2025…"
type textarea "x"
type textarea "Per 01735928, the broker will be taking over Cyber once it expired on 9/23/2025…"
type textarea "x"
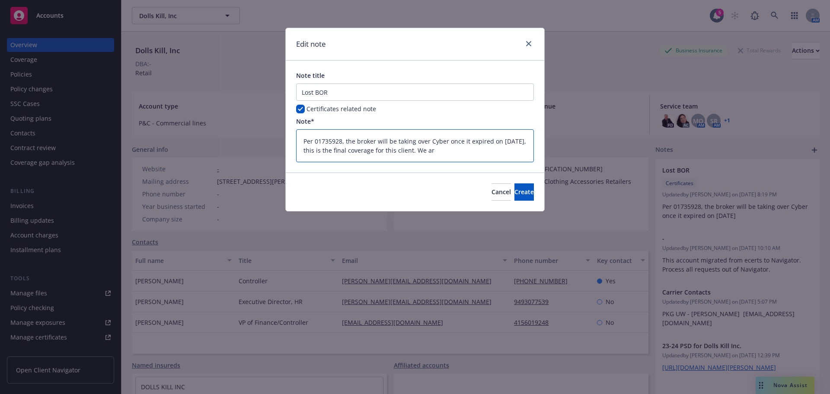
type textarea "Per 01735928, the broker will be taking over Cyber once it expired on 9/23/2025…"
type textarea "x"
type textarea "Per 01735928, the broker will be taking over Cyber once it expired on 9/23/2025…"
type textarea "x"
type textarea "Per 01735928, the broker will be taking over Cyber once it expired on 9/23/2025…"
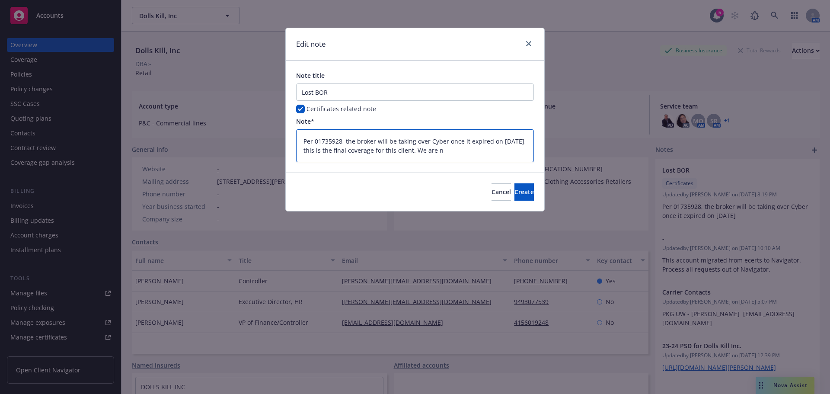
type textarea "x"
type textarea "Per 01735928, the broker will be taking over Cyber once it expired on 9/23/2025…"
type textarea "x"
type textarea "Per 01735928, the broker will be taking over Cyber once it expired on 9/23/2025…"
type textarea "x"
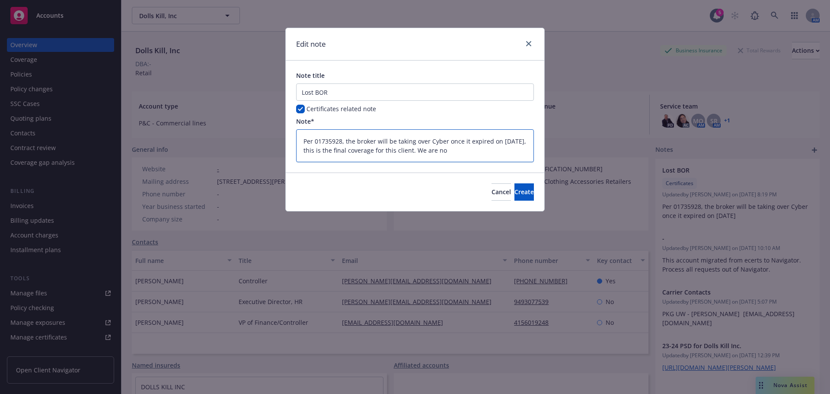
type textarea "Per 01735928, the broker will be taking over Cyber once it expired on 9/23/2025…"
type textarea "x"
type textarea "Per 01735928, the broker will be taking over Cyber once it expired on 9/23/2025…"
type textarea "x"
type textarea "Per 01735928, the broker will be taking over Cyber once it expired on 9/23/2025…"
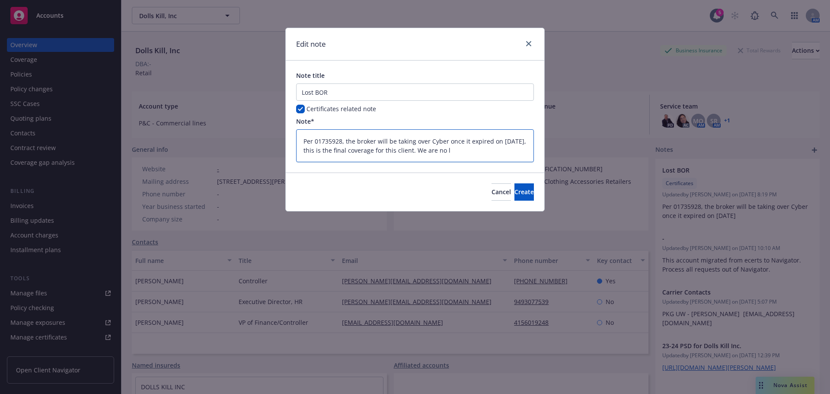
type textarea "x"
type textarea "Per 01735928, the broker will be taking over Cyber once it expired on 9/23/2025…"
type textarea "x"
type textarea "Per 01735928, the broker will be taking over Cyber once it expired on 9/23/2025…"
type textarea "x"
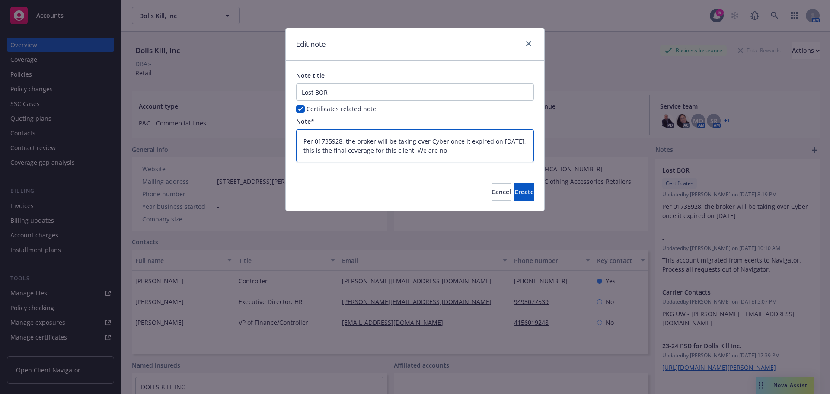
type textarea "Per 01735928, the broker will be taking over Cyber once it expired on 9/23/2025…"
type textarea "x"
type textarea "Per 01735928, the broker will be taking over Cyber once it expired on 9/23/2025…"
type textarea "x"
type textarea "Per 01735928, the broker will be taking over Cyber once it expired on 9/23/2025…"
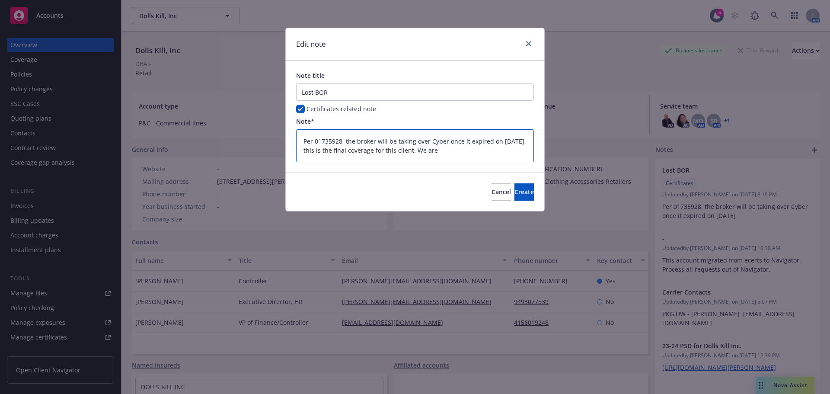
type textarea "x"
type textarea "Per 01735928, the broker will be taking over Cyber once it expired on 9/23/2025…"
type textarea "x"
type textarea "Per 01735928, the broker will be taking over Cyber once it expired on 9/23/2025…"
type textarea "x"
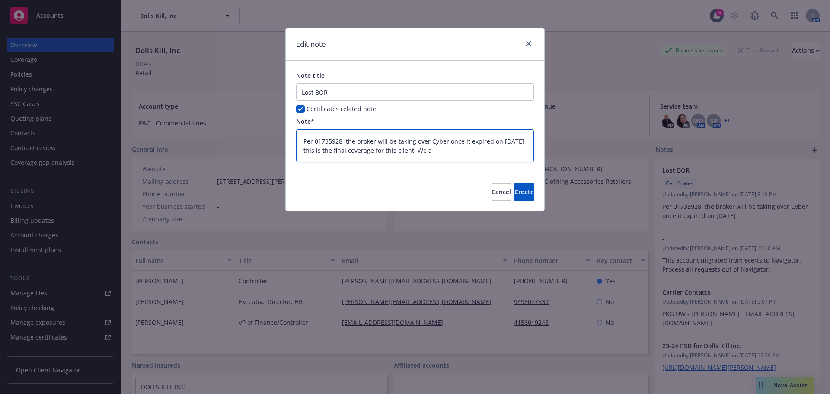
type textarea "Per 01735928, the broker will be taking over Cyber once it expired on 9/23/2025…"
drag, startPoint x: 475, startPoint y: 153, endPoint x: 297, endPoint y: 139, distance: 179.6
click at [297, 139] on textarea "Per 01735928, the broker will be taking over Cyber once it expired on 9/23/2025…" at bounding box center [415, 145] width 238 height 33
click at [294, 142] on div "Note title Lost BOR Certificates related note Note* Per 01735928, the broker wi…" at bounding box center [415, 117] width 258 height 112
drag, startPoint x: 437, startPoint y: 147, endPoint x: 346, endPoint y: 137, distance: 91.8
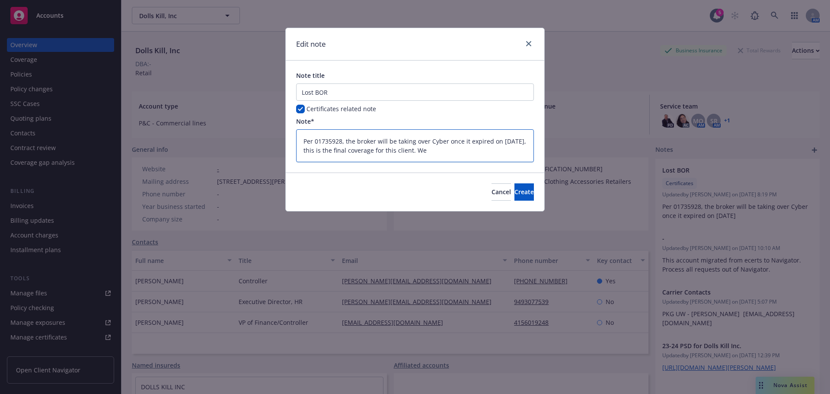
click at [346, 137] on textarea "Per 01735928, the broker will be taking over Cyber once it expired on 9/23/2025…" at bounding box center [415, 145] width 238 height 33
type textarea "x"
type textarea "Per 01735928, w"
type textarea "x"
type textarea "Per 01735928, we"
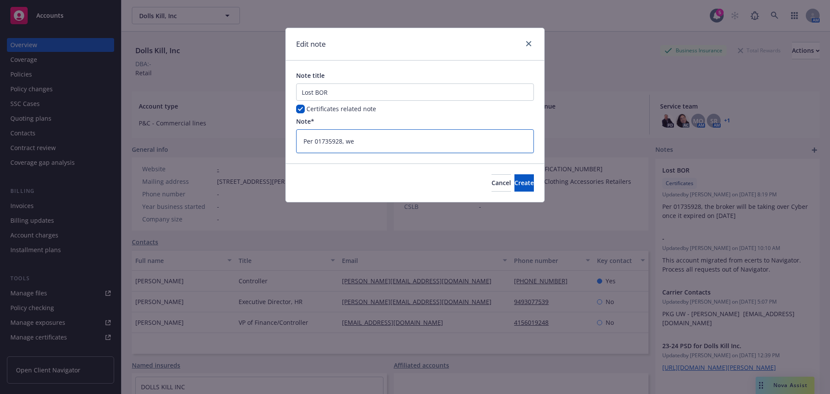
type textarea "x"
type textarea "Per 01735928, we"
type textarea "x"
type textarea "Per 01735928, we a"
type textarea "x"
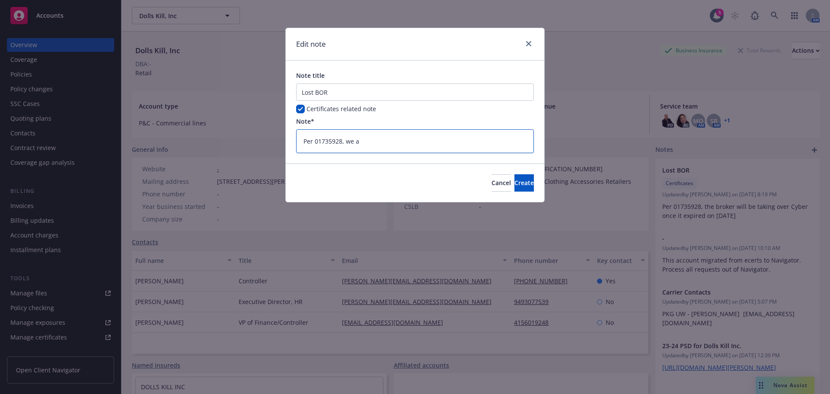
type textarea "Per 01735928, we ar"
type textarea "x"
type textarea "Per 01735928, we are"
type textarea "x"
type textarea "Per 01735928, we are"
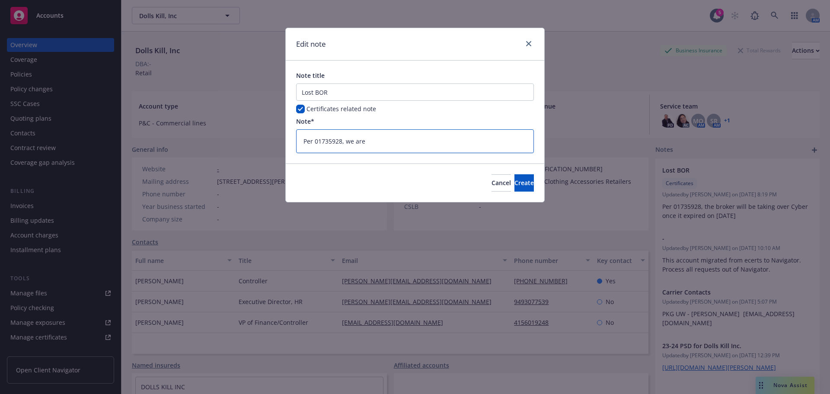
type textarea "x"
type textarea "Per 01735928, we are n"
type textarea "x"
type textarea "Per 01735928, we are no"
type textarea "x"
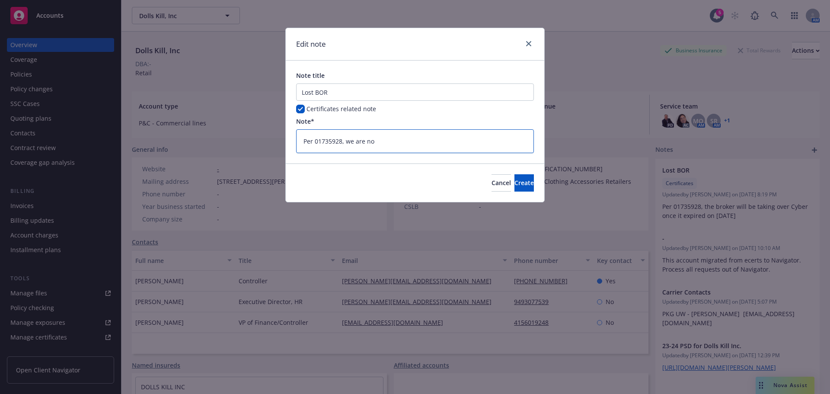
type textarea "Per 01735928, we are no"
type textarea "x"
type textarea "Per 01735928, we are no l"
type textarea "x"
type textarea "Per 01735928, we are no lo"
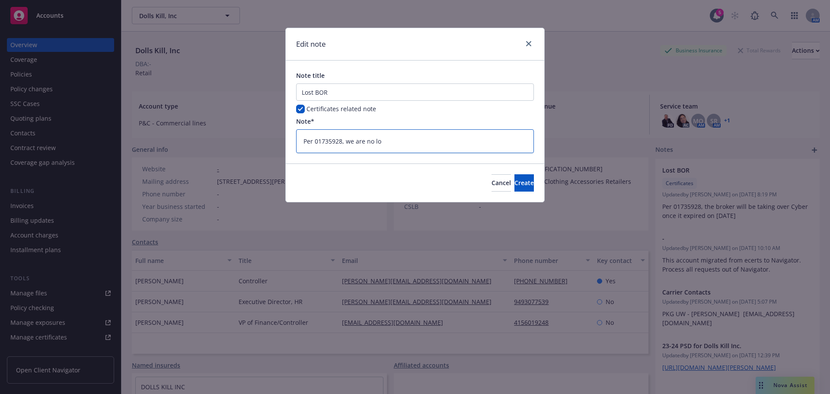
type textarea "x"
type textarea "Per 01735928, we are no lon"
type textarea "x"
type textarea "Per 01735928, we are no long"
type textarea "x"
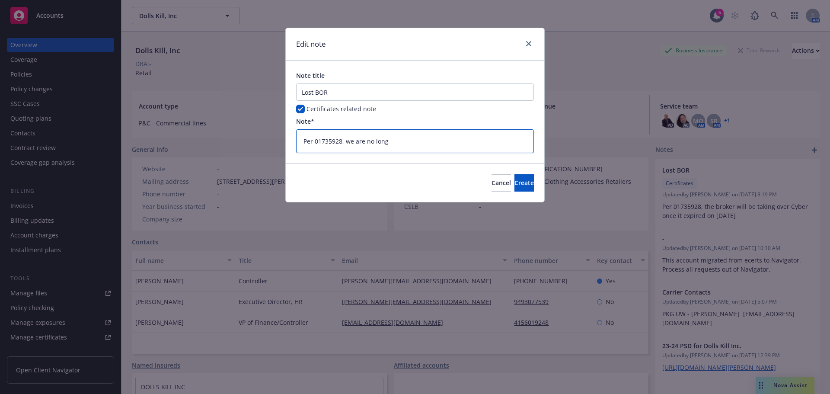
type textarea "Per 01735928, we are no longe"
type textarea "x"
type textarea "Per 01735928, we are no longer"
type textarea "x"
type textarea "Per 01735928, we are no longer"
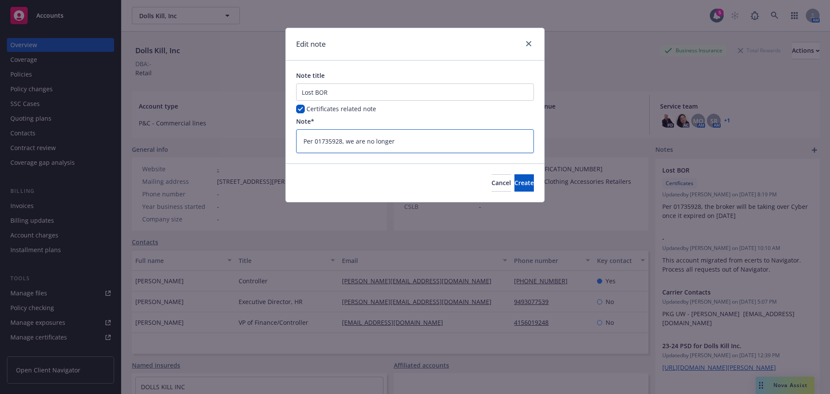
type textarea "x"
type textarea "Per 01735928, we are no longer t"
type textarea "x"
type textarea "Per 01735928, we are no longer th"
type textarea "x"
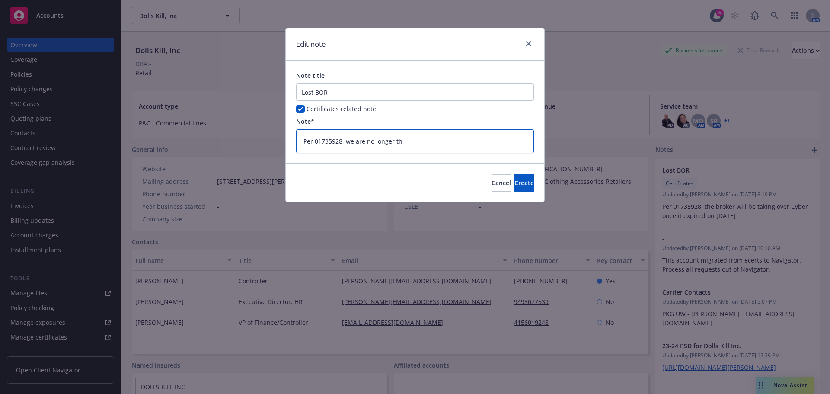
type textarea "Per 01735928, we are no longer the"
type textarea "x"
type textarea "Per 01735928, we are no longer the"
type textarea "x"
type textarea "Per 01735928, we are no longer the b"
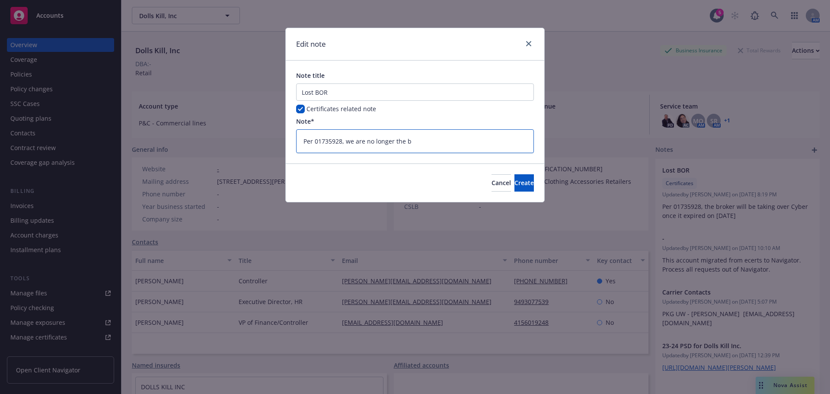
type textarea "x"
type textarea "Per 01735928, we are no longer the br"
type textarea "x"
type textarea "Per 01735928, we are no longer the bro"
type textarea "x"
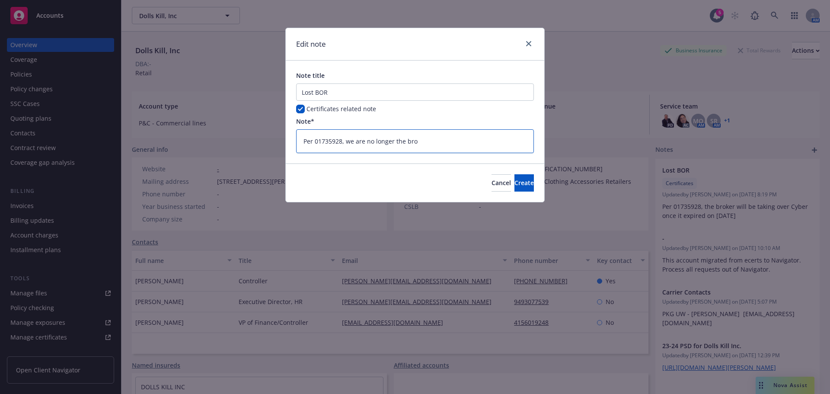
type textarea "Per 01735928, we are no longer the brok"
type textarea "x"
type textarea "Per 01735928, we are no longer the broke"
type textarea "x"
type textarea "Per 01735928, we are no longer the broker"
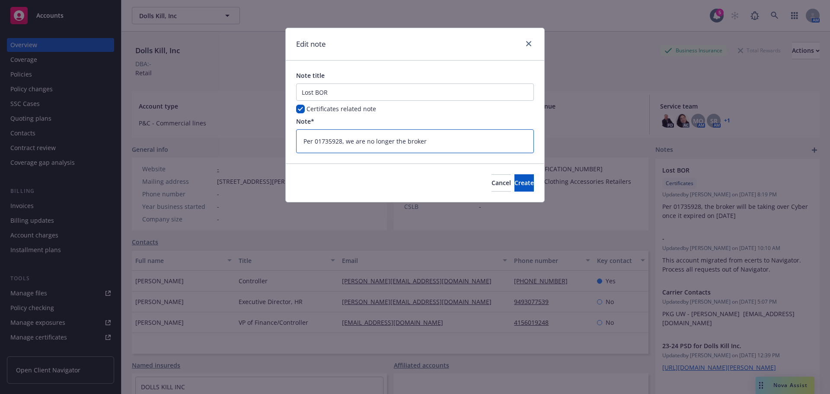
type textarea "x"
type textarea "Per 01735928, we are no longer the broker"
type textarea "x"
type textarea "Per 01735928, we are no longer the broker f"
type textarea "x"
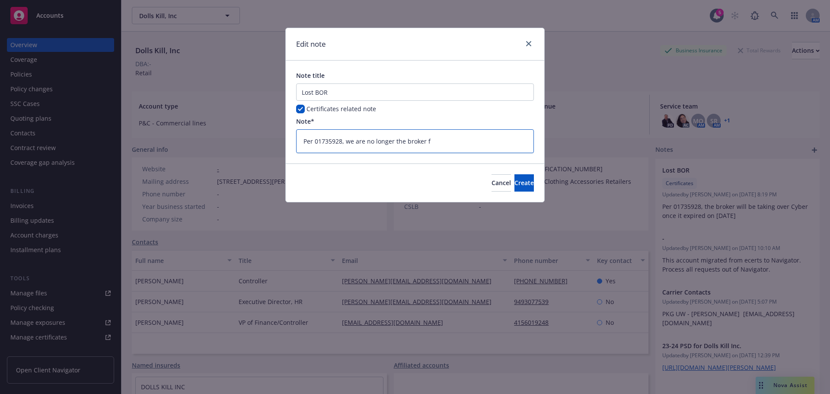
type textarea "Per 01735928, we are no longer the broker fo"
type textarea "x"
type textarea "Per 01735928, we are no longer the broker for"
type textarea "x"
type textarea "Per 01735928, we are no longer the broker for"
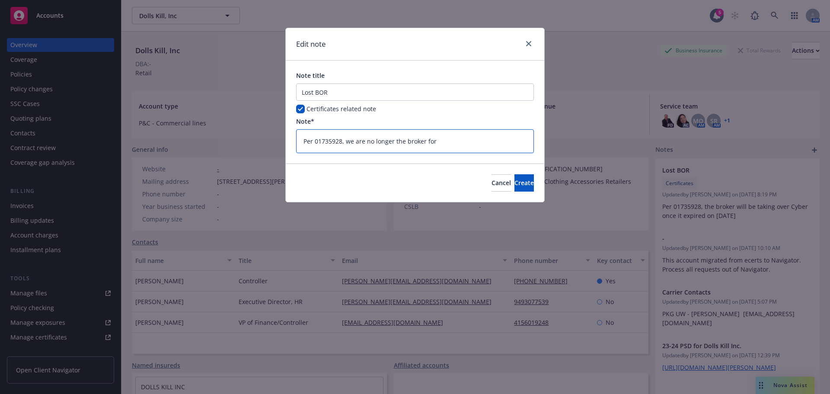
type textarea "x"
type textarea "Per 01735928, we are no longer the broker for t"
click at [523, 183] on button "Create" at bounding box center [523, 182] width 19 height 17
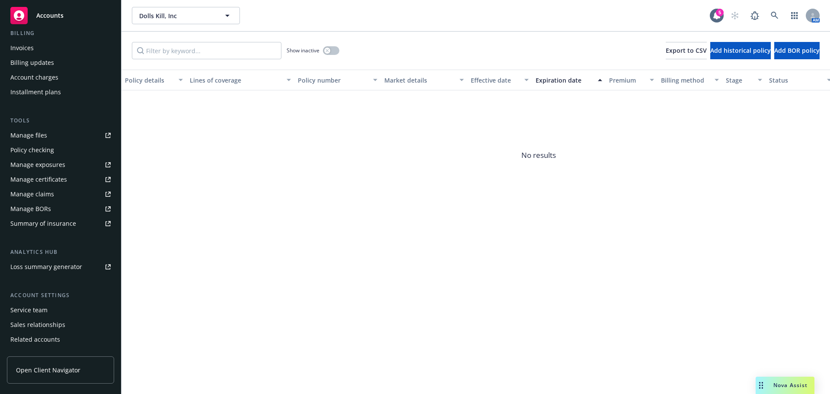
scroll to position [173, 0]
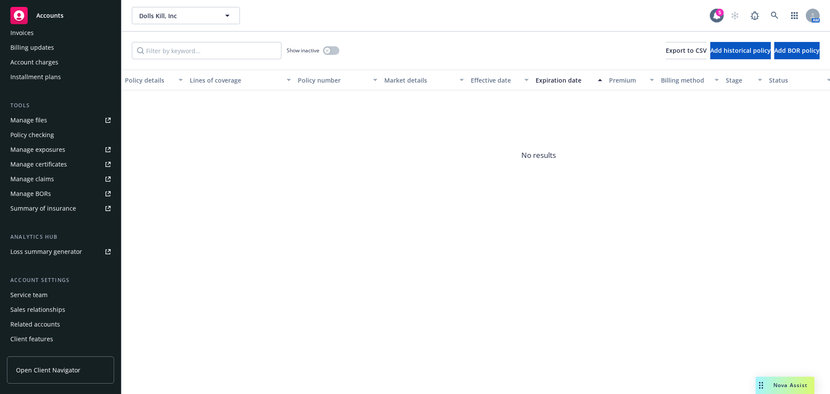
click at [44, 295] on div "Service team" at bounding box center [28, 295] width 37 height 14
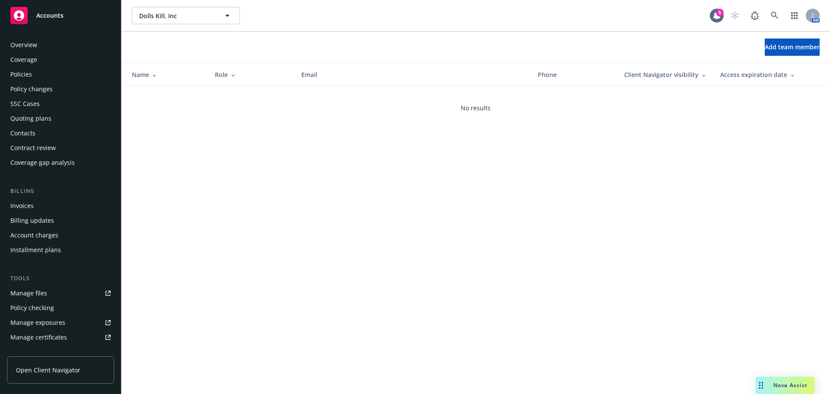
scroll to position [184, 0]
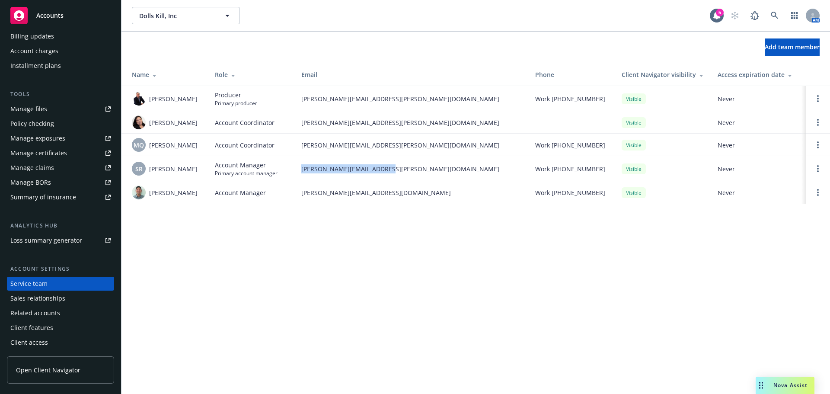
drag, startPoint x: 393, startPoint y: 171, endPoint x: 299, endPoint y: 174, distance: 94.3
click at [299, 174] on td "sabrina.ramos@newfront.com" at bounding box center [411, 168] width 234 height 25
copy span "sabrina.ramos@newfront.com"
drag, startPoint x: 400, startPoint y: 146, endPoint x: 300, endPoint y: 152, distance: 100.1
click at [300, 152] on td "monica.quesada@newfront.com" at bounding box center [411, 145] width 234 height 22
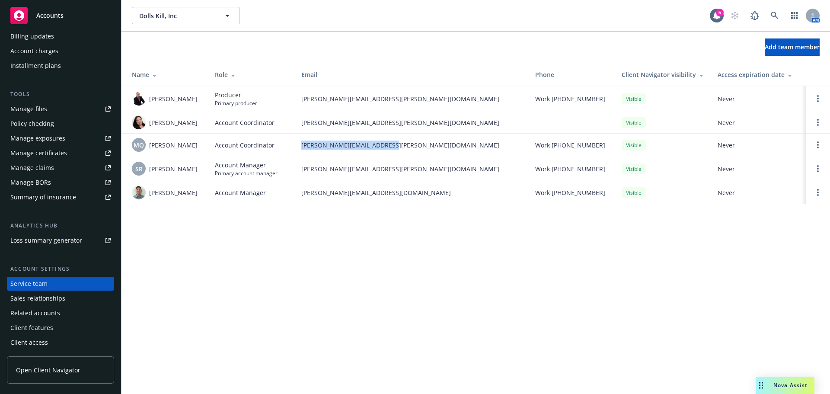
copy span "monica.quesada@newfront.com"
drag, startPoint x: 400, startPoint y: 123, endPoint x: 298, endPoint y: 127, distance: 102.1
click at [298, 127] on td "mayra.santiago@newfront.com" at bounding box center [411, 122] width 234 height 22
copy span "mayra.santiago@newfront.com"
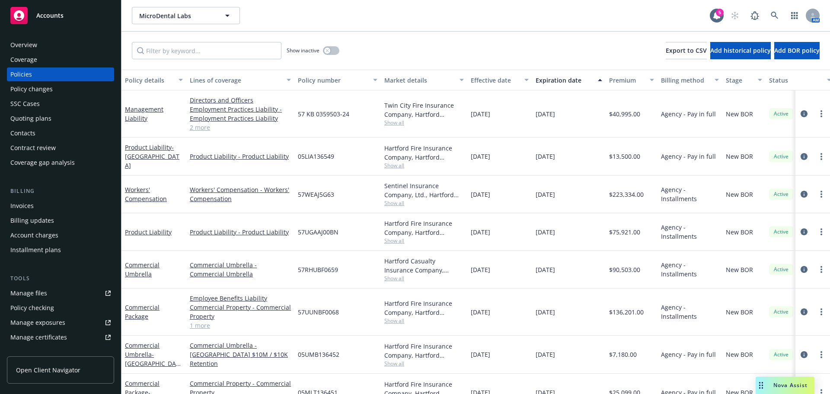
click at [41, 335] on div "Manage certificates" at bounding box center [38, 337] width 57 height 14
click at [61, 51] on div "Overview" at bounding box center [60, 45] width 100 height 14
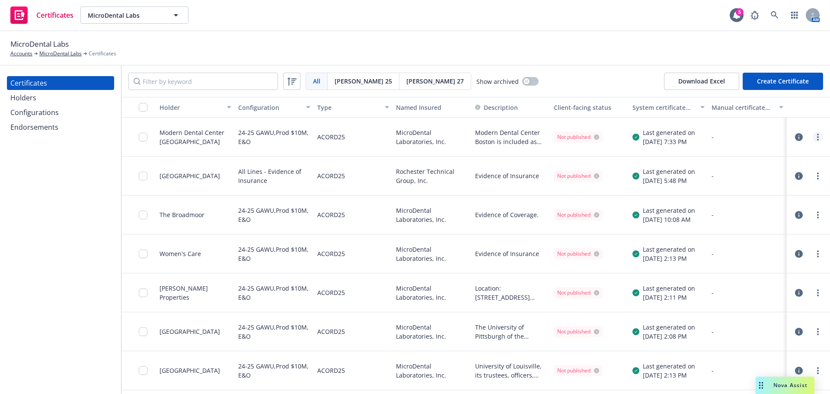
click at [813, 140] on link "more" at bounding box center [818, 137] width 10 height 10
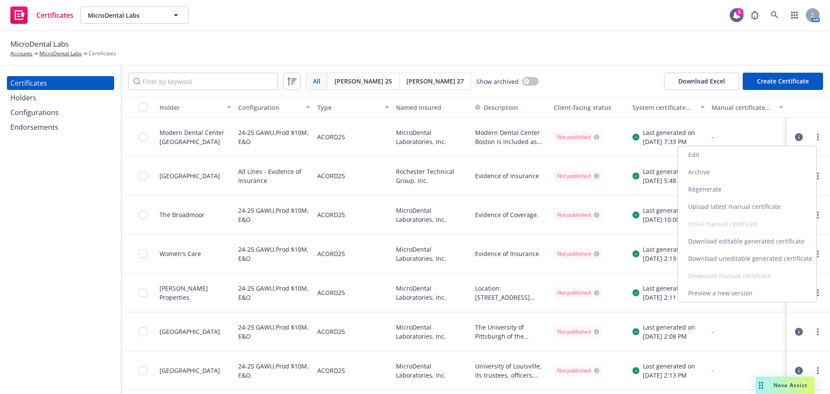
click at [709, 152] on link "Edit" at bounding box center [747, 154] width 138 height 17
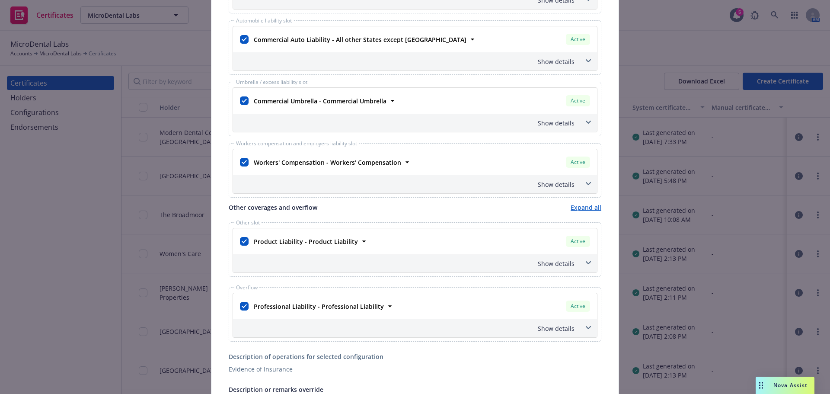
scroll to position [346, 0]
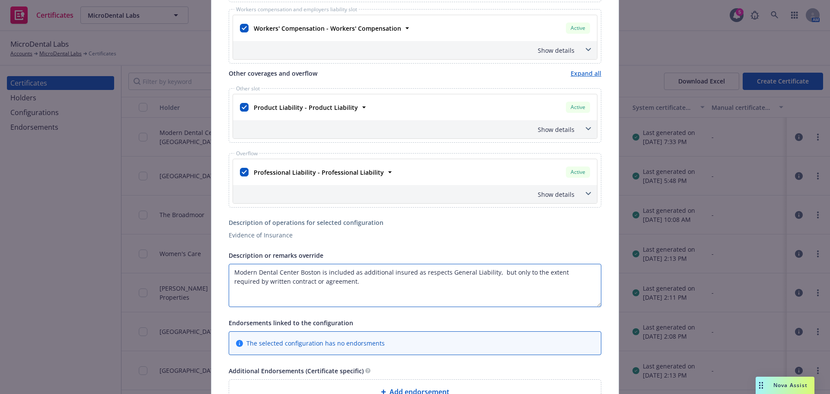
drag, startPoint x: 322, startPoint y: 272, endPoint x: 316, endPoint y: 272, distance: 5.6
click at [316, 272] on textarea "Modern Dental Center Boston is included as additional insured as respects Gener…" at bounding box center [415, 285] width 373 height 43
paste textarea "Parklund Place LLC [STREET_ADDRESS][PERSON_NAME] [GEOGRAPHIC_DATA] 01527"
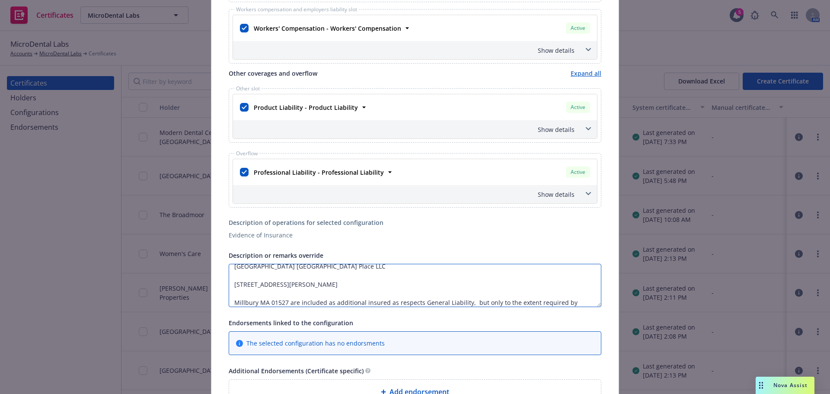
click at [230, 302] on textarea "[GEOGRAPHIC_DATA] [GEOGRAPHIC_DATA] Place LLC [STREET_ADDRESS][PERSON_NAME] Mil…" at bounding box center [415, 285] width 373 height 43
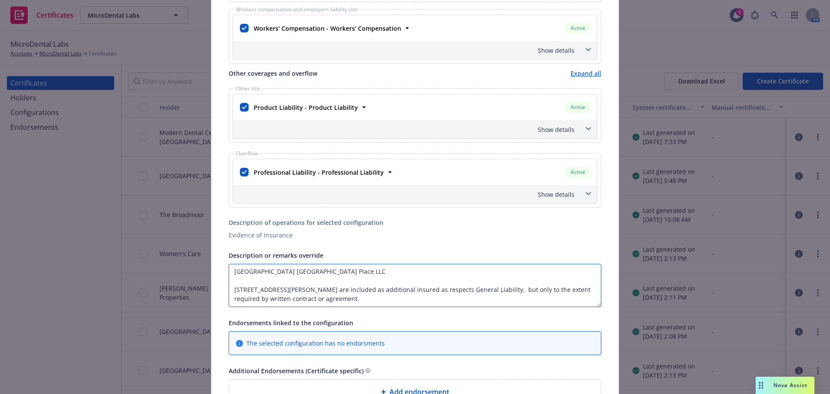
click at [229, 284] on textarea "[GEOGRAPHIC_DATA] [GEOGRAPHIC_DATA] Place LLC [STREET_ADDRESS][PERSON_NAME] are…" at bounding box center [415, 285] width 373 height 43
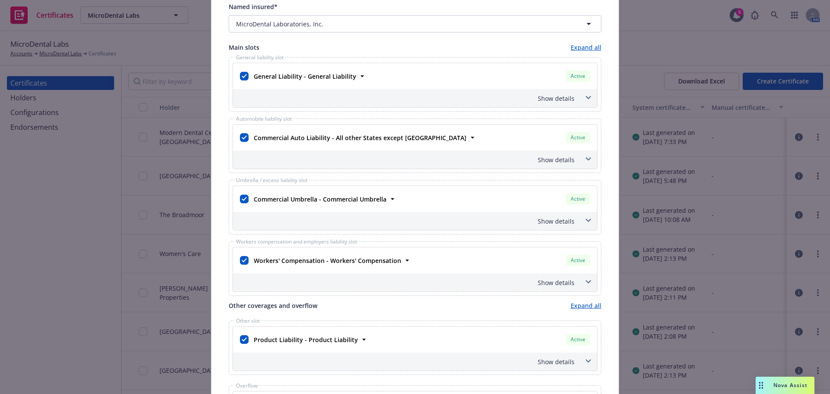
scroll to position [0, 0]
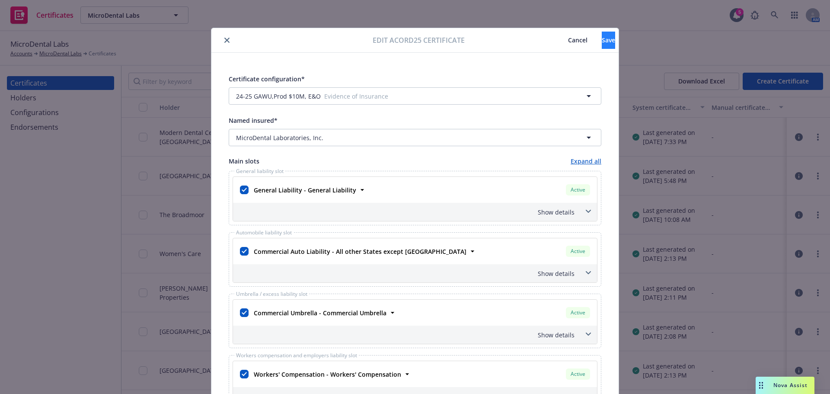
type textarea "[GEOGRAPHIC_DATA] [GEOGRAPHIC_DATA] LLC, [STREET_ADDRESS][PERSON_NAME] are incl…"
click at [602, 48] on button "Save" at bounding box center [608, 40] width 13 height 17
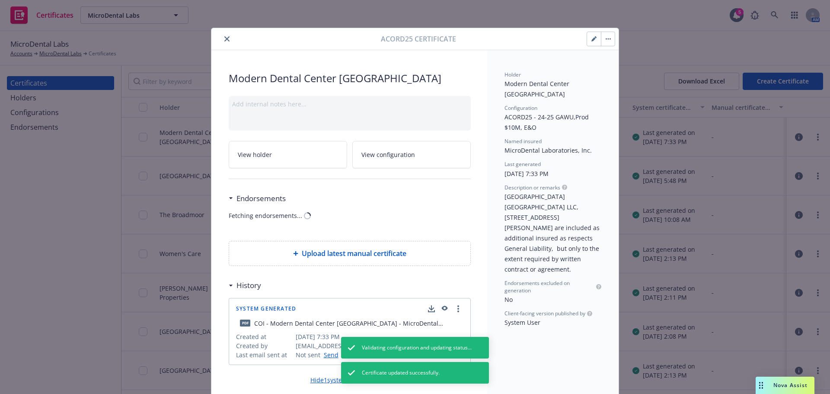
click at [607, 40] on button "button" at bounding box center [608, 39] width 14 height 14
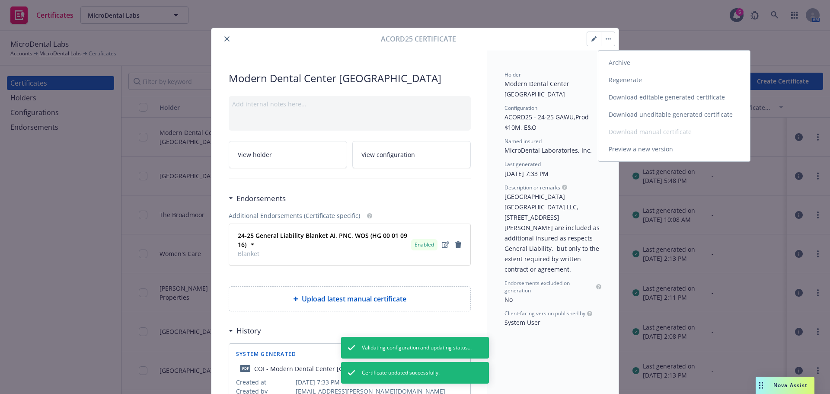
click at [625, 80] on link "Regenerate" at bounding box center [674, 79] width 152 height 17
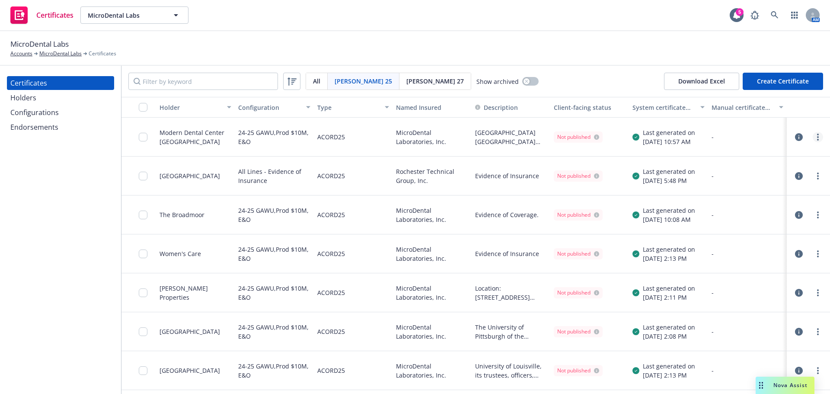
click at [813, 139] on link "more" at bounding box center [818, 137] width 10 height 10
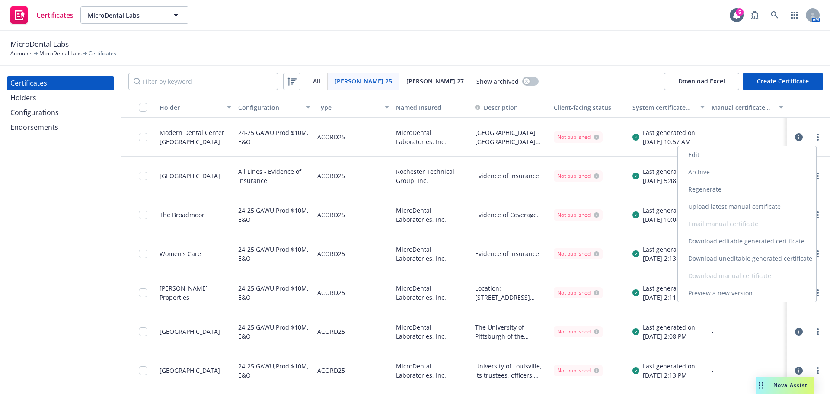
click at [750, 265] on link "Download uneditable generated certificate" at bounding box center [747, 258] width 138 height 17
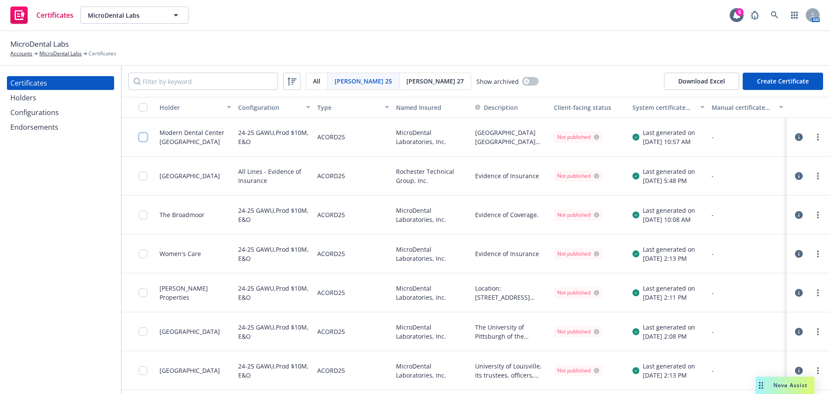
click at [140, 136] on input "checkbox" at bounding box center [143, 137] width 9 height 9
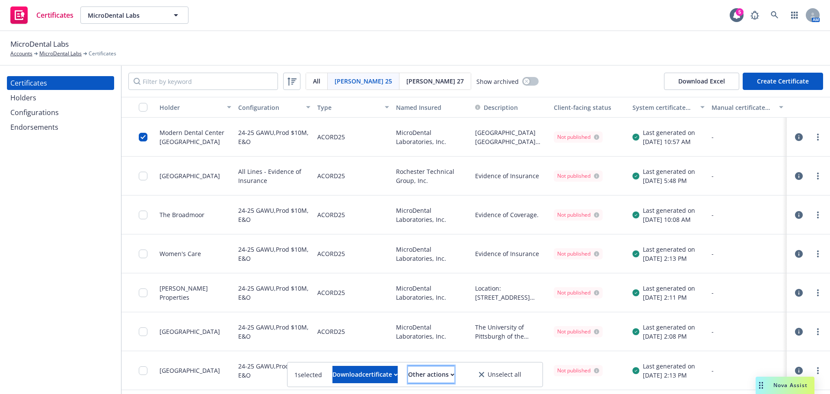
click at [454, 380] on div "Other actions" at bounding box center [431, 374] width 46 height 16
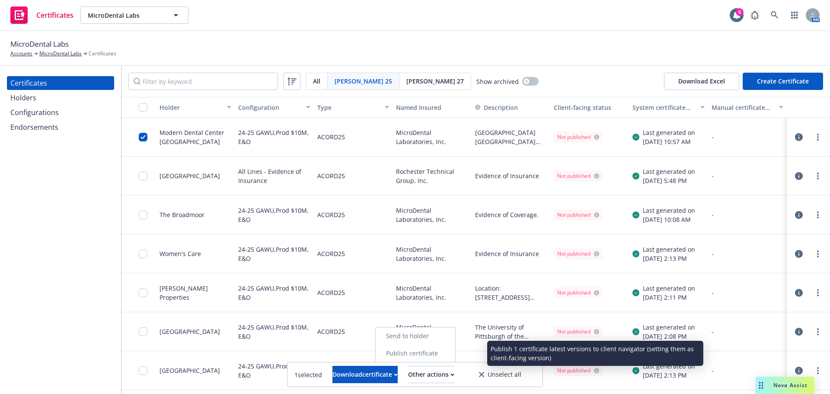
click at [455, 358] on link "Publish certificate" at bounding box center [416, 353] width 80 height 17
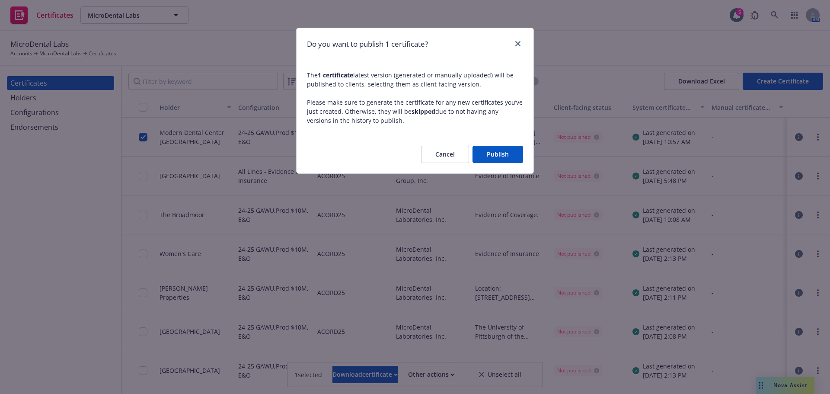
click at [483, 154] on button "Publish" at bounding box center [497, 154] width 51 height 17
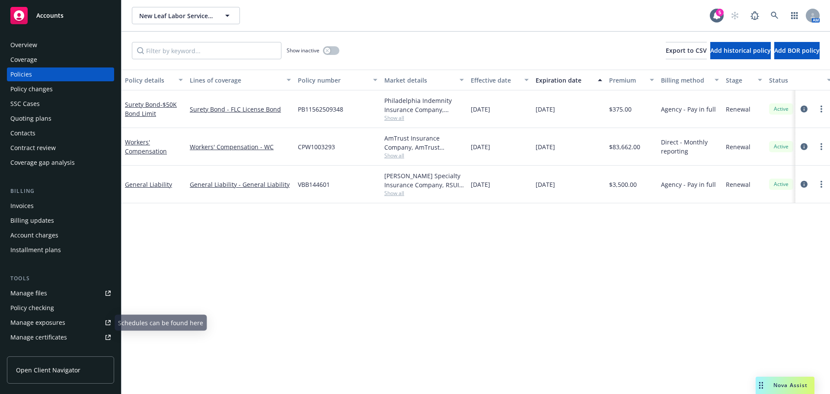
click at [64, 332] on div "Manage certificates" at bounding box center [38, 337] width 57 height 14
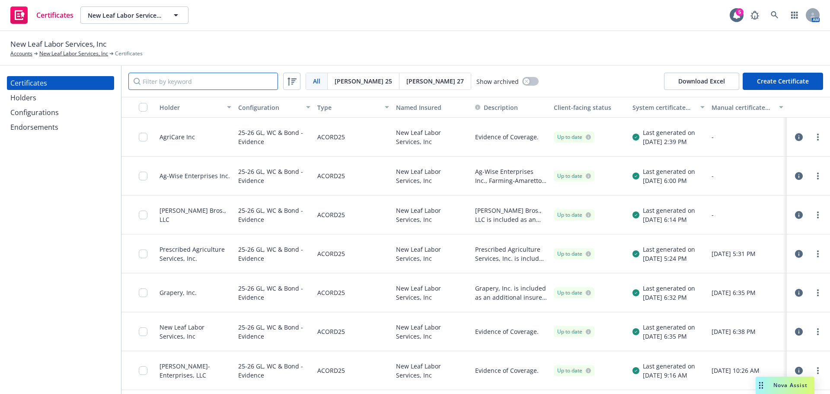
click at [184, 83] on input "Filter by keyword" at bounding box center [203, 81] width 150 height 17
paste input "[US_STATE] Department of Pesticide Regulation Licensing and Certification Progr…"
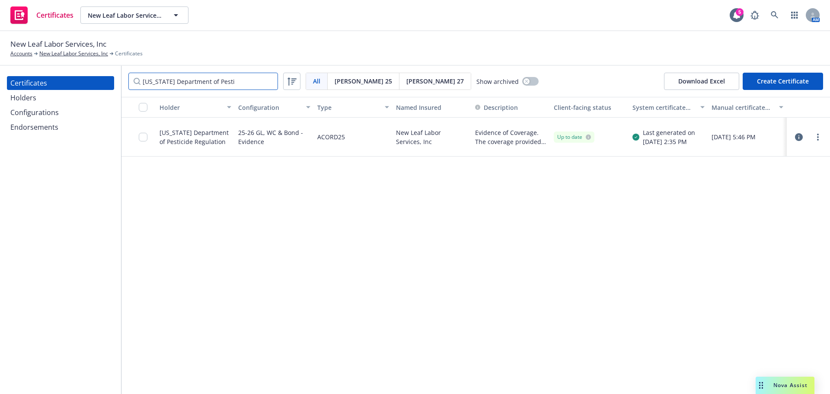
type input "[US_STATE] Department of Pesti"
click at [816, 136] on link "more" at bounding box center [818, 137] width 10 height 10
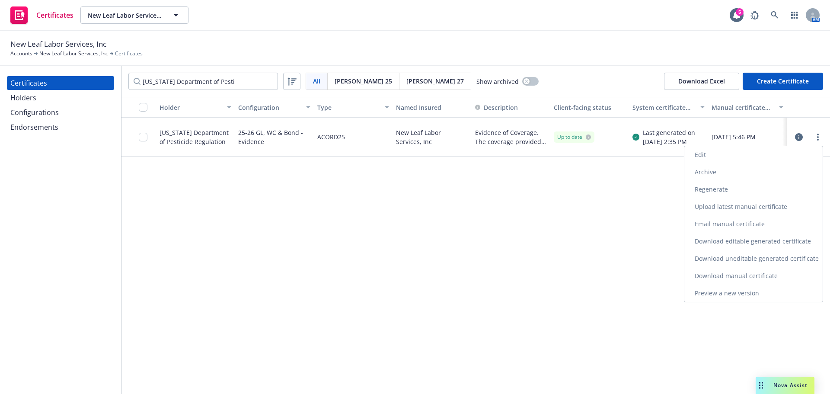
click at [765, 188] on link "Regenerate" at bounding box center [753, 189] width 138 height 17
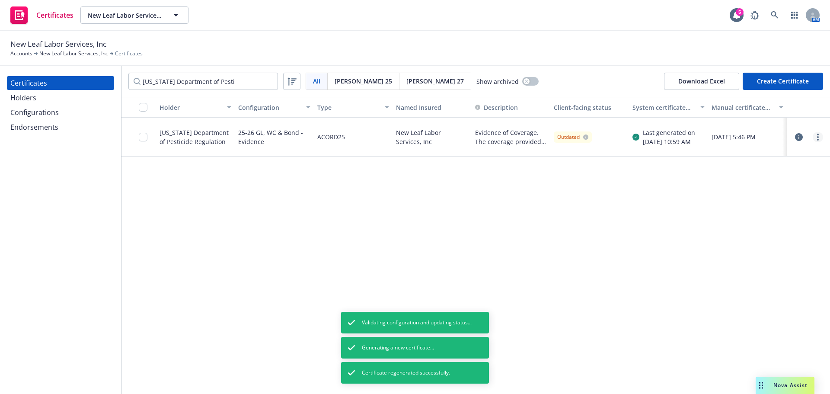
click at [814, 138] on link "more" at bounding box center [818, 137] width 10 height 10
click at [776, 153] on link "Edit" at bounding box center [753, 154] width 138 height 17
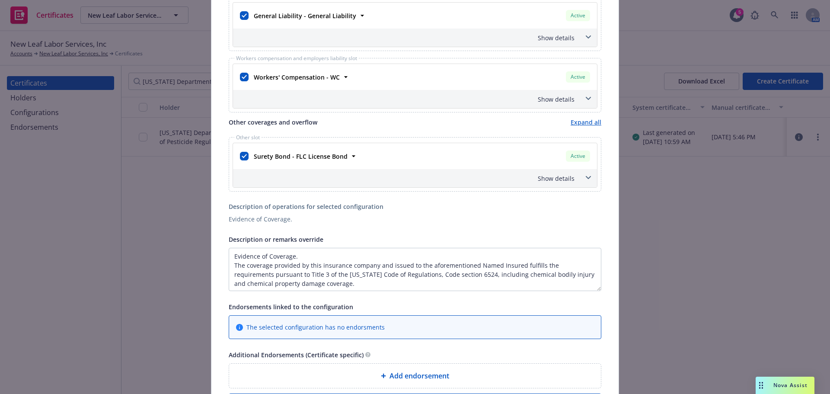
scroll to position [271, 0]
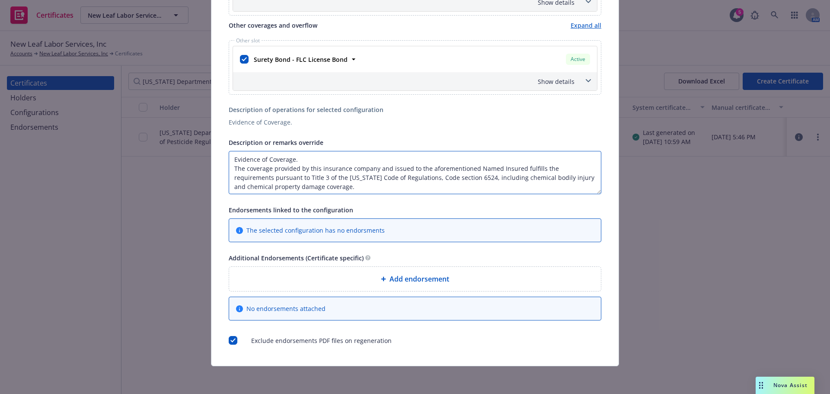
drag, startPoint x: 297, startPoint y: 160, endPoint x: 222, endPoint y: 159, distance: 74.8
click at [222, 159] on div "Certificate configuration* [object Object] 25-26 GL, WC & Bond - Evidence Evide…" at bounding box center [414, 74] width 407 height 584
paste textarea "Re: DPR Pest Control Business Number: #46552"
click at [333, 189] on textarea "Re: DPR Pest Control Business Number: #46552 The coverage provided by this insu…" at bounding box center [415, 172] width 373 height 43
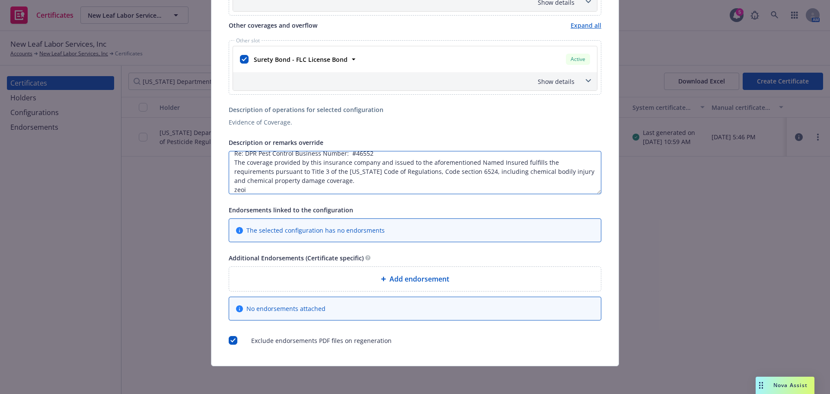
paste textarea "Evidence of Coverage."
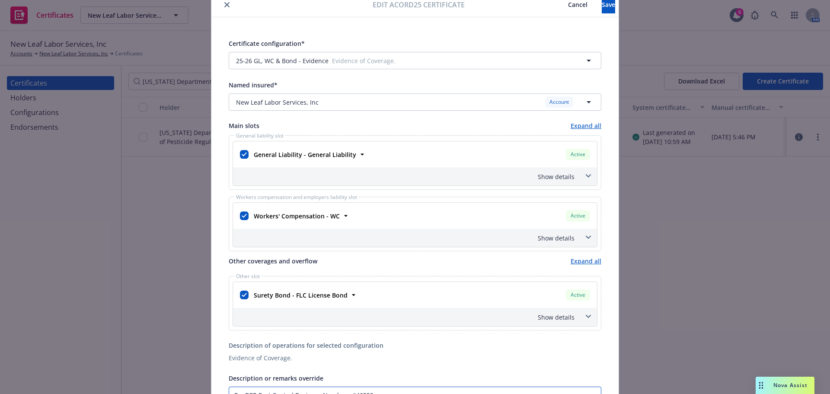
scroll to position [0, 0]
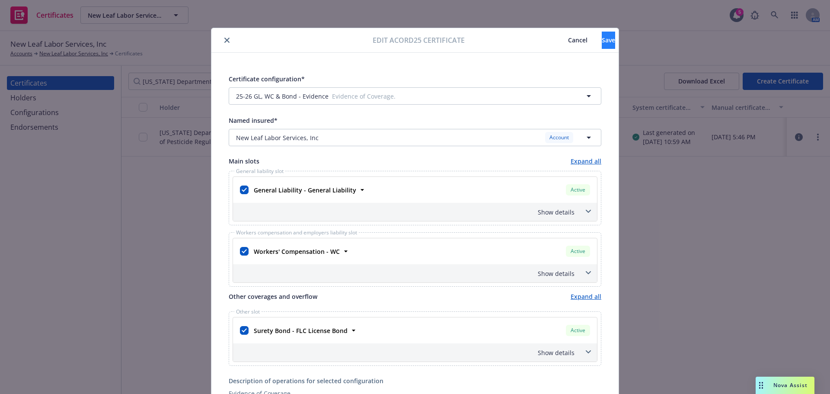
type textarea "Re: DPR Pest Control Business Number: #46552 The coverage provided by this insu…"
click at [602, 45] on button "Save" at bounding box center [608, 40] width 13 height 17
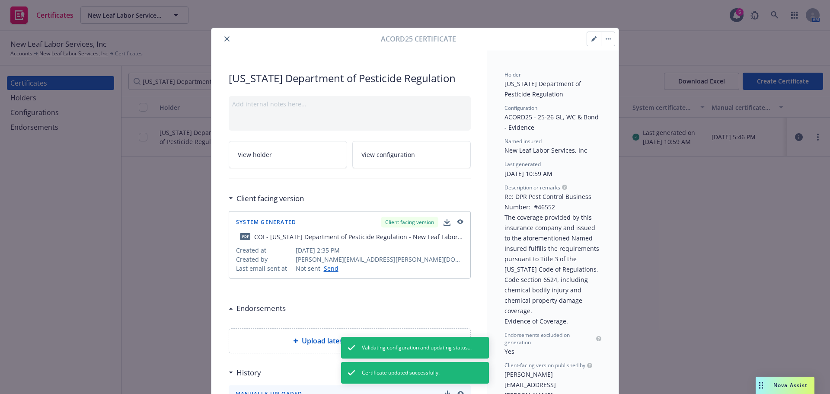
click at [603, 41] on button "button" at bounding box center [608, 39] width 14 height 14
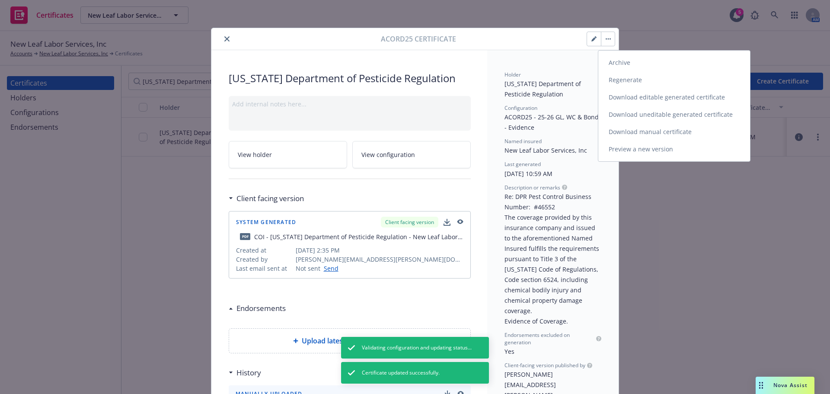
click at [618, 79] on link "Regenerate" at bounding box center [674, 79] width 152 height 17
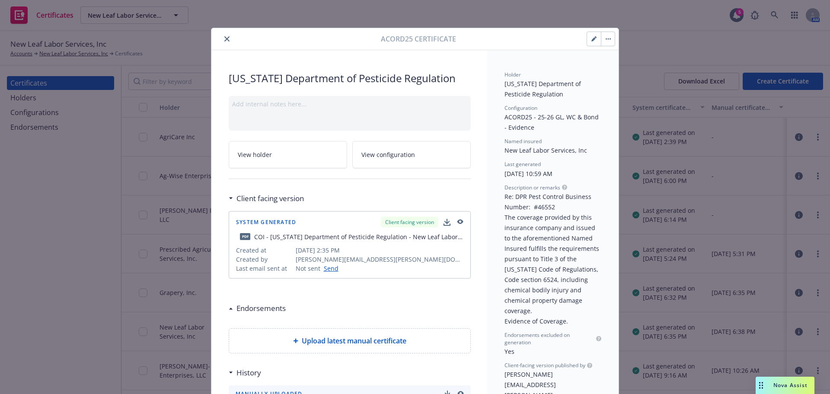
click at [605, 40] on button "button" at bounding box center [608, 39] width 14 height 14
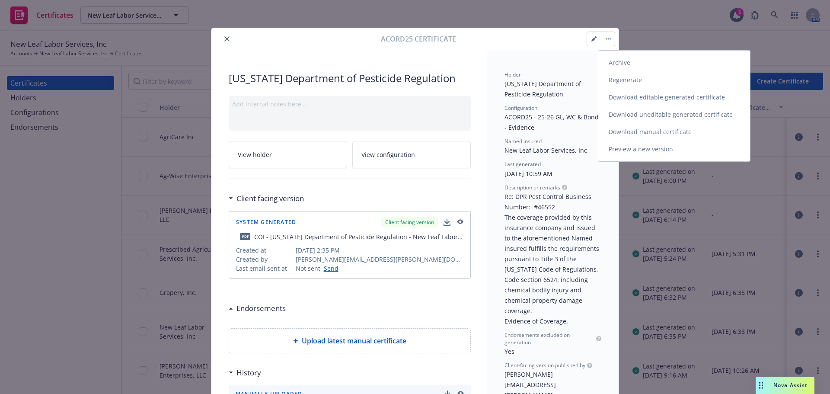
click at [642, 117] on link "Download uneditable generated certificate" at bounding box center [674, 114] width 152 height 17
